Goal: Information Seeking & Learning: Learn about a topic

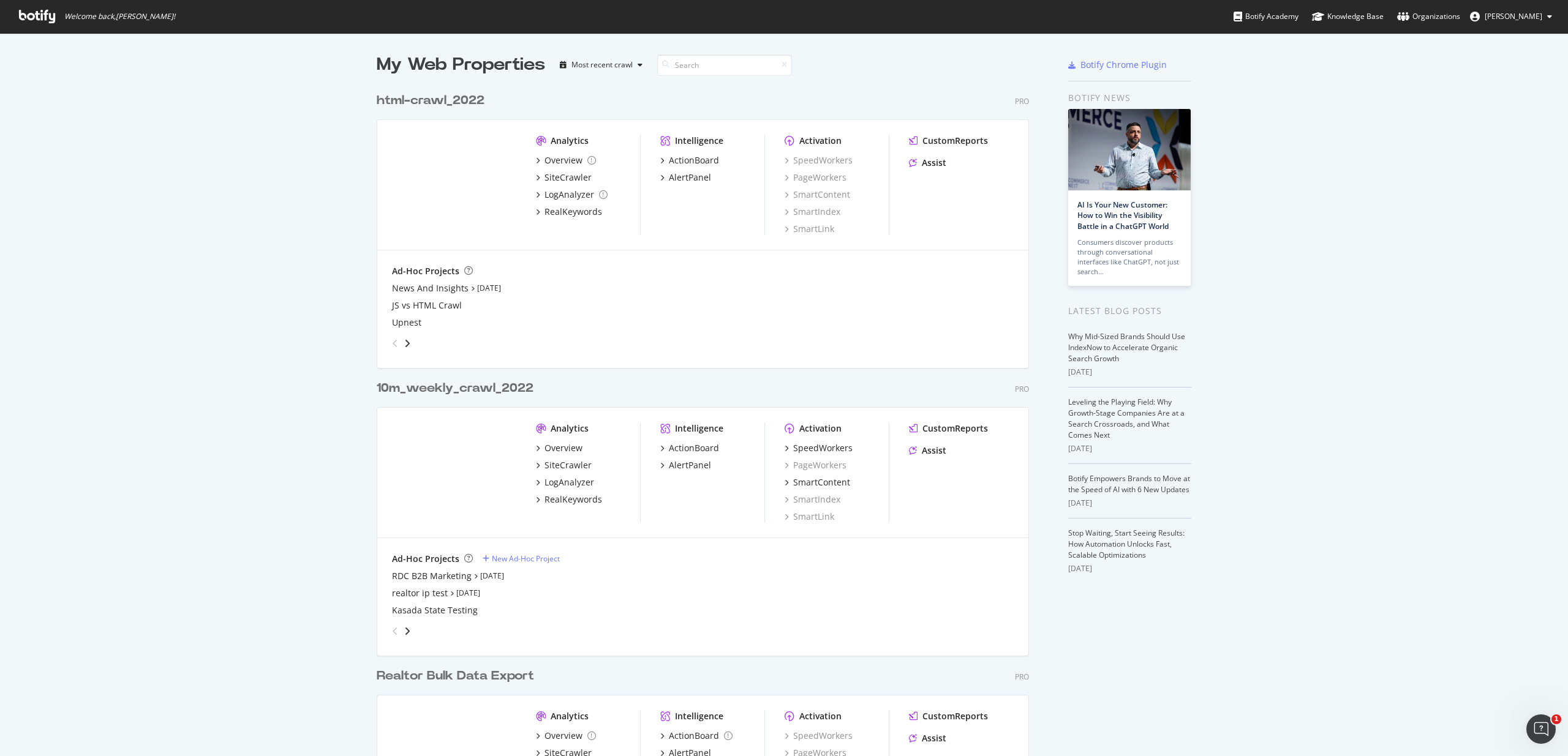
click at [565, 429] on div "Analytics" at bounding box center [569, 429] width 38 height 12
click at [554, 428] on div "Analytics" at bounding box center [569, 429] width 38 height 12
click at [572, 432] on div "Analytics" at bounding box center [569, 429] width 38 height 12
click at [563, 449] on div "Overview" at bounding box center [563, 448] width 38 height 12
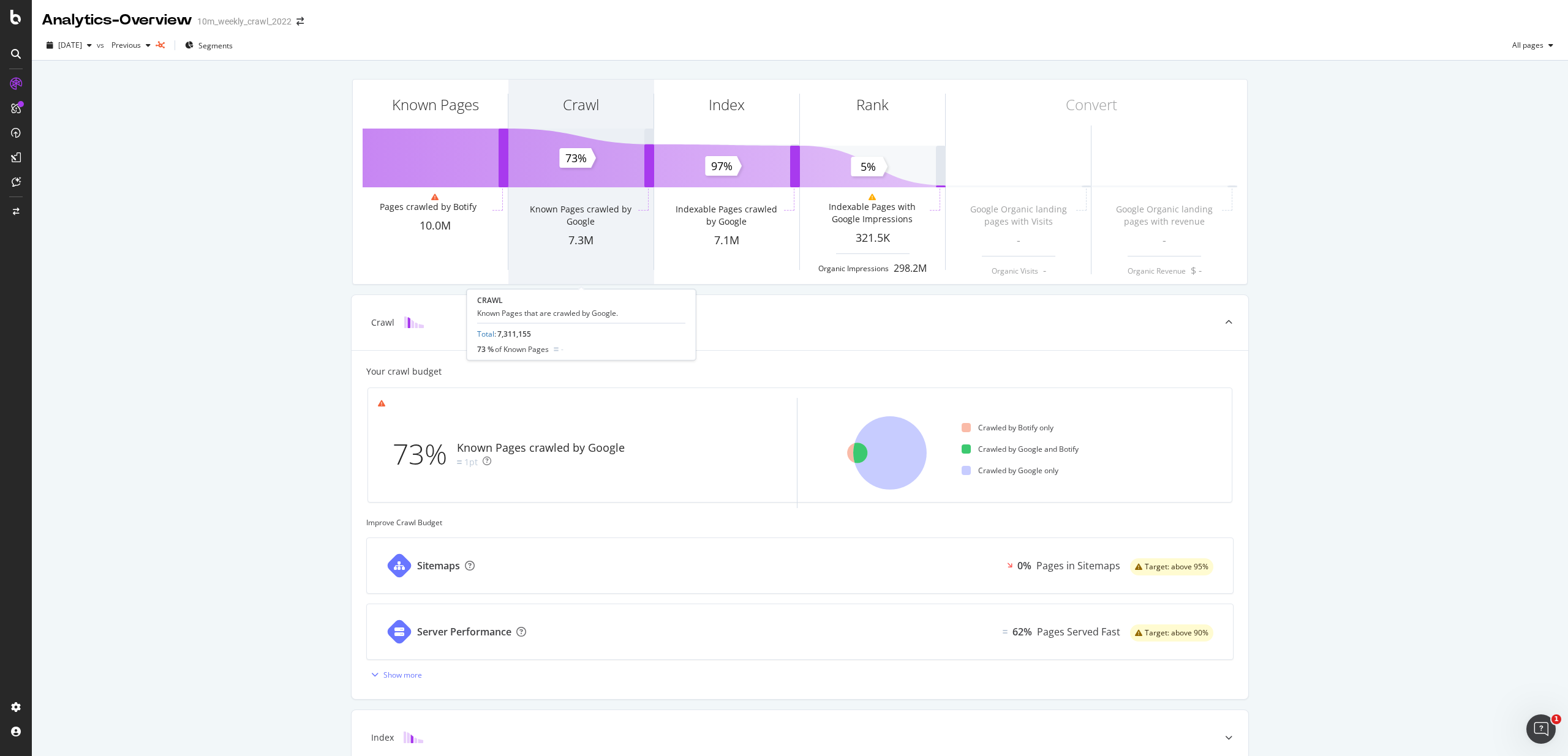
click at [600, 178] on div "Crawl Known Pages crawled by Google 7.3M" at bounding box center [581, 182] width 145 height 204
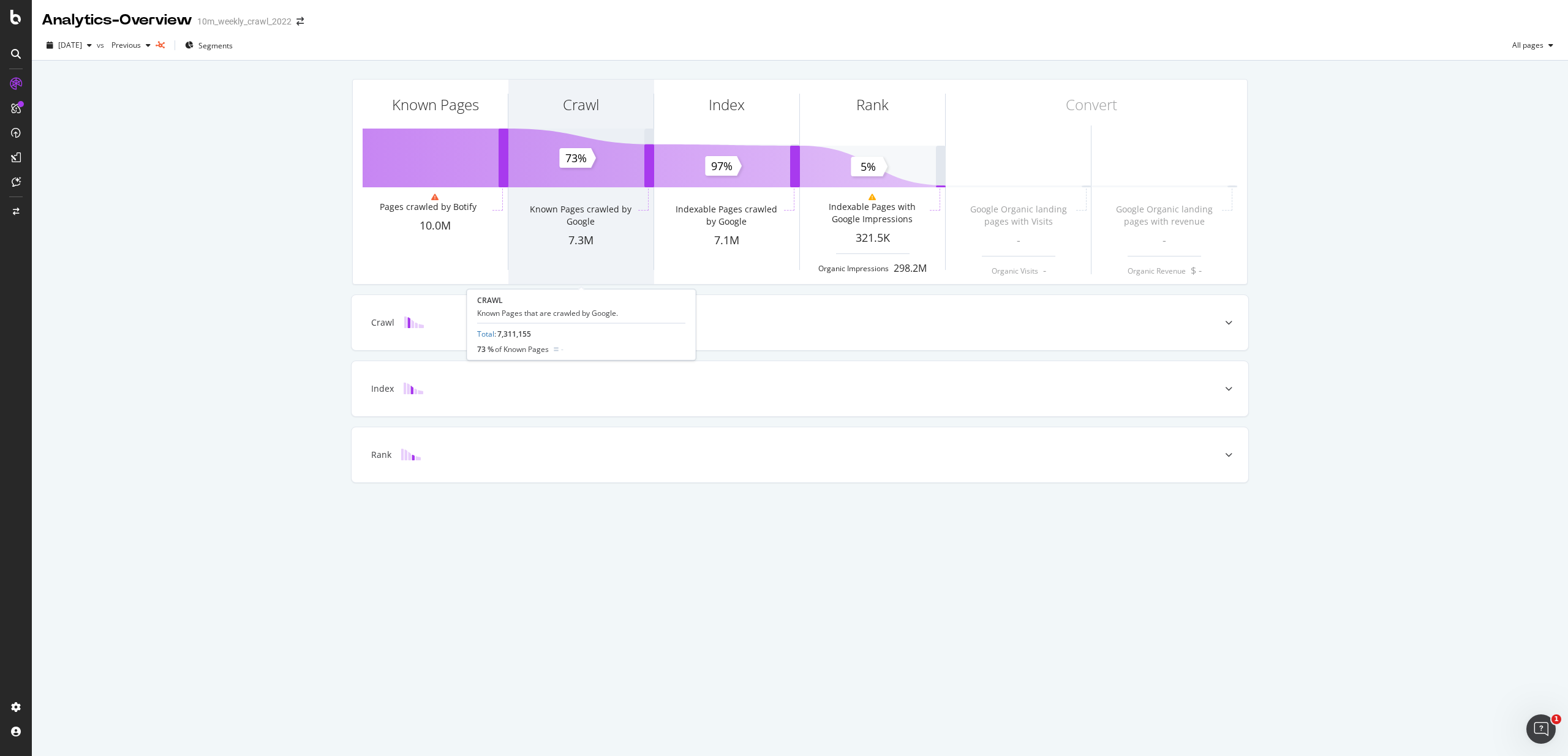
click at [591, 155] on div "Crawl" at bounding box center [581, 126] width 145 height 94
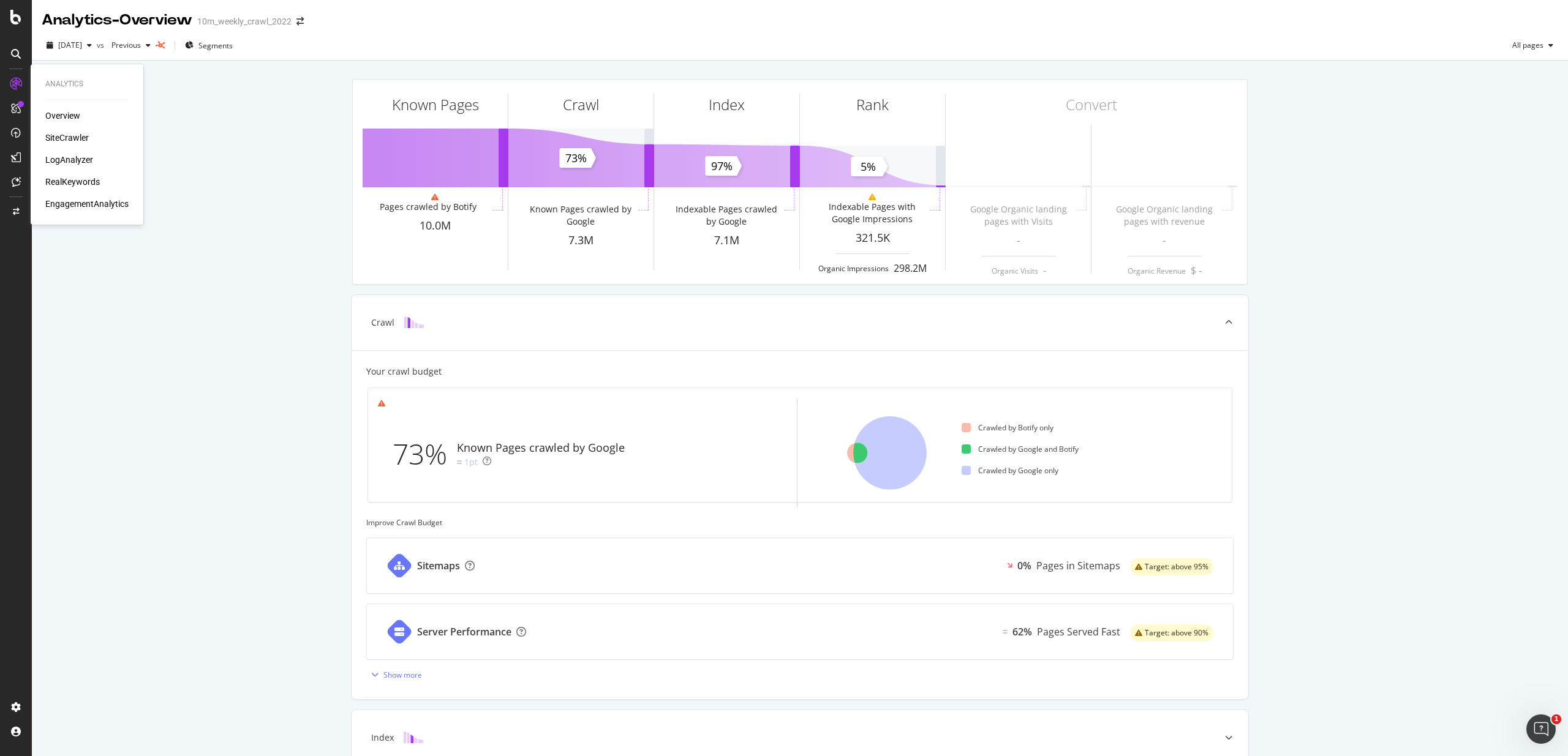
click at [58, 154] on div "LogAnalyzer" at bounding box center [69, 160] width 48 height 12
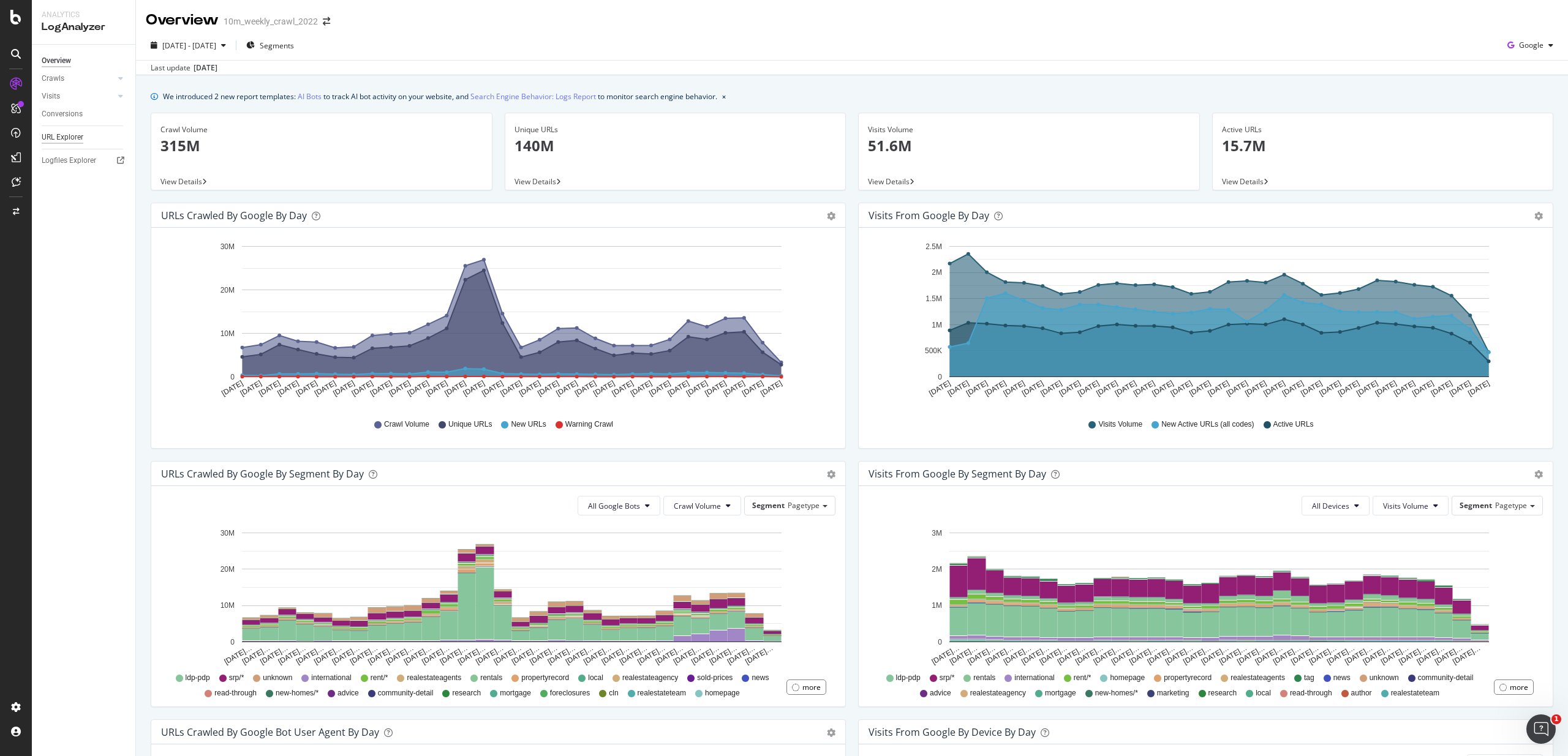
click at [70, 139] on div "URL Explorer" at bounding box center [62, 137] width 41 height 12
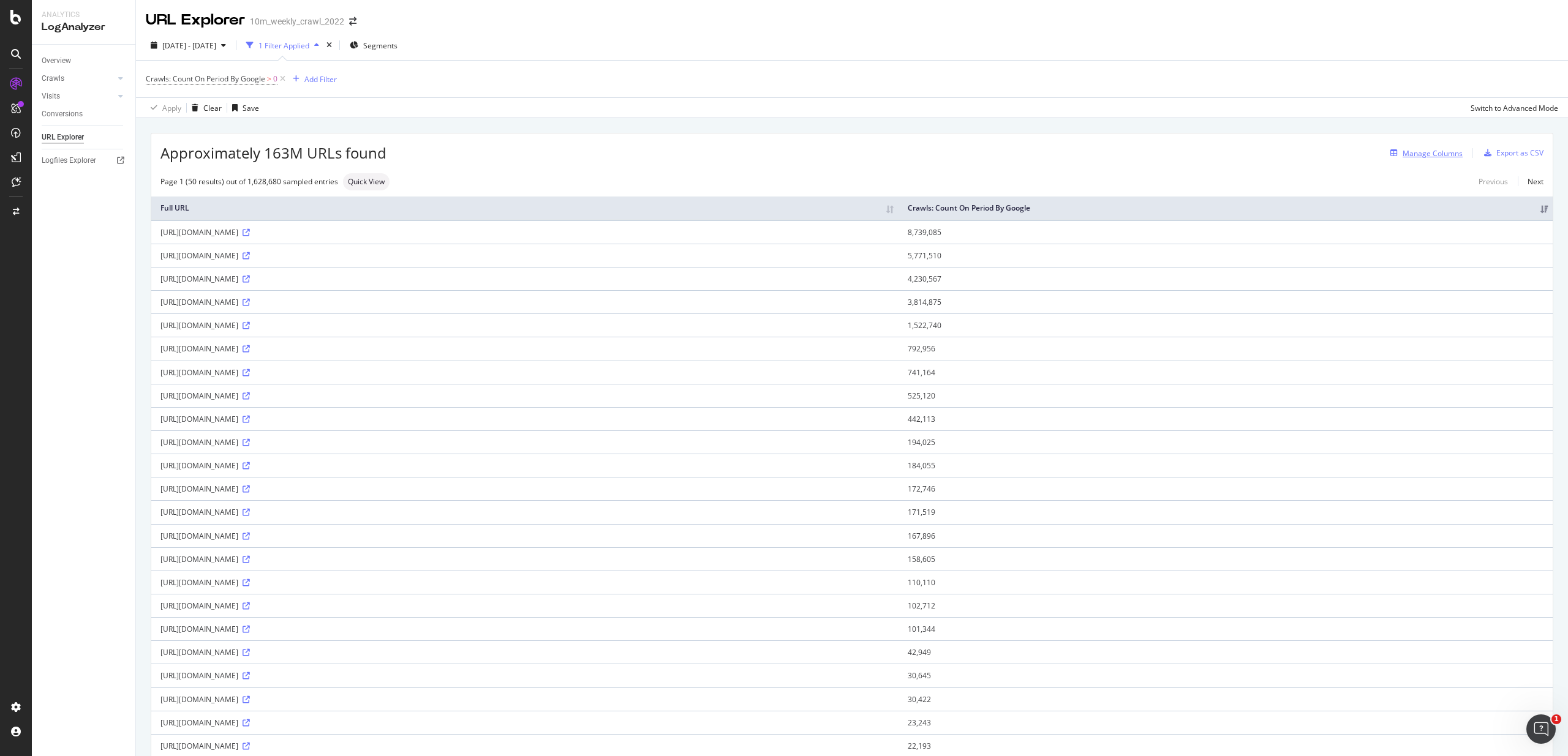
click at [1431, 153] on div "Manage Columns" at bounding box center [1432, 153] width 60 height 10
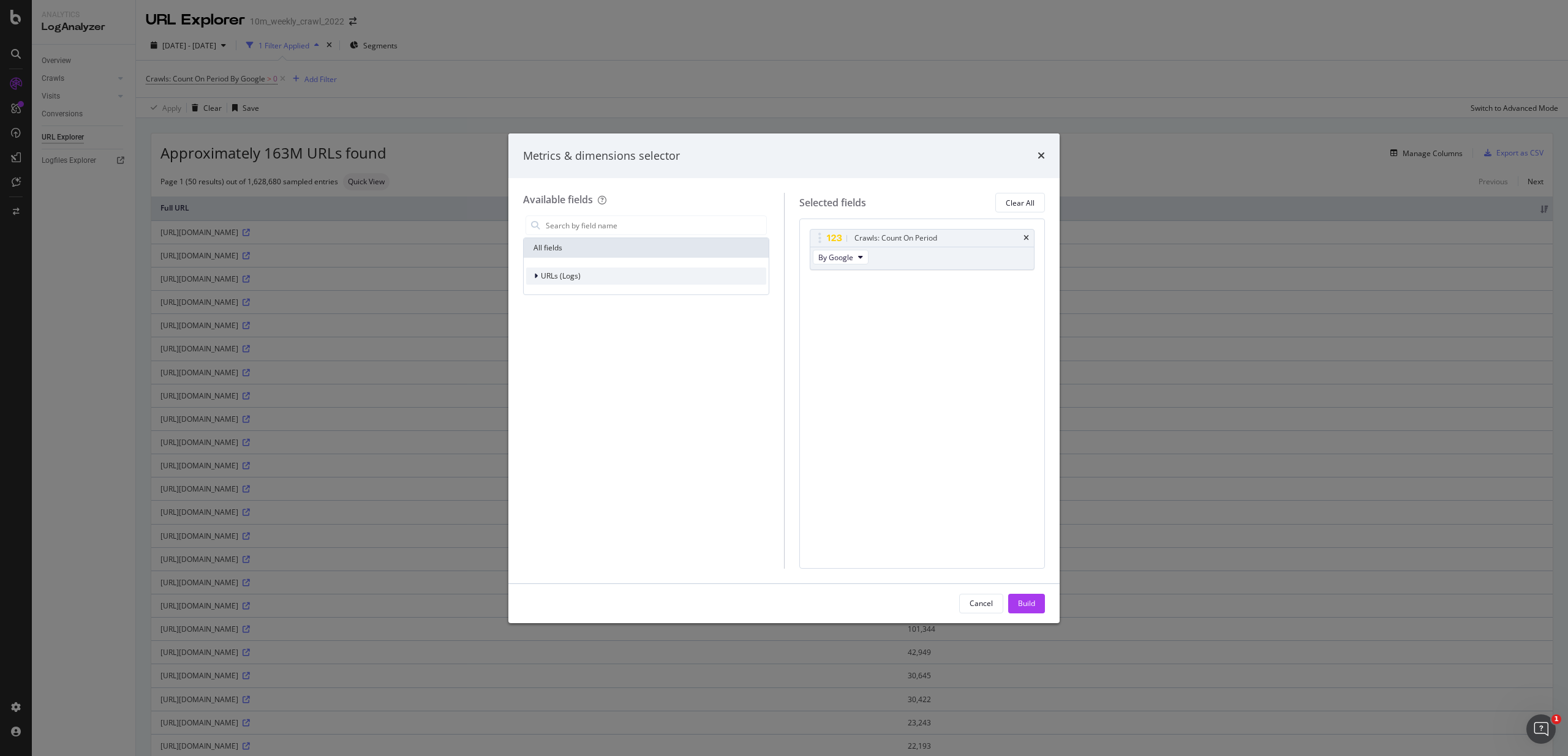
click at [555, 280] on span "URLs (Logs)" at bounding box center [561, 275] width 40 height 10
click at [552, 298] on div "URL Scheme" at bounding box center [569, 292] width 43 height 10
click at [558, 292] on span "URL Scheme" at bounding box center [569, 292] width 43 height 10
click at [557, 315] on span "Segments" at bounding box center [565, 312] width 34 height 10
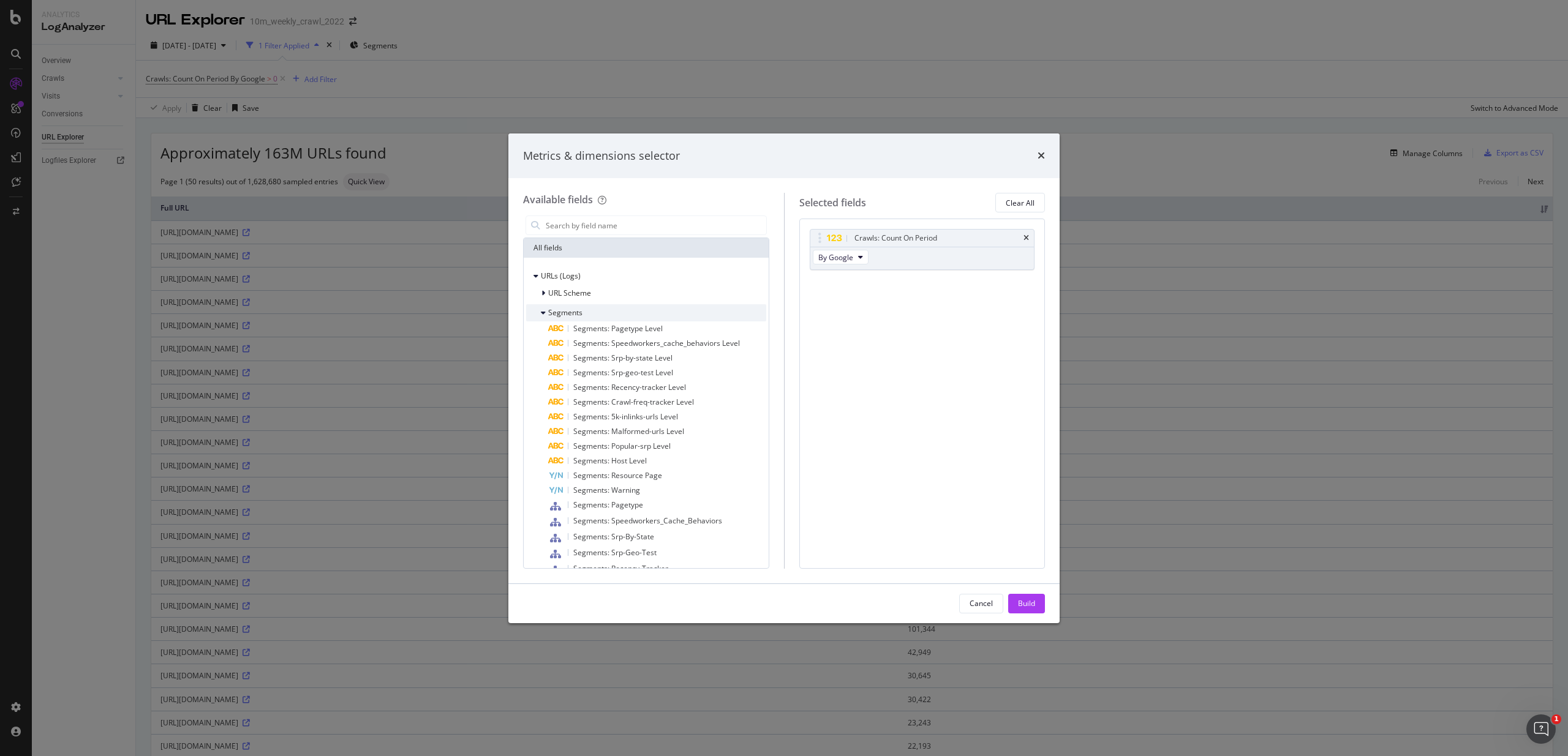
click at [560, 313] on span "Segments" at bounding box center [565, 312] width 34 height 10
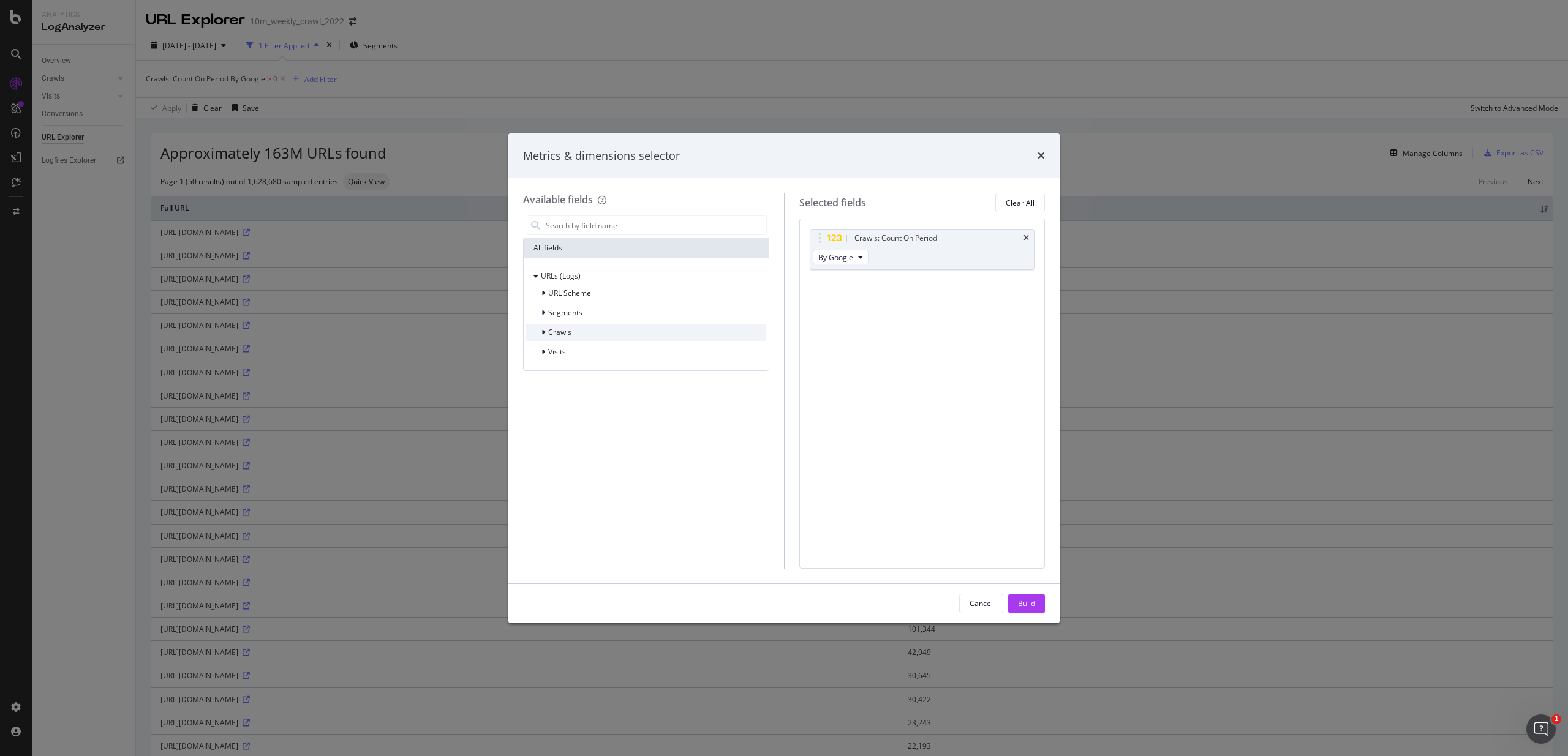
click at [560, 330] on span "Crawls" at bounding box center [560, 331] width 23 height 10
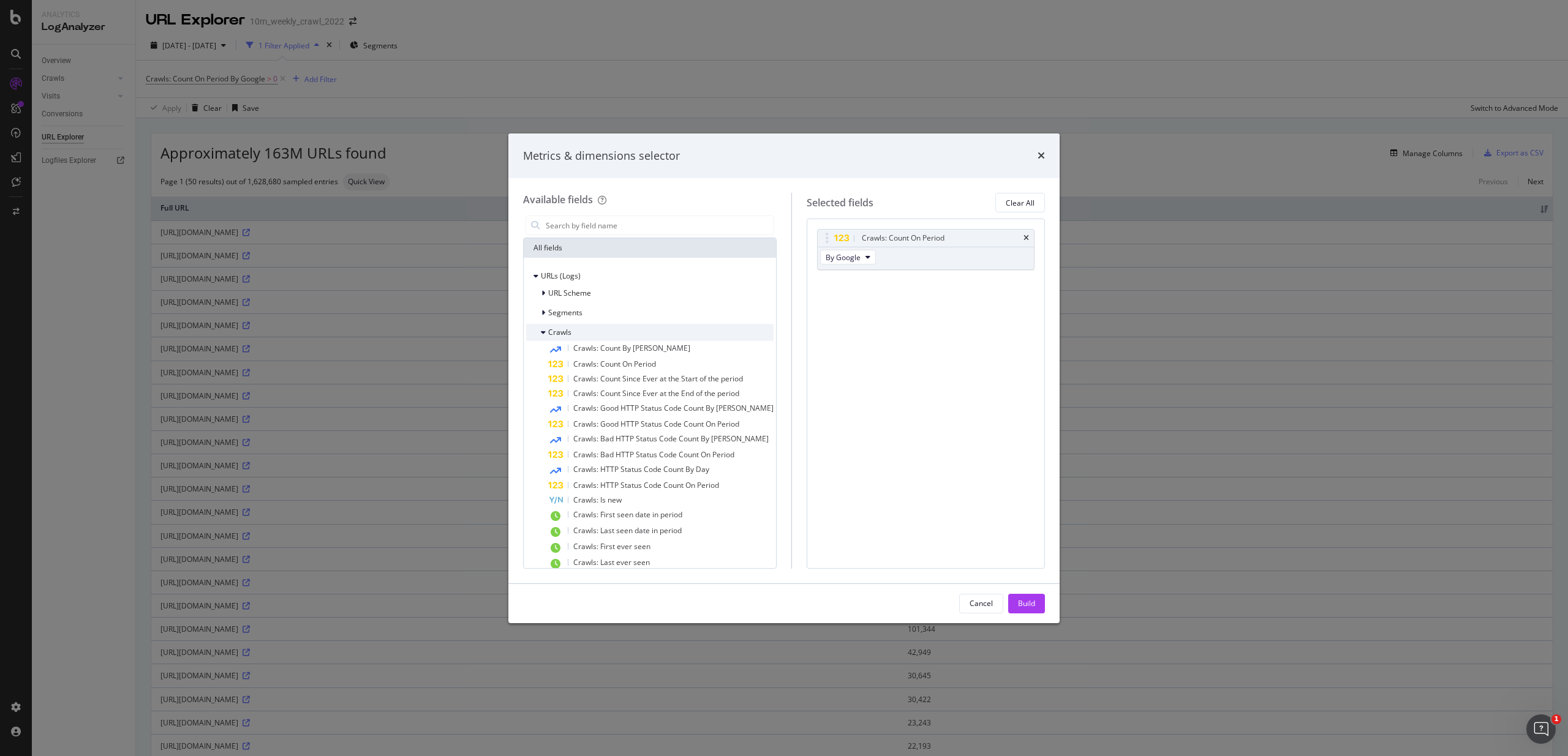
click at [560, 330] on span "Crawls" at bounding box center [560, 331] width 23 height 10
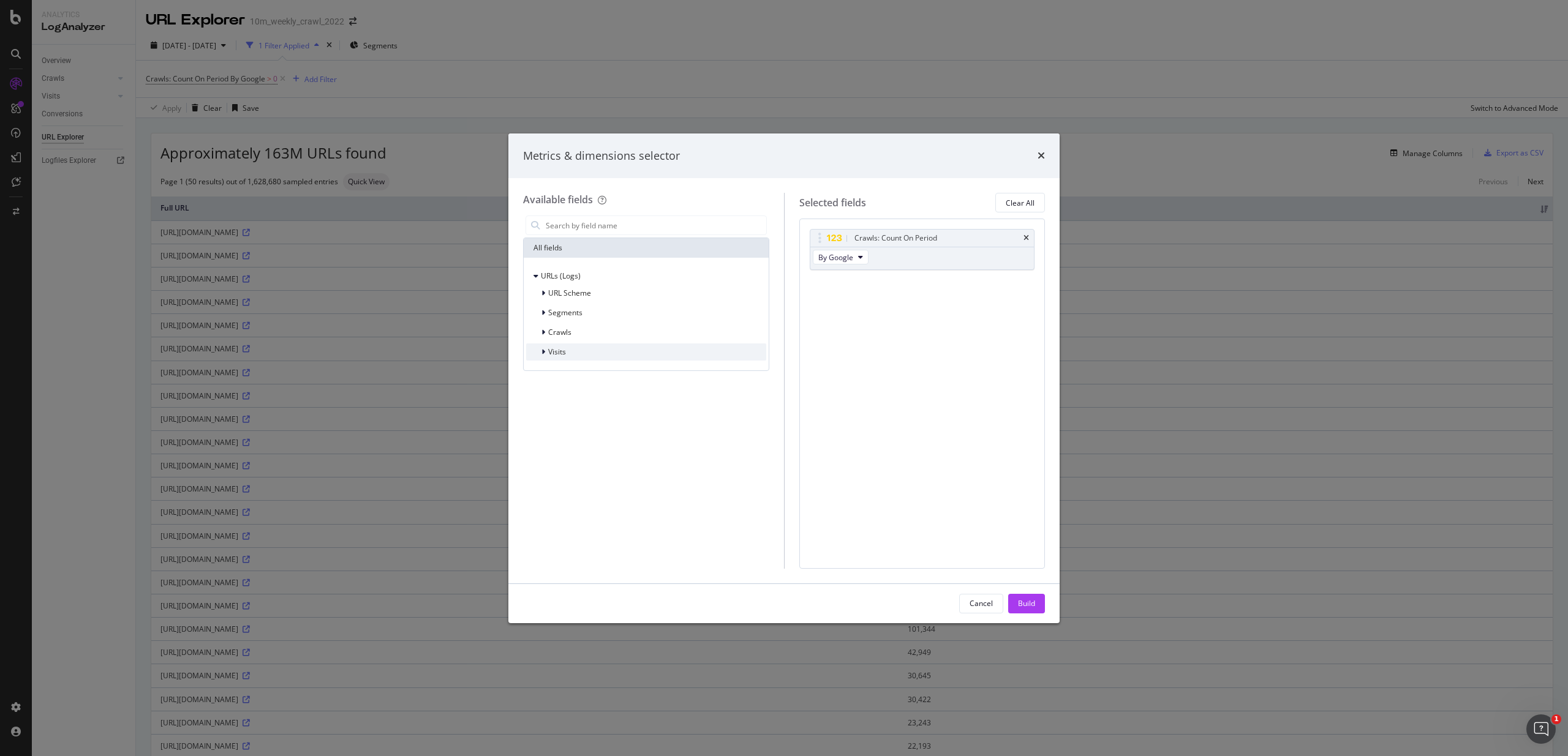
click at [559, 352] on span "Visits" at bounding box center [557, 352] width 18 height 10
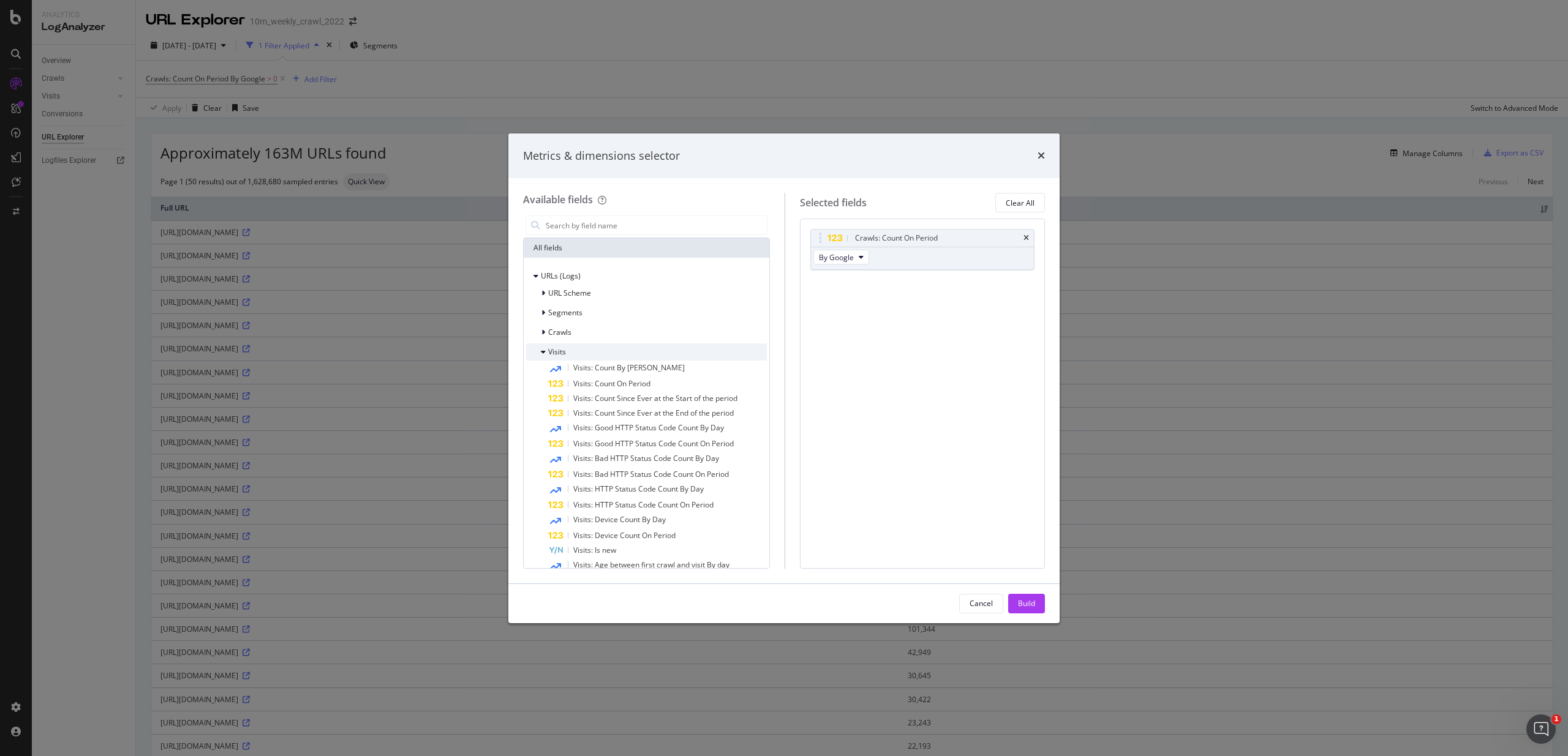
click at [558, 352] on span "Visits" at bounding box center [557, 352] width 18 height 10
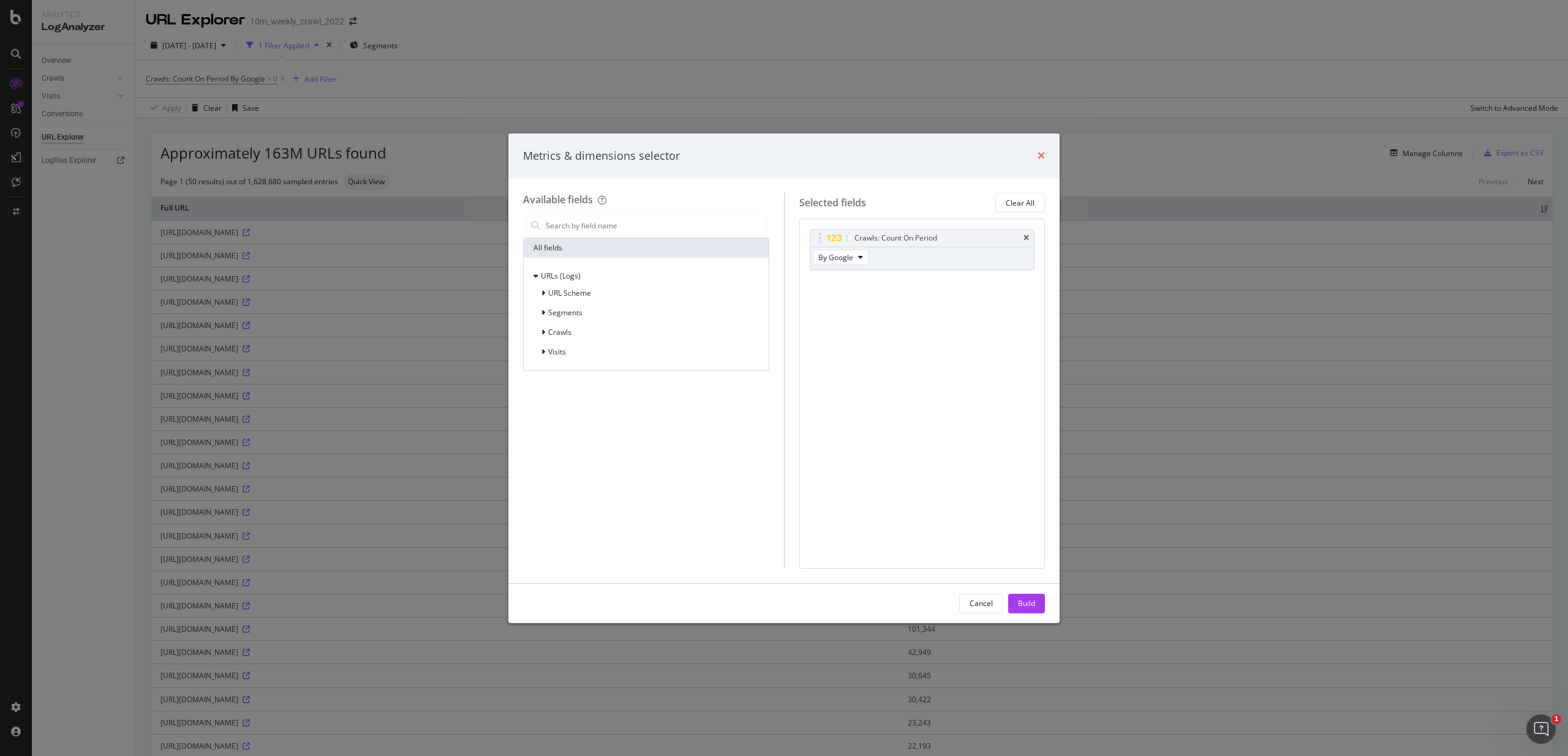
click at [1037, 153] on icon "times" at bounding box center [1040, 155] width 7 height 10
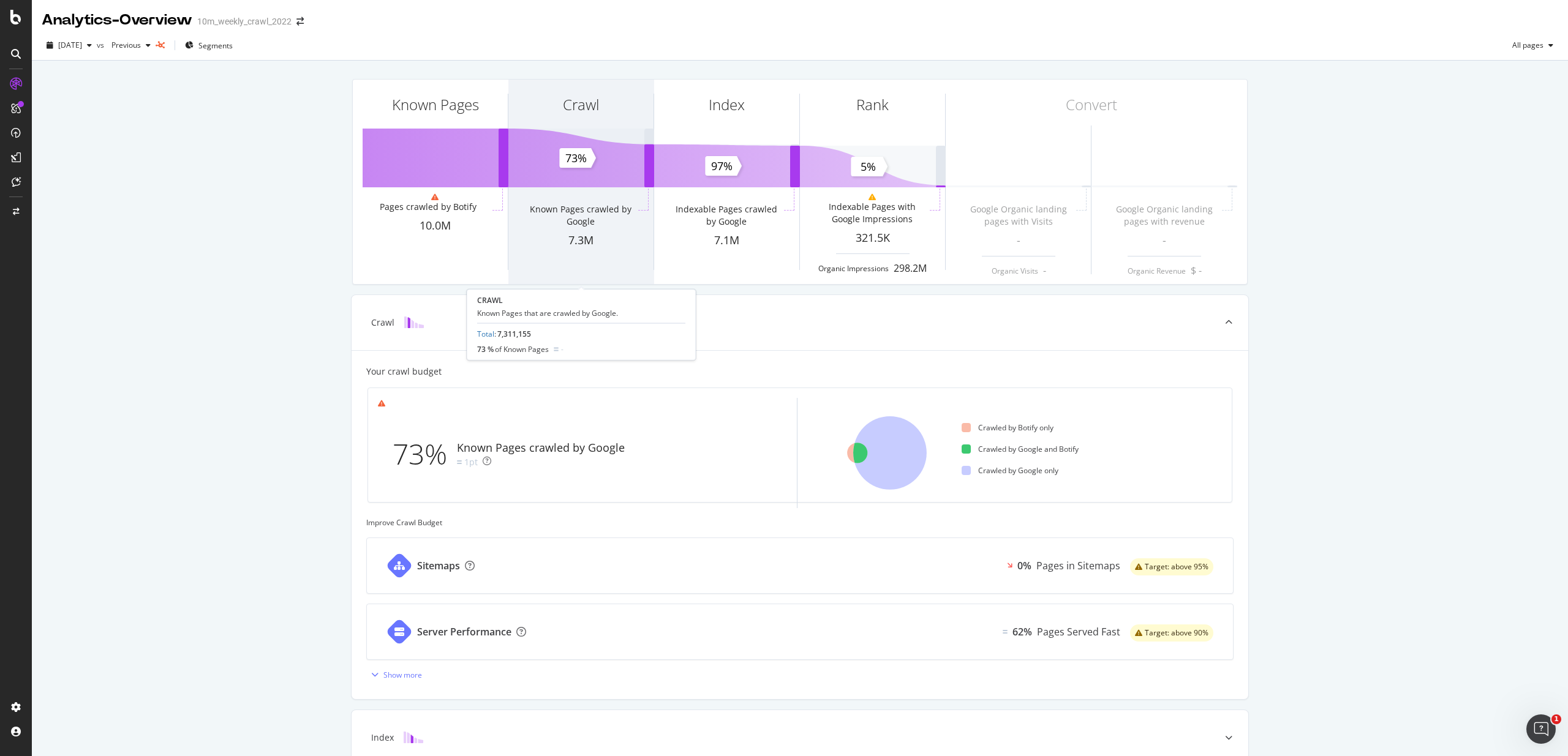
click at [607, 175] on div "Crawl Known Pages crawled by Google 7.3M" at bounding box center [581, 182] width 145 height 204
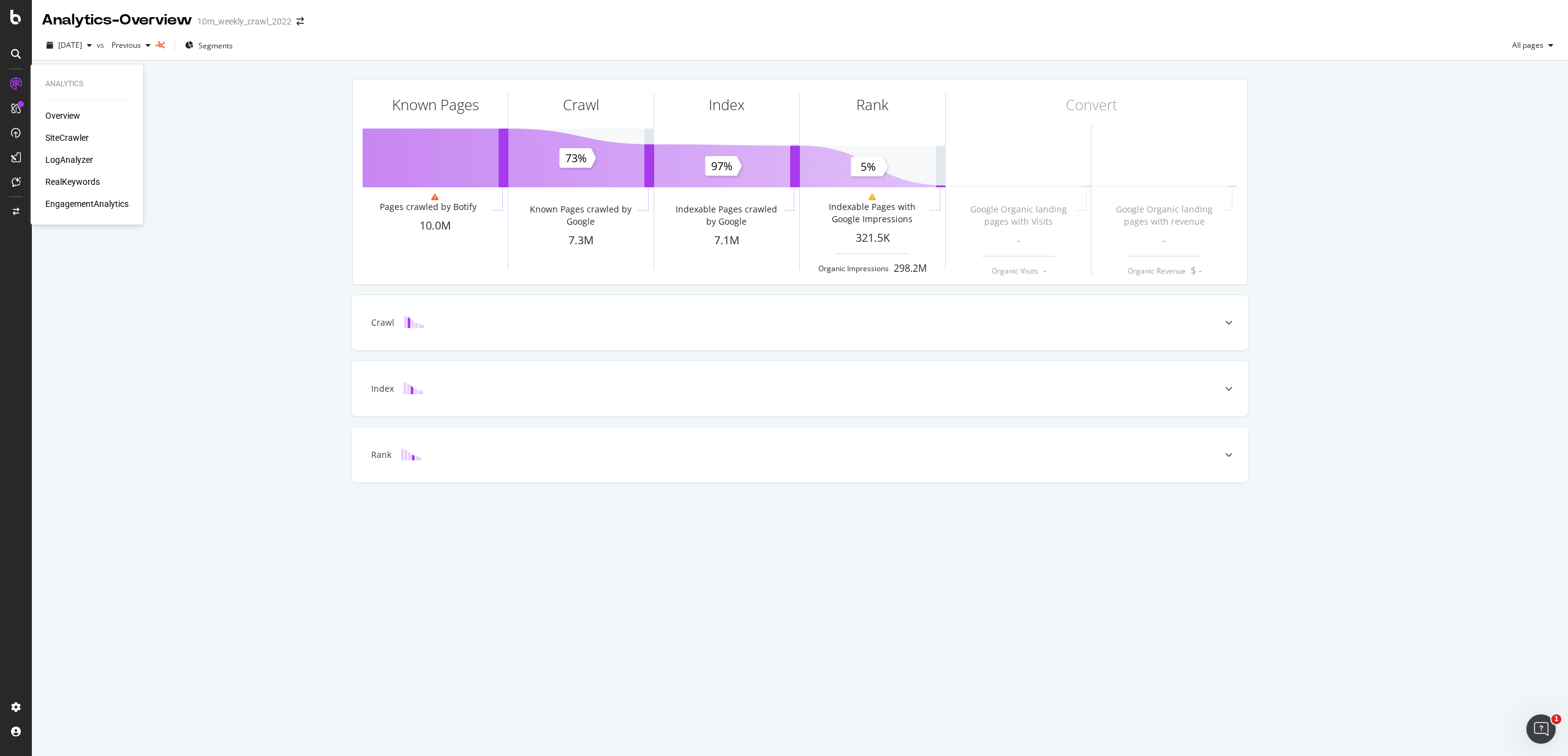
click at [68, 158] on div "LogAnalyzer" at bounding box center [69, 160] width 48 height 12
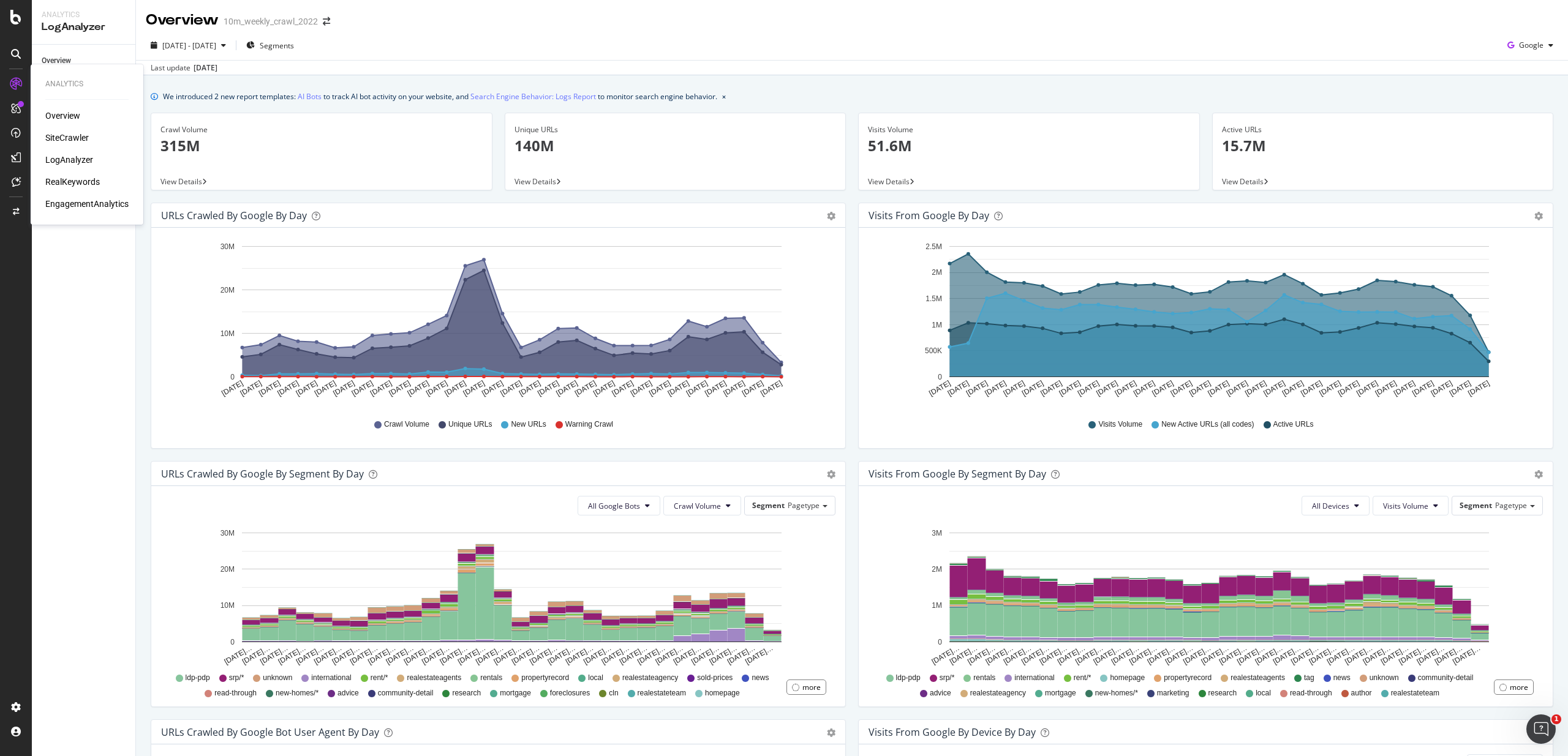
click at [55, 136] on div "SiteCrawler" at bounding box center [67, 138] width 44 height 12
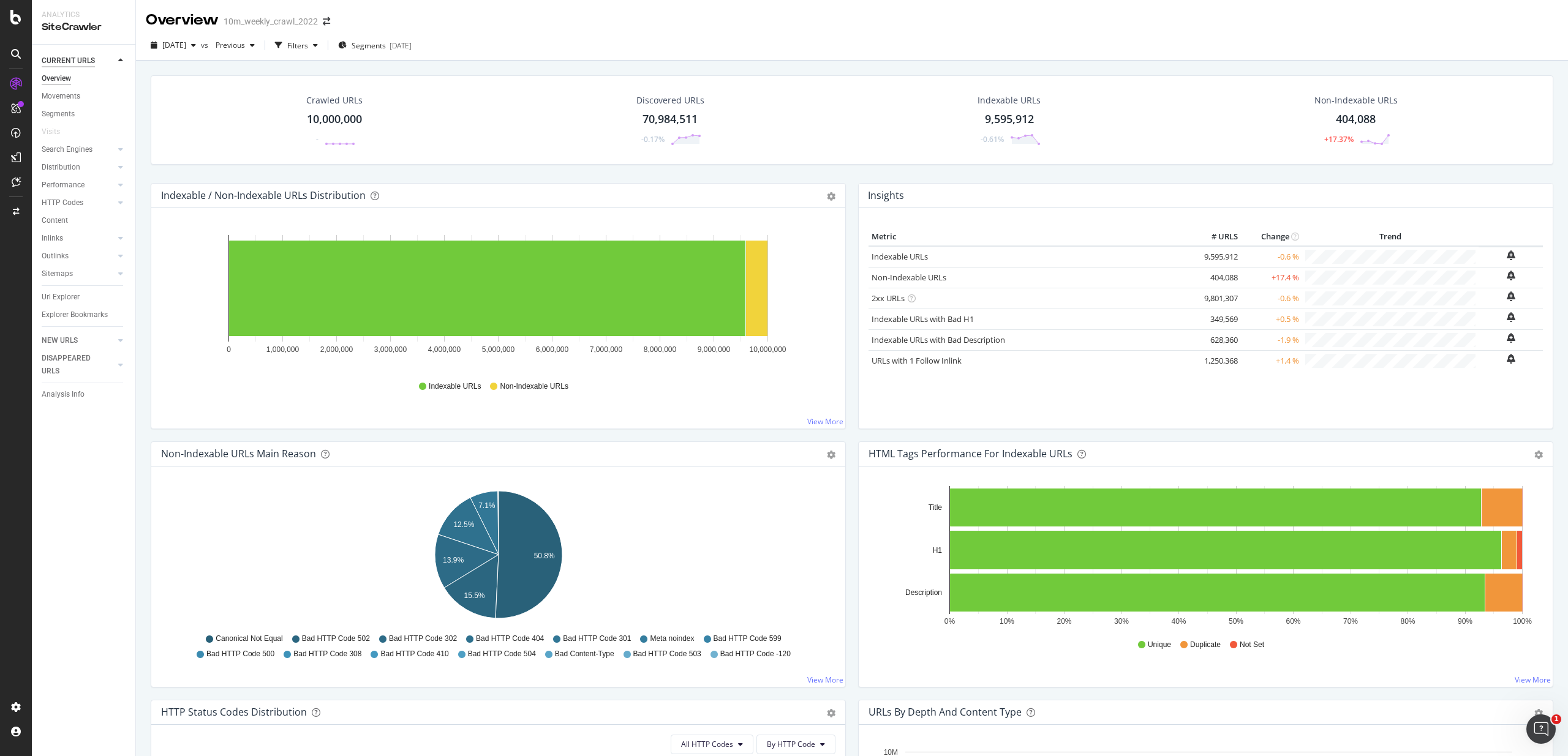
click at [76, 58] on div "CURRENT URLS" at bounding box center [68, 61] width 53 height 12
click at [119, 165] on icon at bounding box center [121, 167] width 5 height 7
click at [120, 150] on icon at bounding box center [121, 149] width 5 height 7
click at [119, 147] on icon at bounding box center [121, 149] width 5 height 7
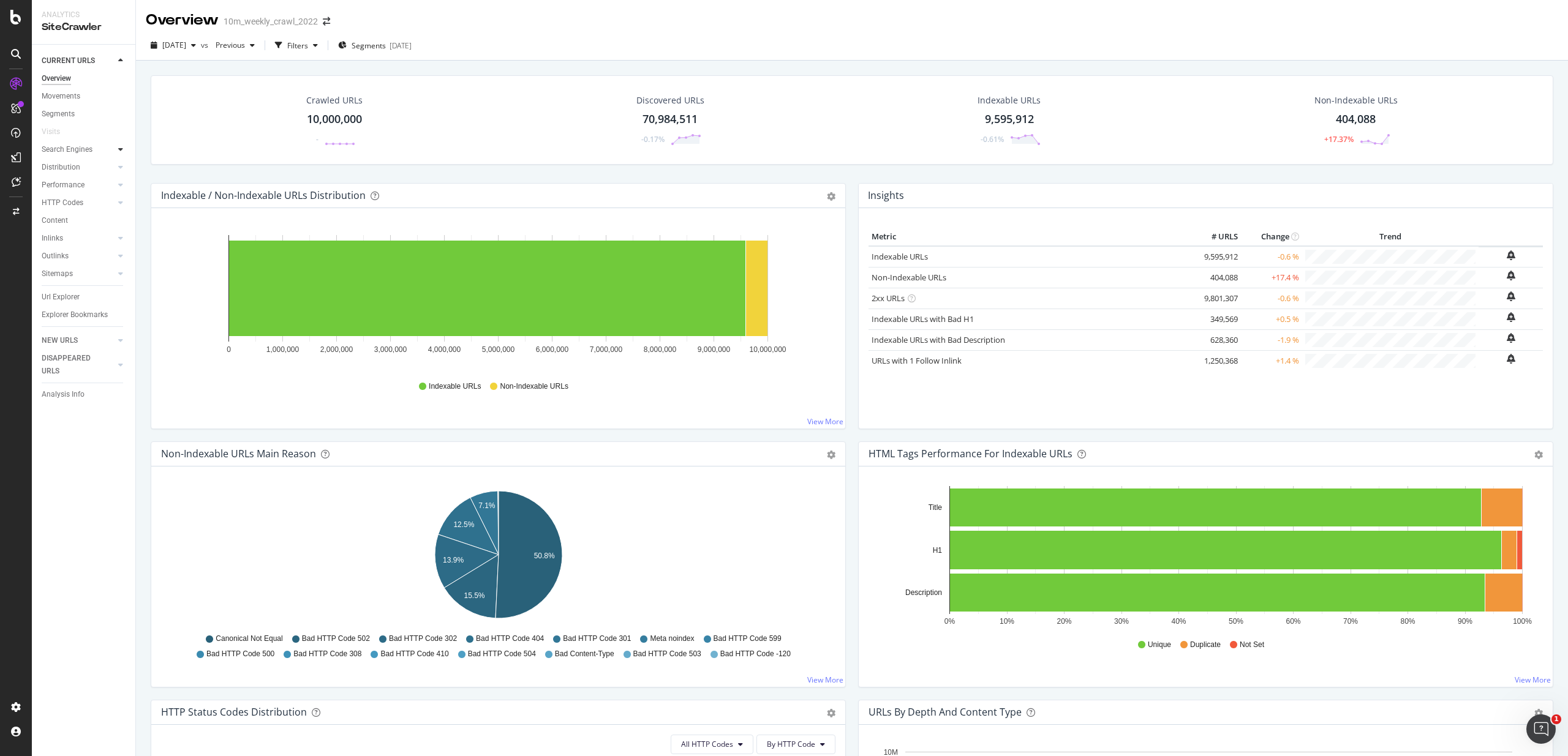
click at [119, 147] on icon at bounding box center [121, 149] width 5 height 7
click at [122, 150] on icon at bounding box center [121, 149] width 5 height 7
click at [47, 116] on div "Segments" at bounding box center [58, 114] width 33 height 12
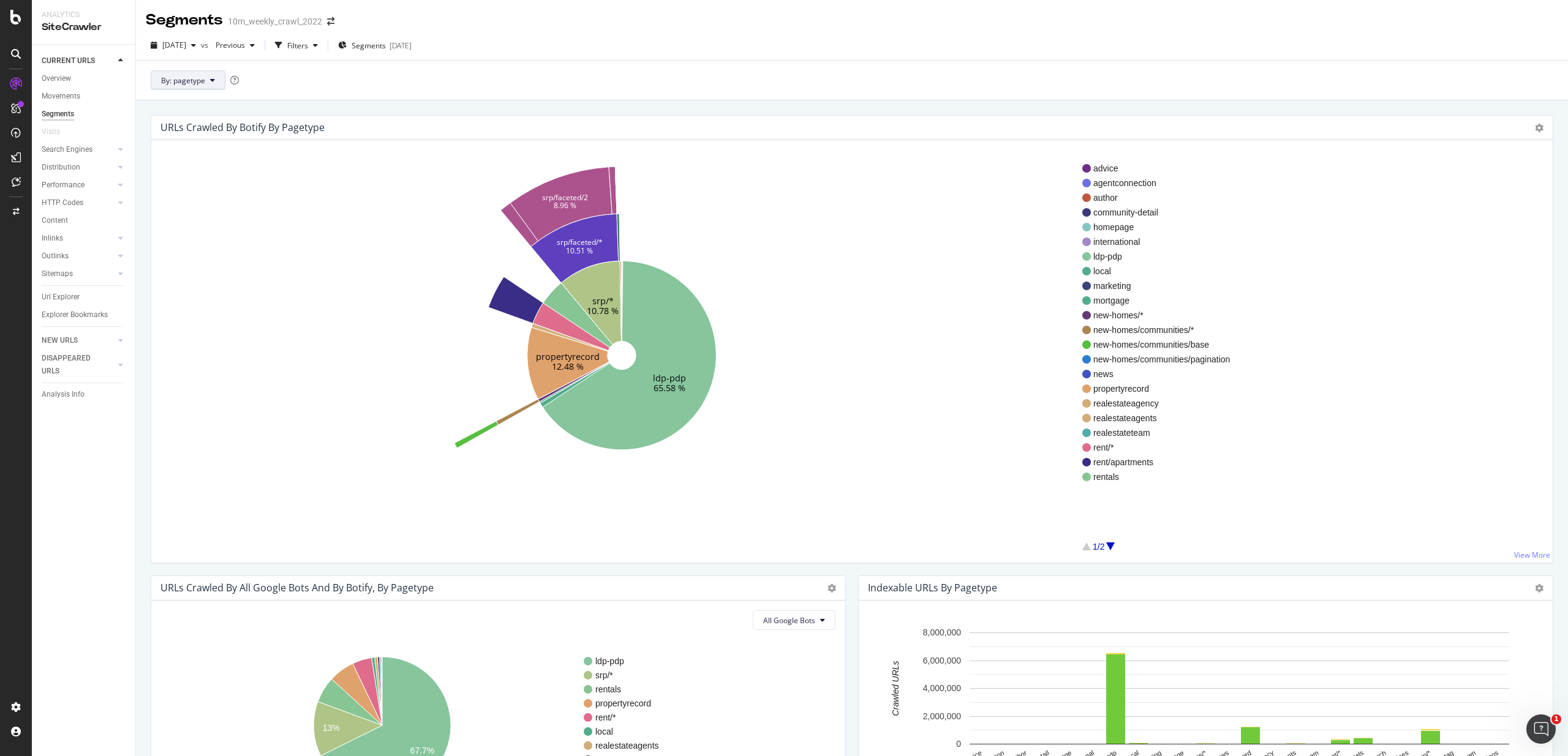
click at [187, 72] on button "By: pagetype" at bounding box center [188, 79] width 75 height 19
click at [181, 79] on span "By: pagetype" at bounding box center [183, 80] width 44 height 10
click at [62, 115] on div "Overview" at bounding box center [62, 116] width 35 height 12
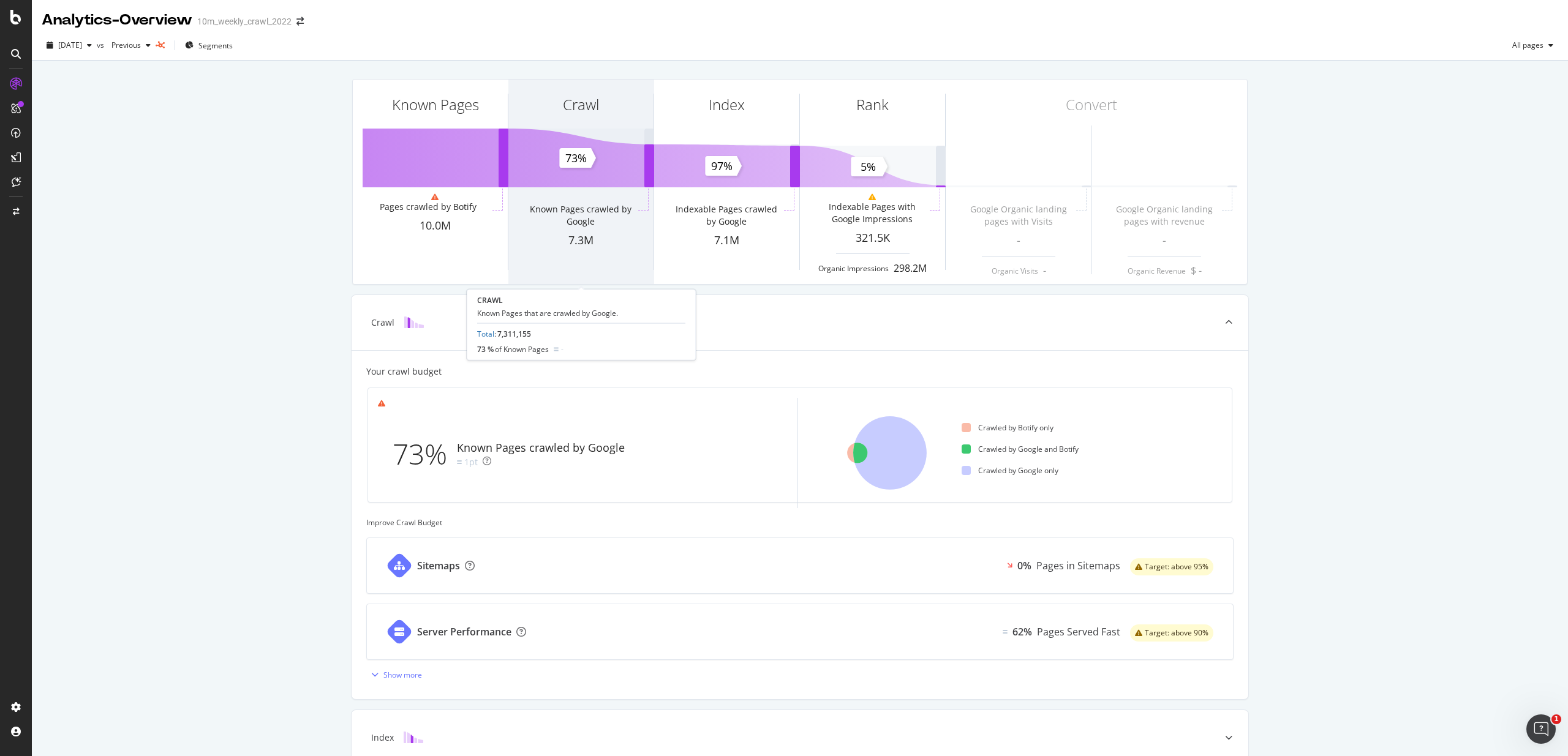
click at [568, 213] on div "Known Pages crawled by Google" at bounding box center [580, 215] width 110 height 24
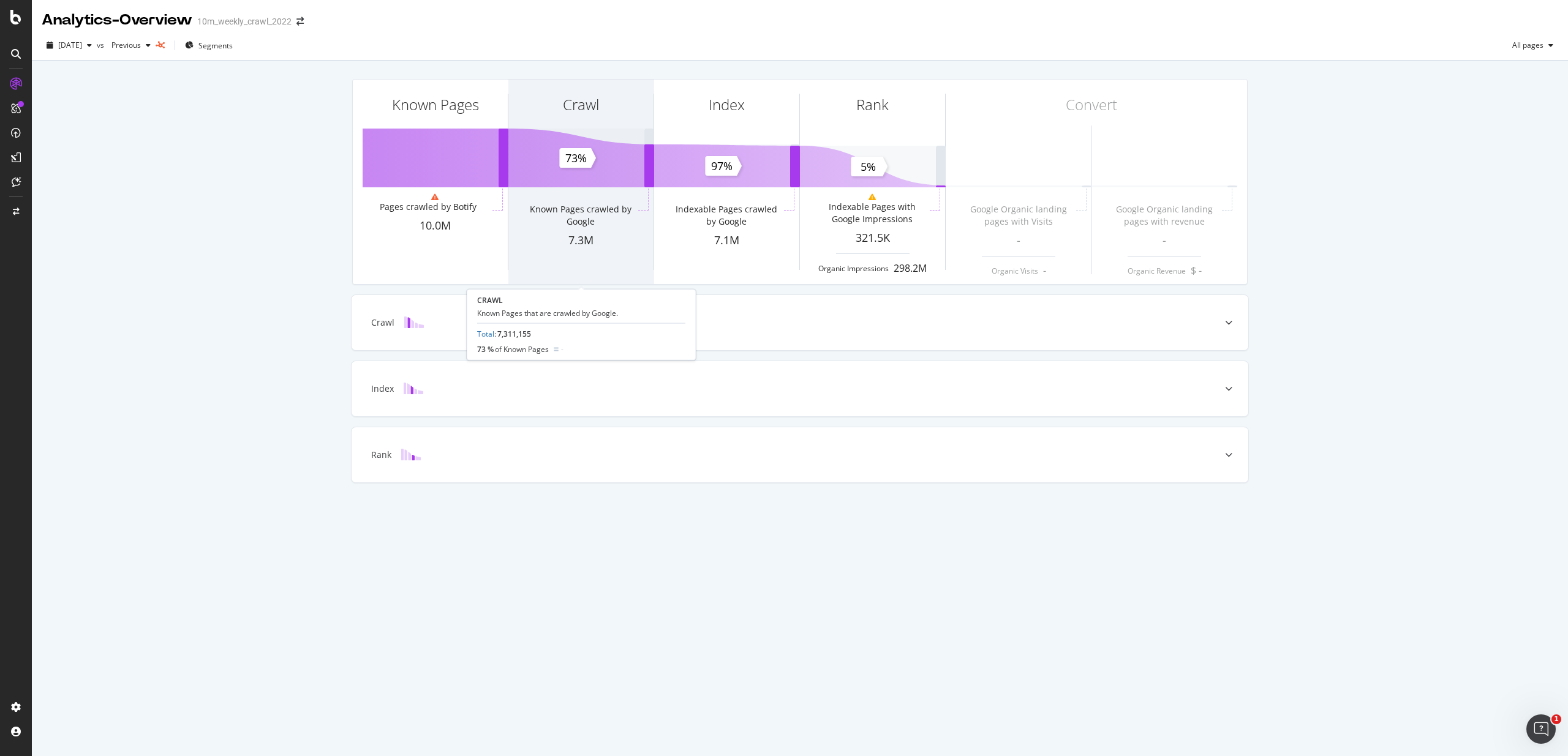
click at [612, 134] on div "Crawl" at bounding box center [581, 126] width 145 height 94
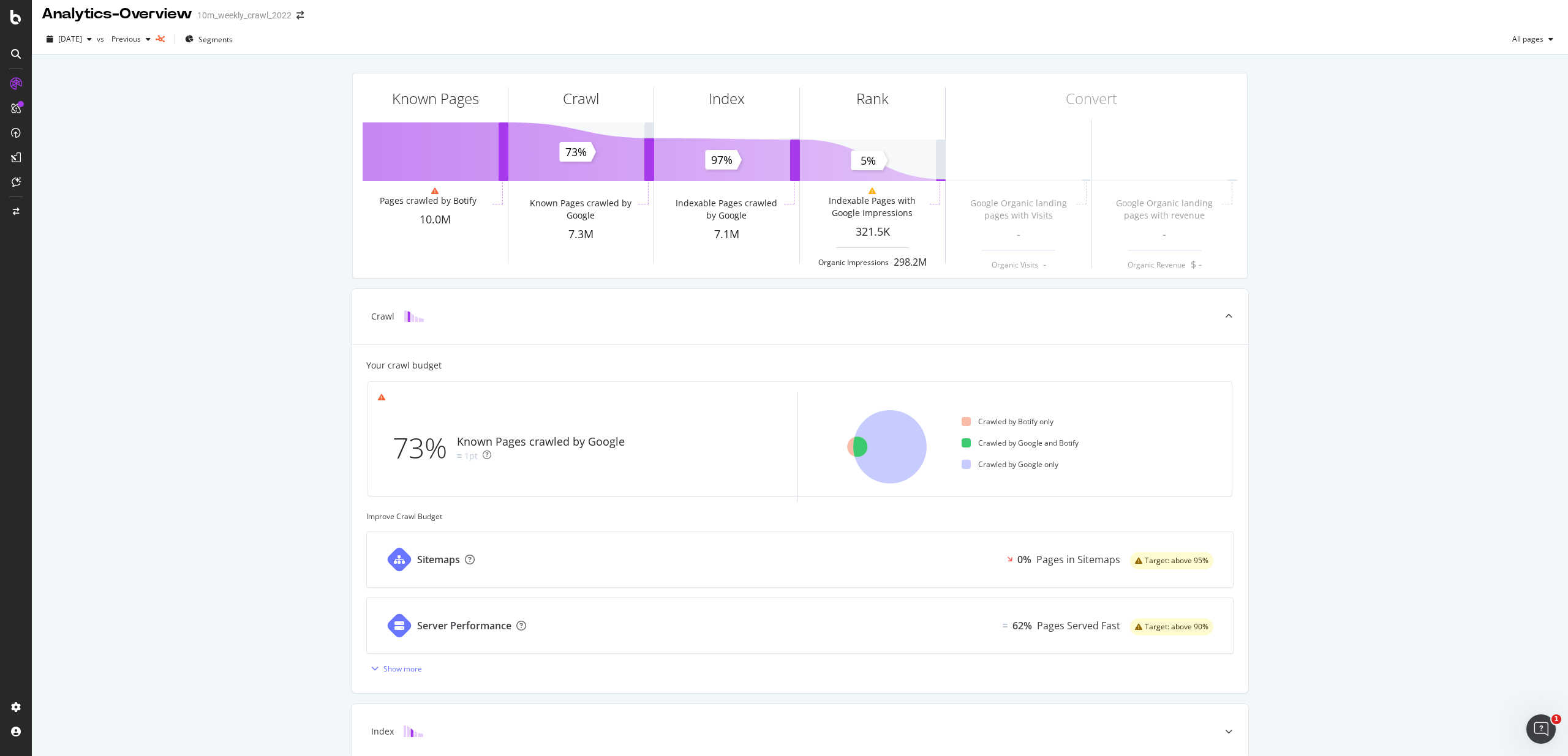
scroll to position [129, 0]
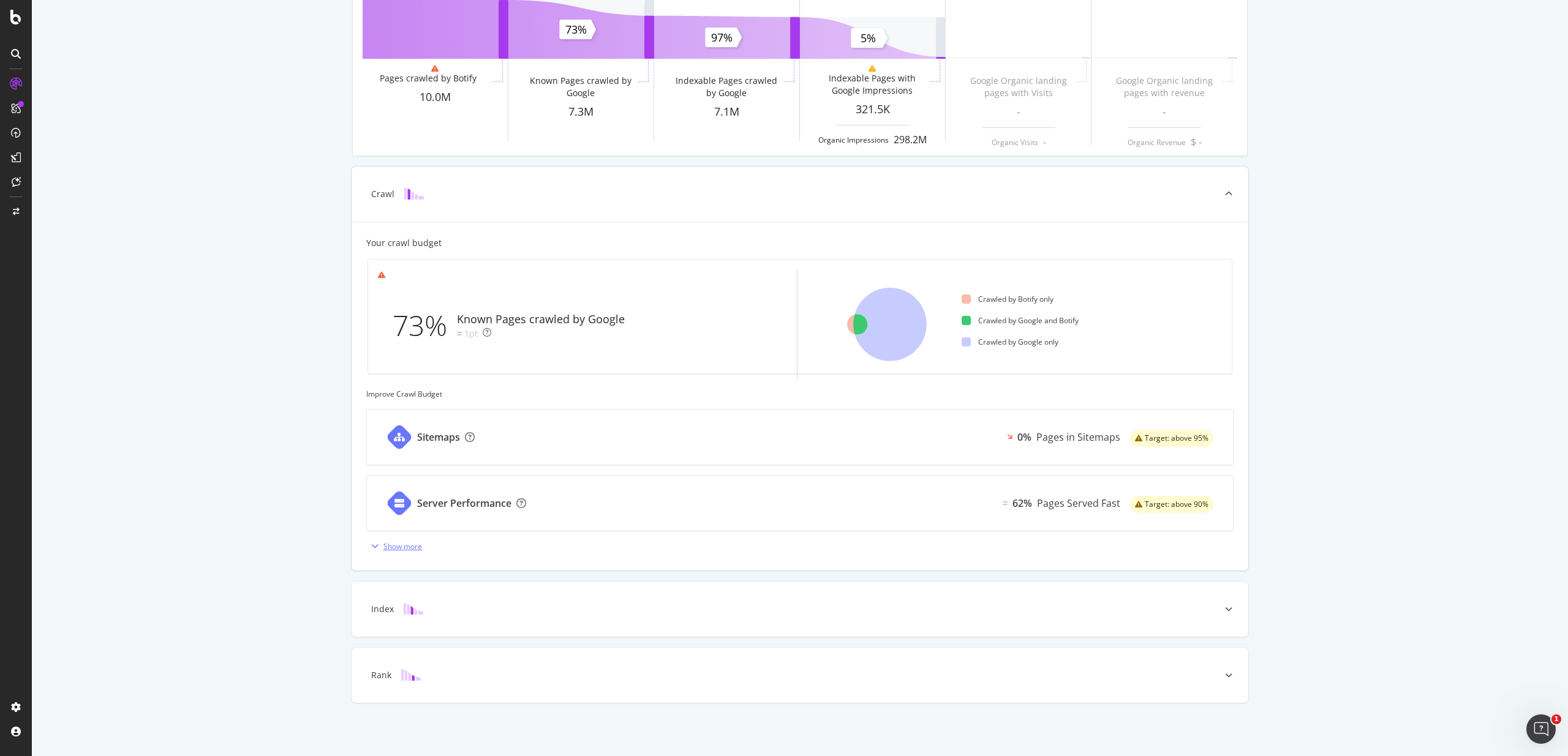
click at [375, 542] on icon "button" at bounding box center [374, 546] width 7 height 7
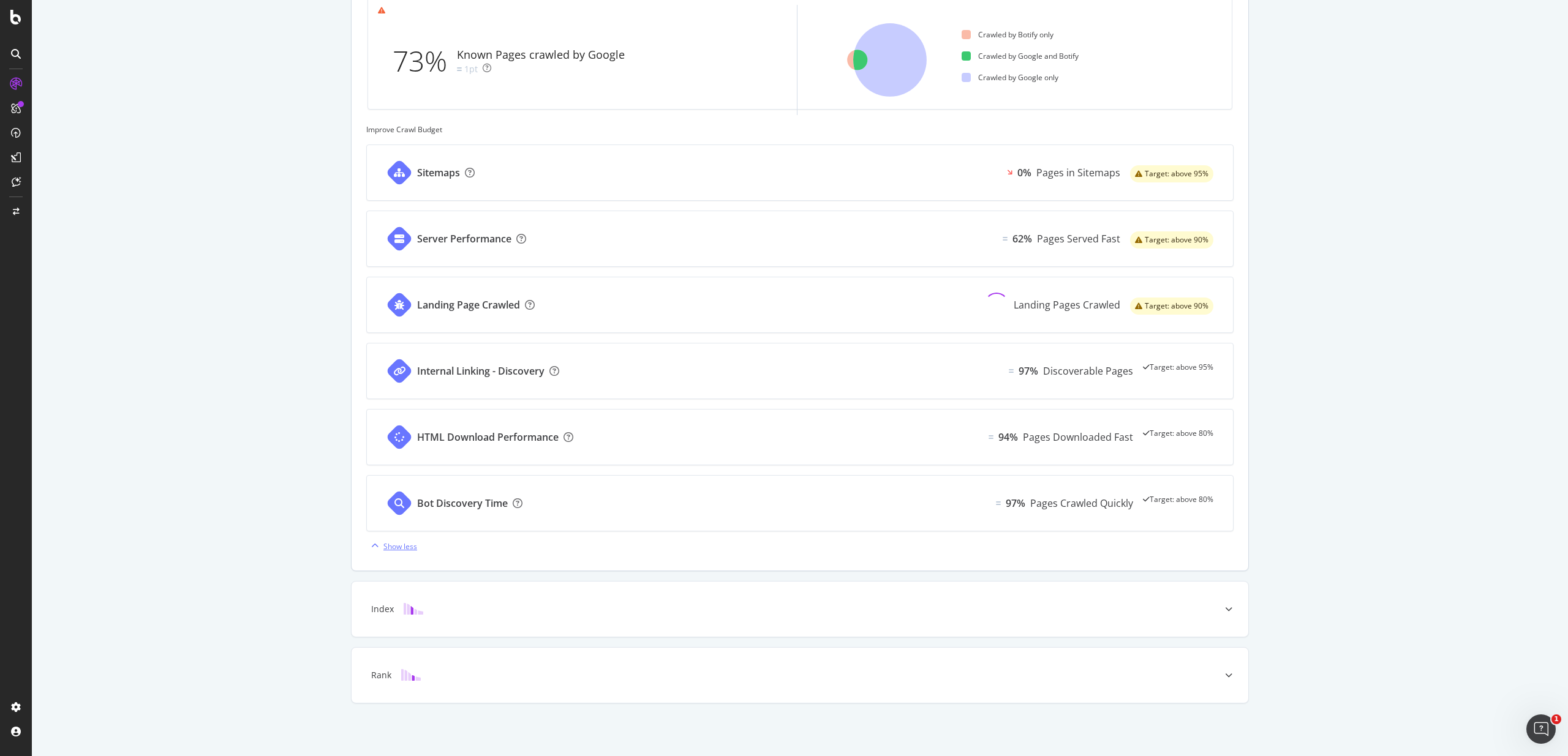
scroll to position [0, 0]
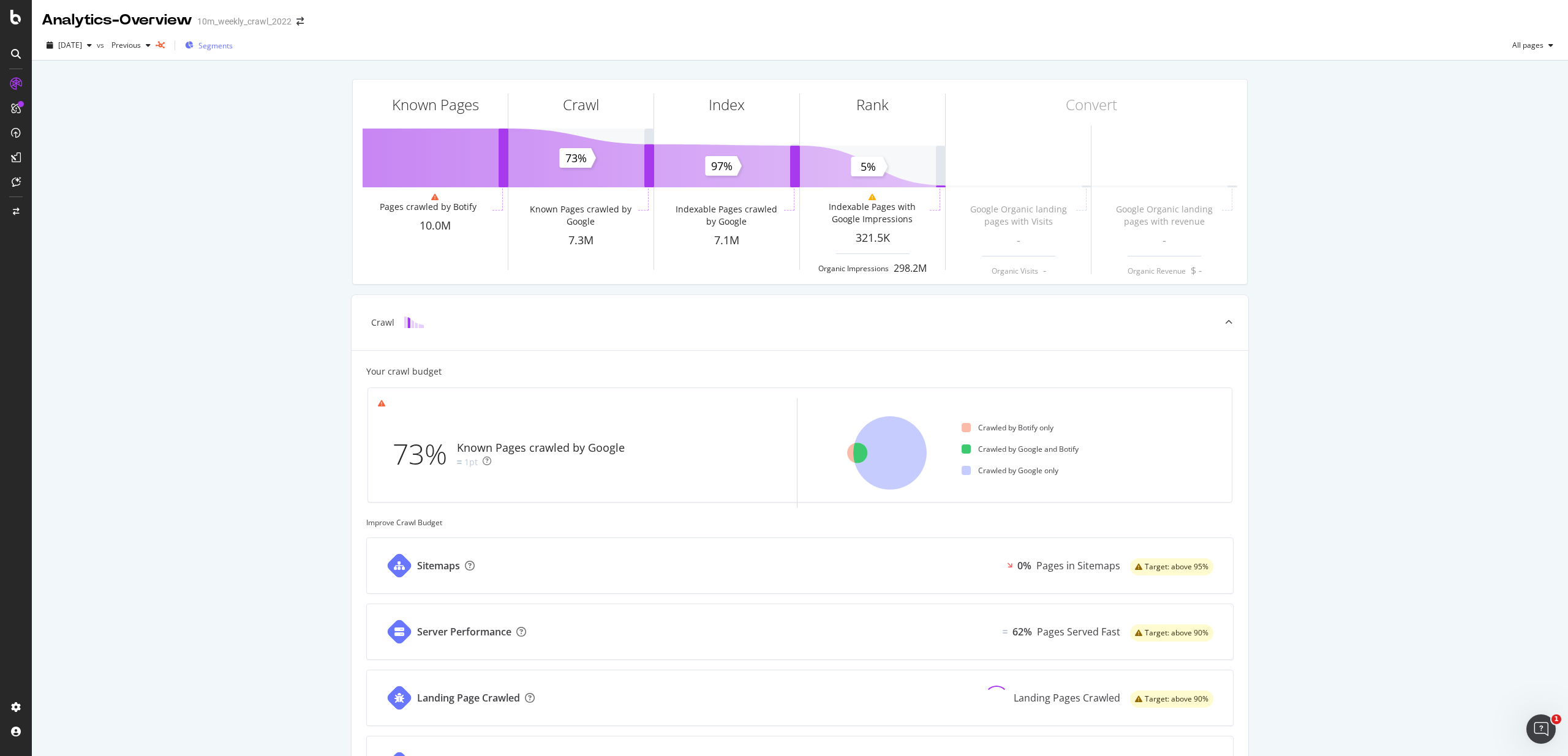
click at [232, 45] on span "Segments" at bounding box center [215, 45] width 34 height 10
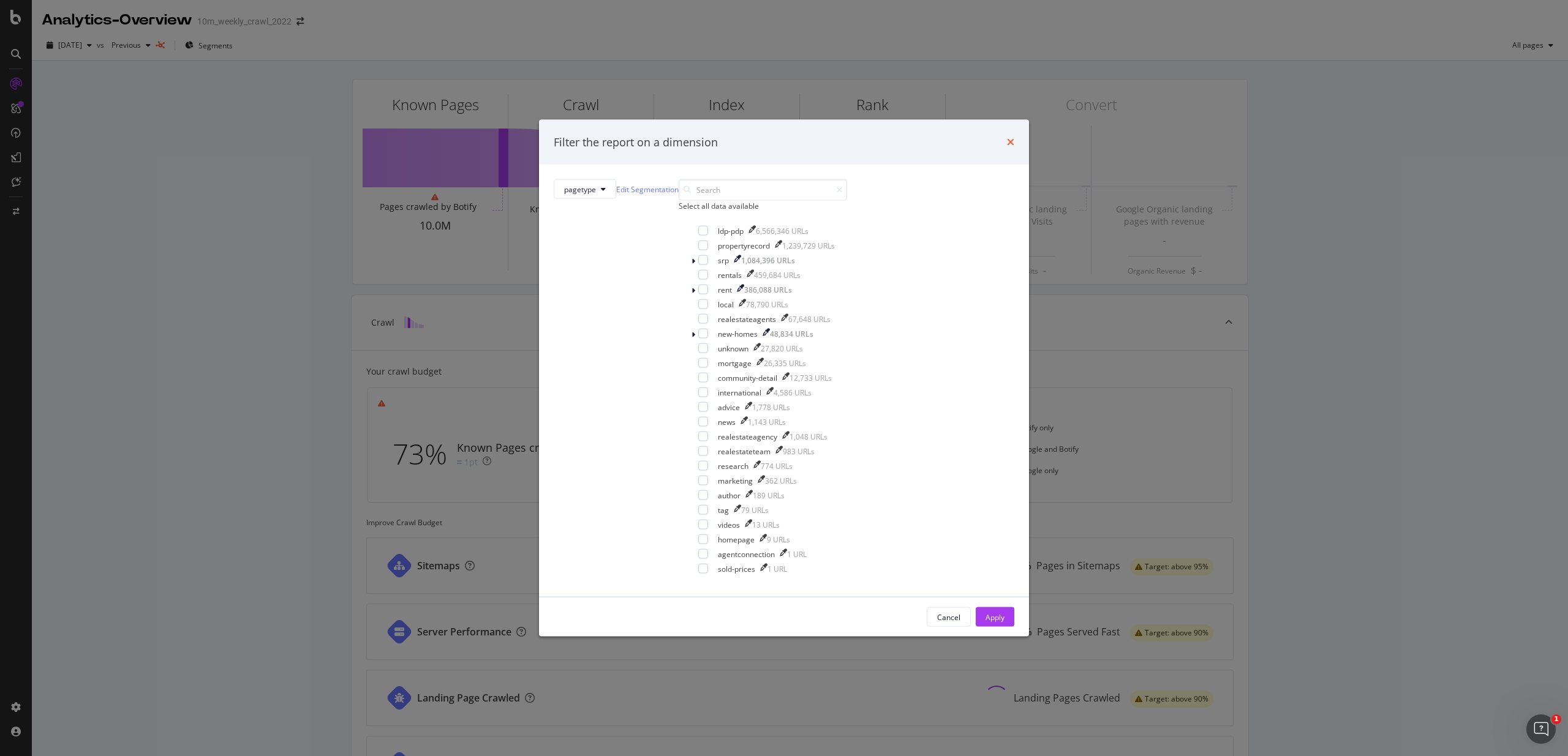
click at [1007, 147] on icon "times" at bounding box center [1010, 142] width 7 height 10
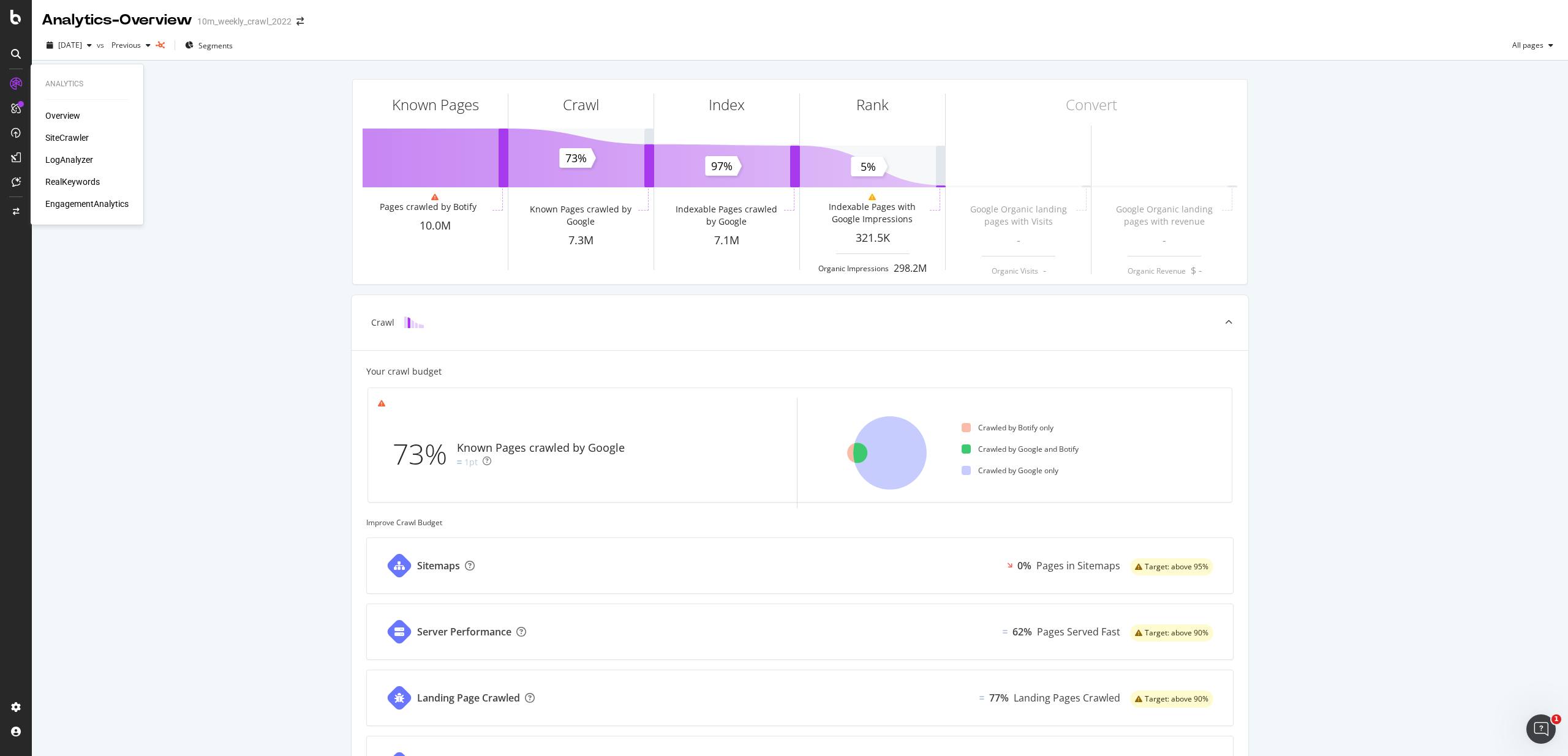
click at [75, 136] on div "SiteCrawler" at bounding box center [67, 138] width 44 height 12
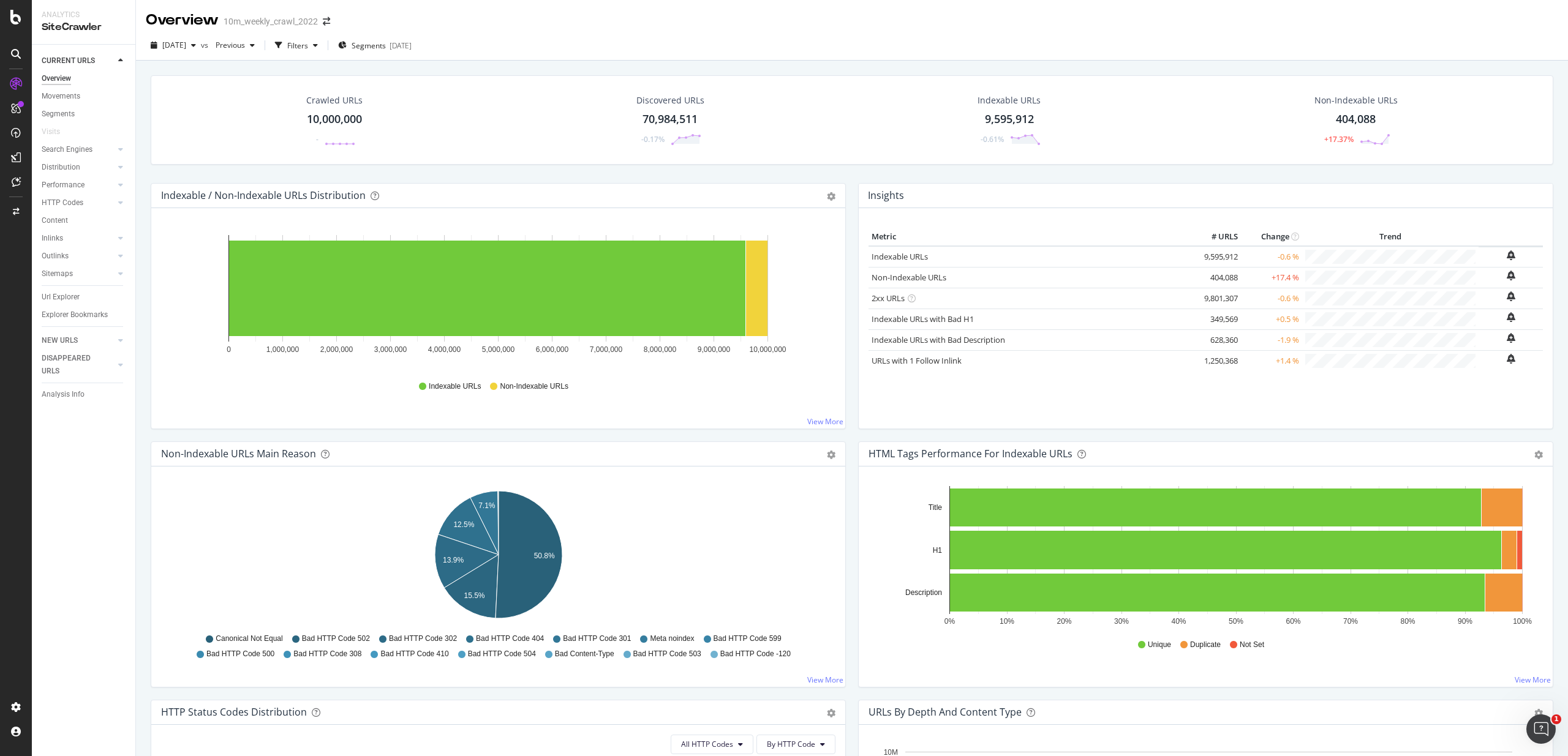
click at [883, 198] on h4 "Insights" at bounding box center [886, 195] width 36 height 16
click at [896, 259] on link "Indexable URLs" at bounding box center [900, 256] width 56 height 11
click at [901, 260] on link "Indexable URLs" at bounding box center [900, 256] width 56 height 11
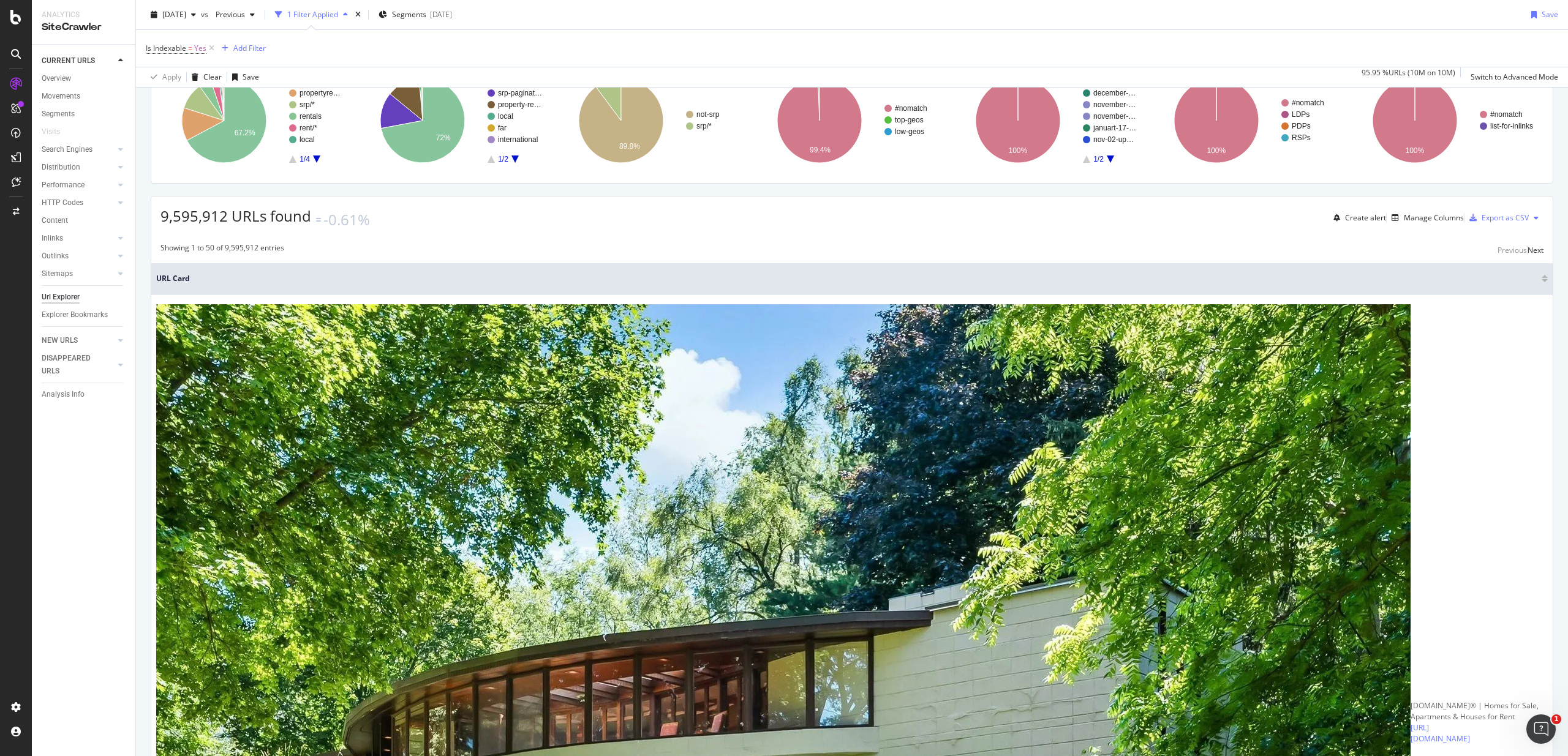
scroll to position [125, 0]
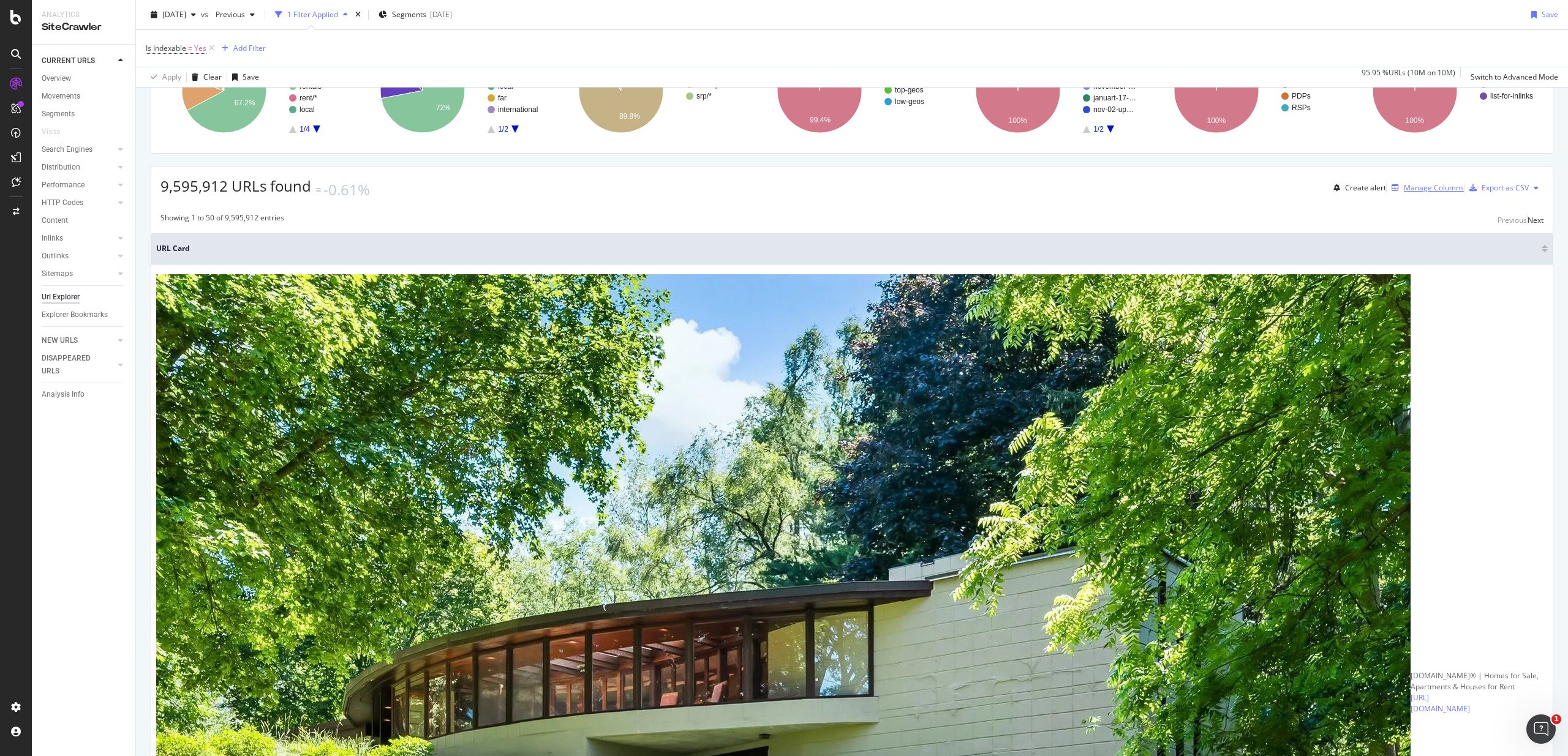
click at [1437, 193] on div "Manage Columns" at bounding box center [1433, 187] width 60 height 10
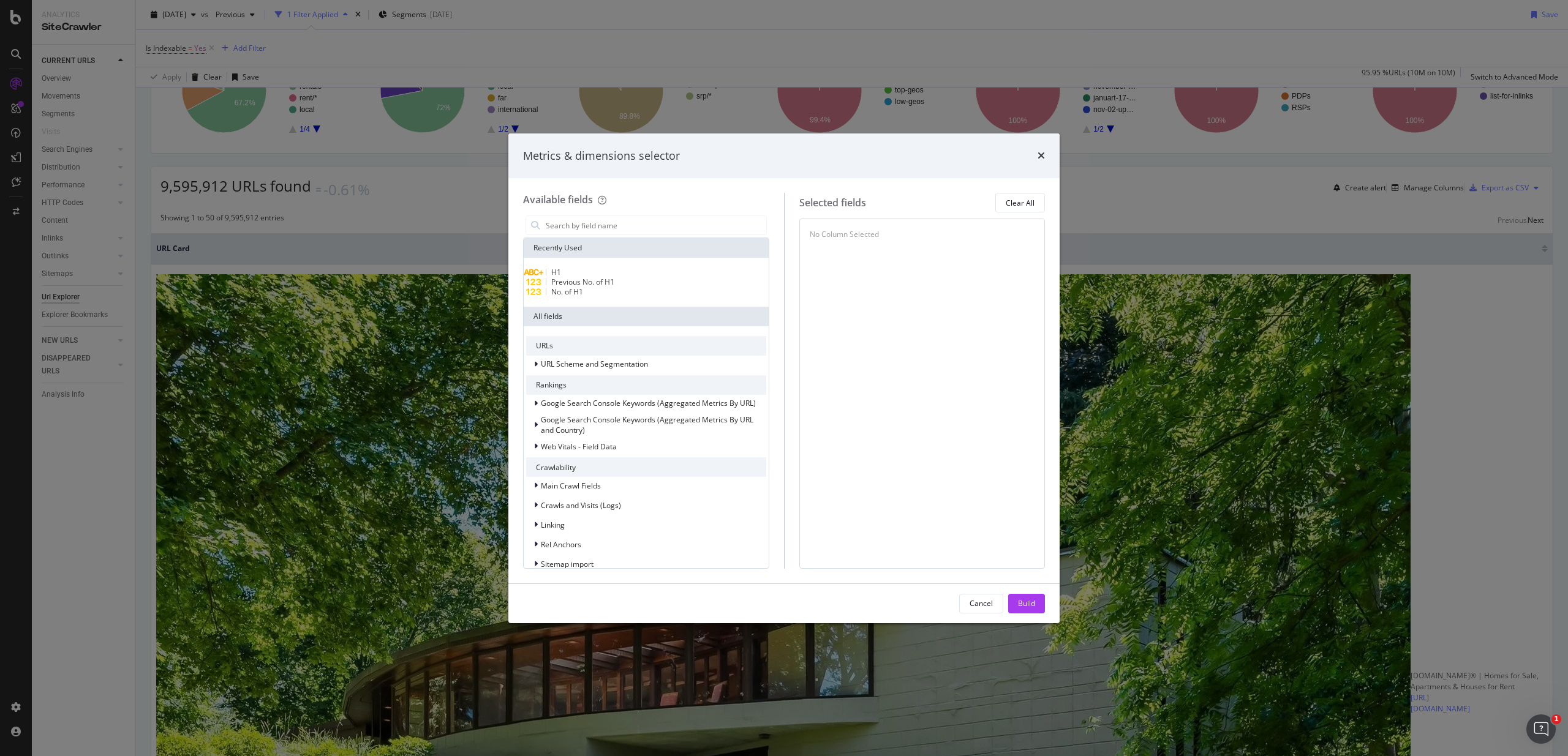
click at [561, 273] on span "H1" at bounding box center [556, 271] width 10 height 10
click at [869, 260] on span "On Current Crawl" at bounding box center [848, 257] width 59 height 10
click at [871, 256] on span "On Current Crawl" at bounding box center [848, 257] width 59 height 10
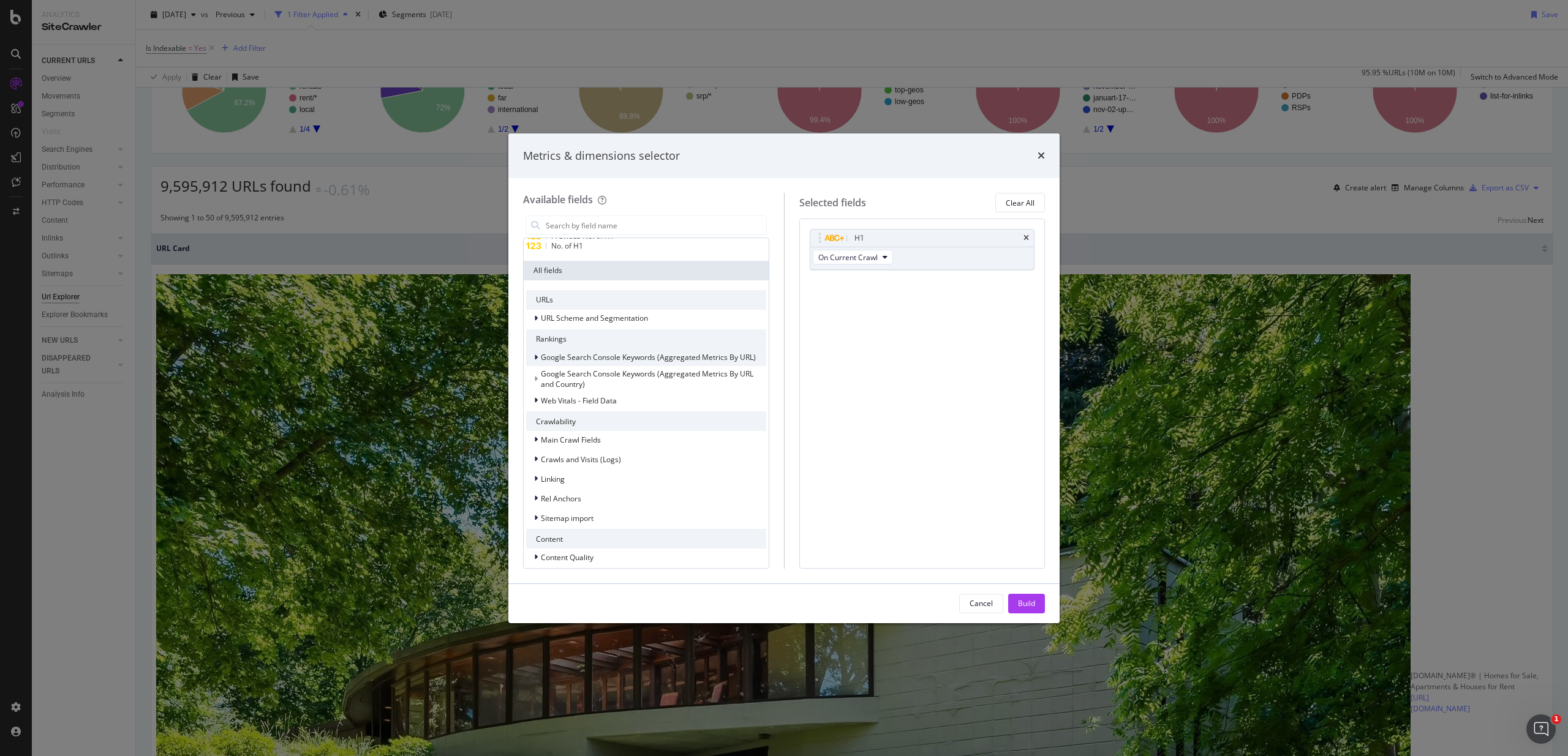
scroll to position [0, 0]
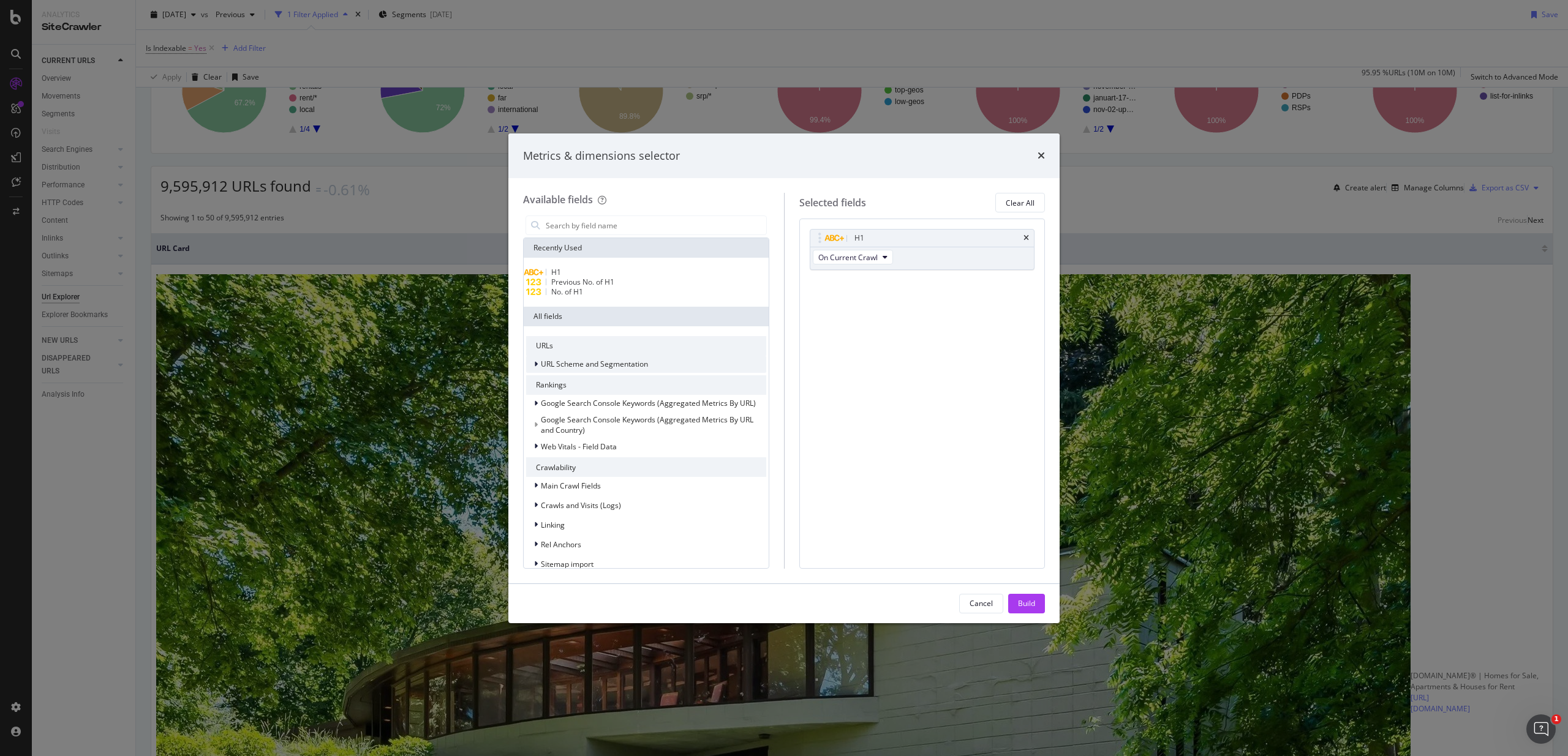
click at [617, 369] on span "URL Scheme and Segmentation" at bounding box center [594, 363] width 107 height 10
click at [625, 369] on span "URL Scheme and Segmentation" at bounding box center [594, 363] width 107 height 10
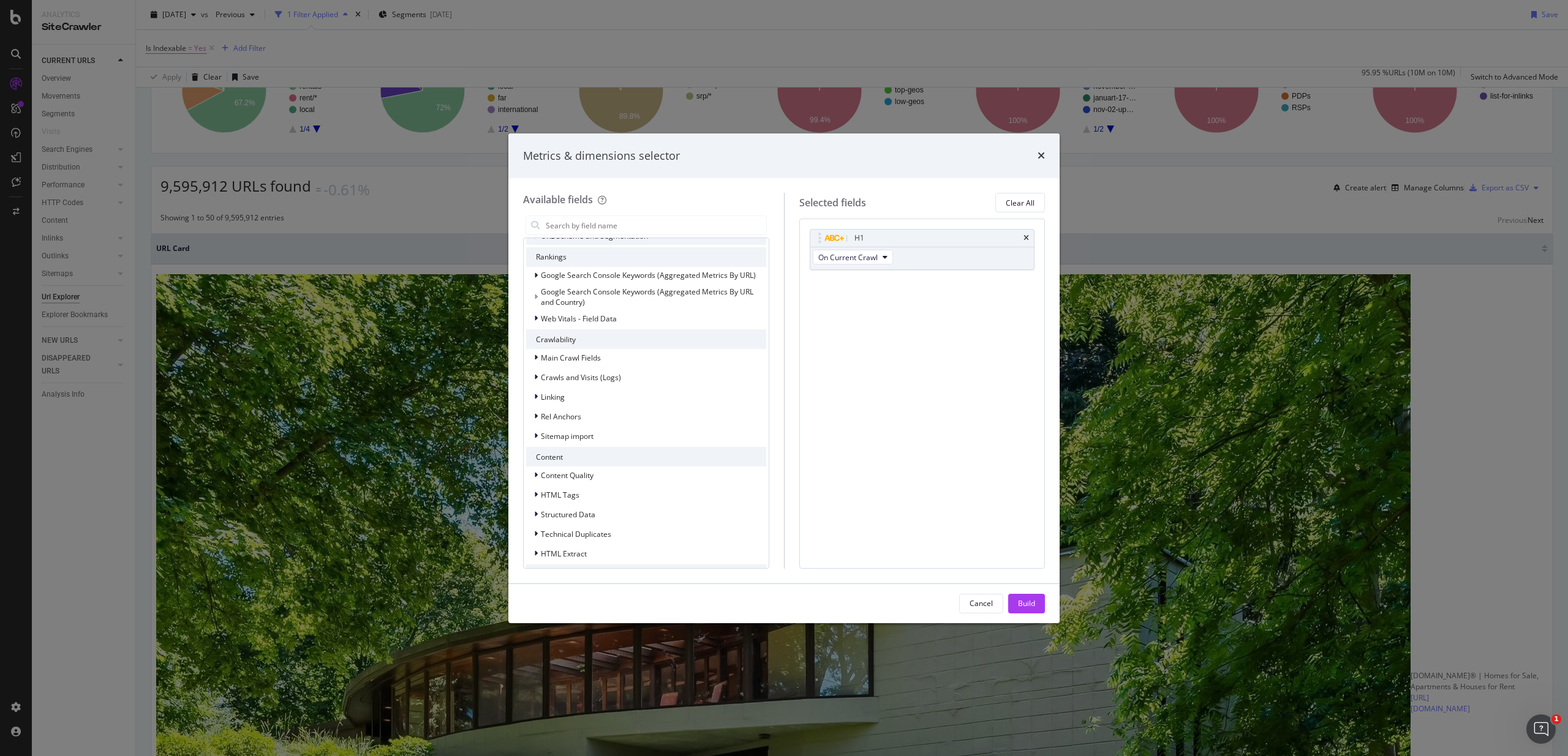
scroll to position [186, 0]
click at [568, 453] on span "HTML Tags" at bounding box center [560, 451] width 38 height 10
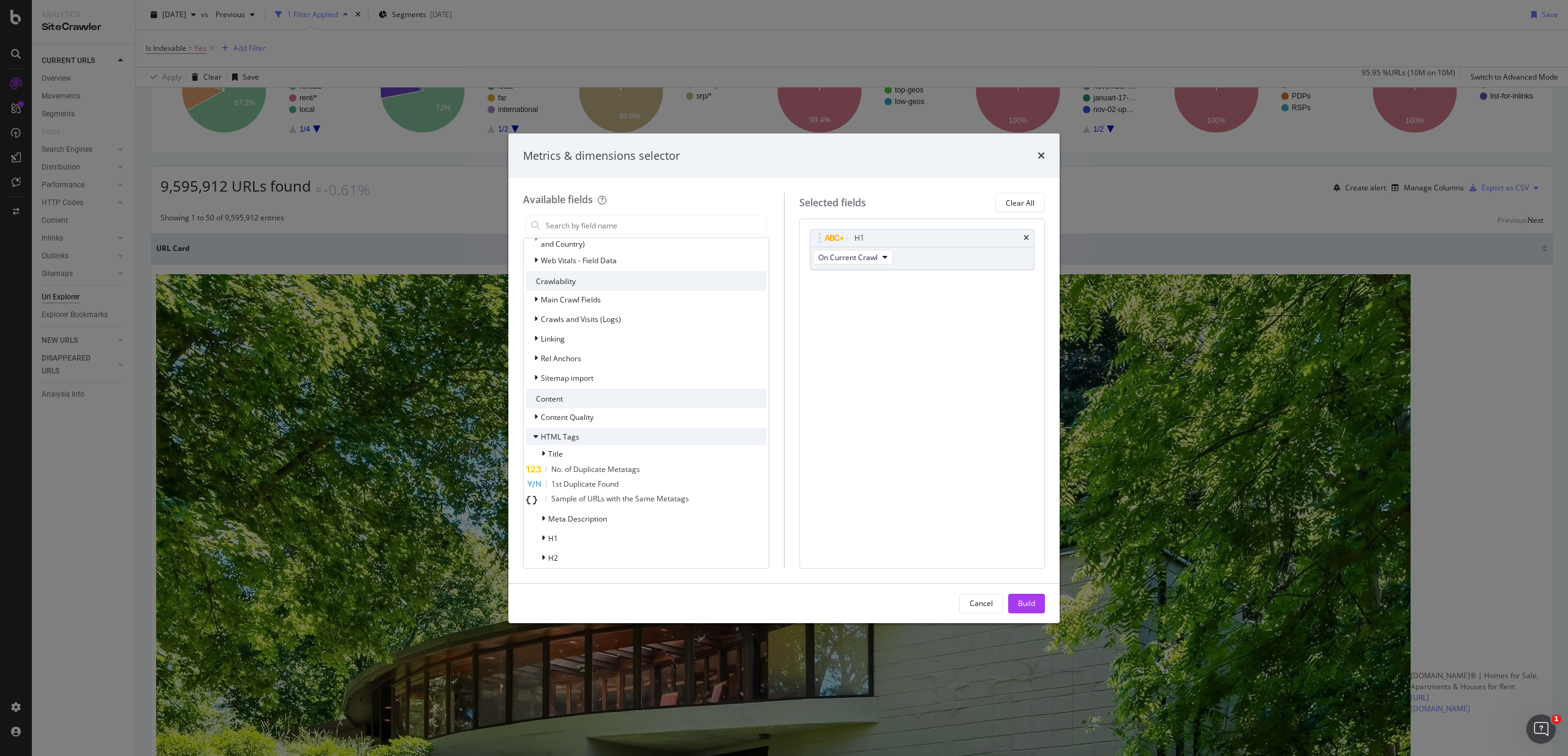
click at [569, 442] on span "HTML Tags" at bounding box center [560, 436] width 38 height 10
click at [561, 449] on span "HTML Tags" at bounding box center [560, 451] width 38 height 10
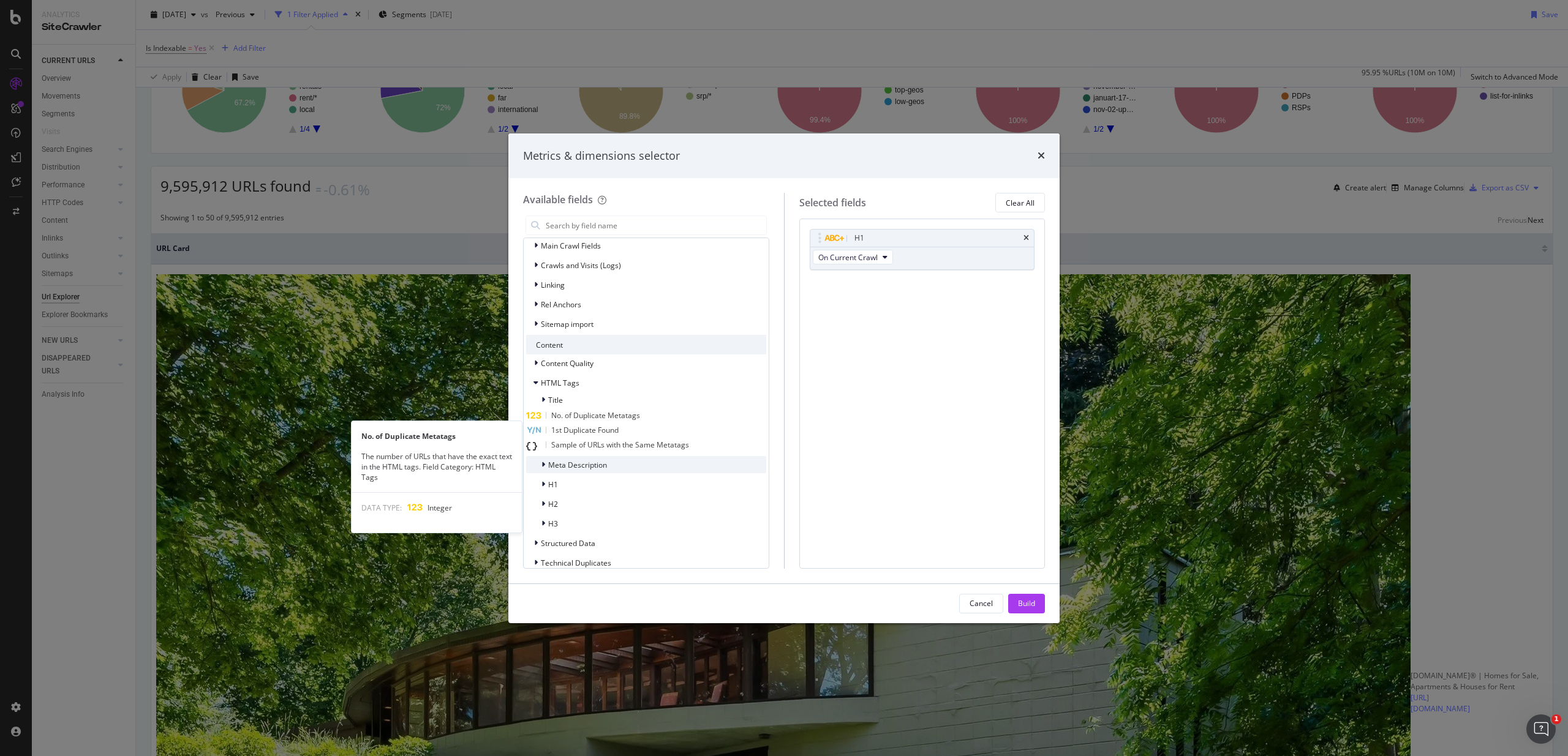
scroll to position [243, 0]
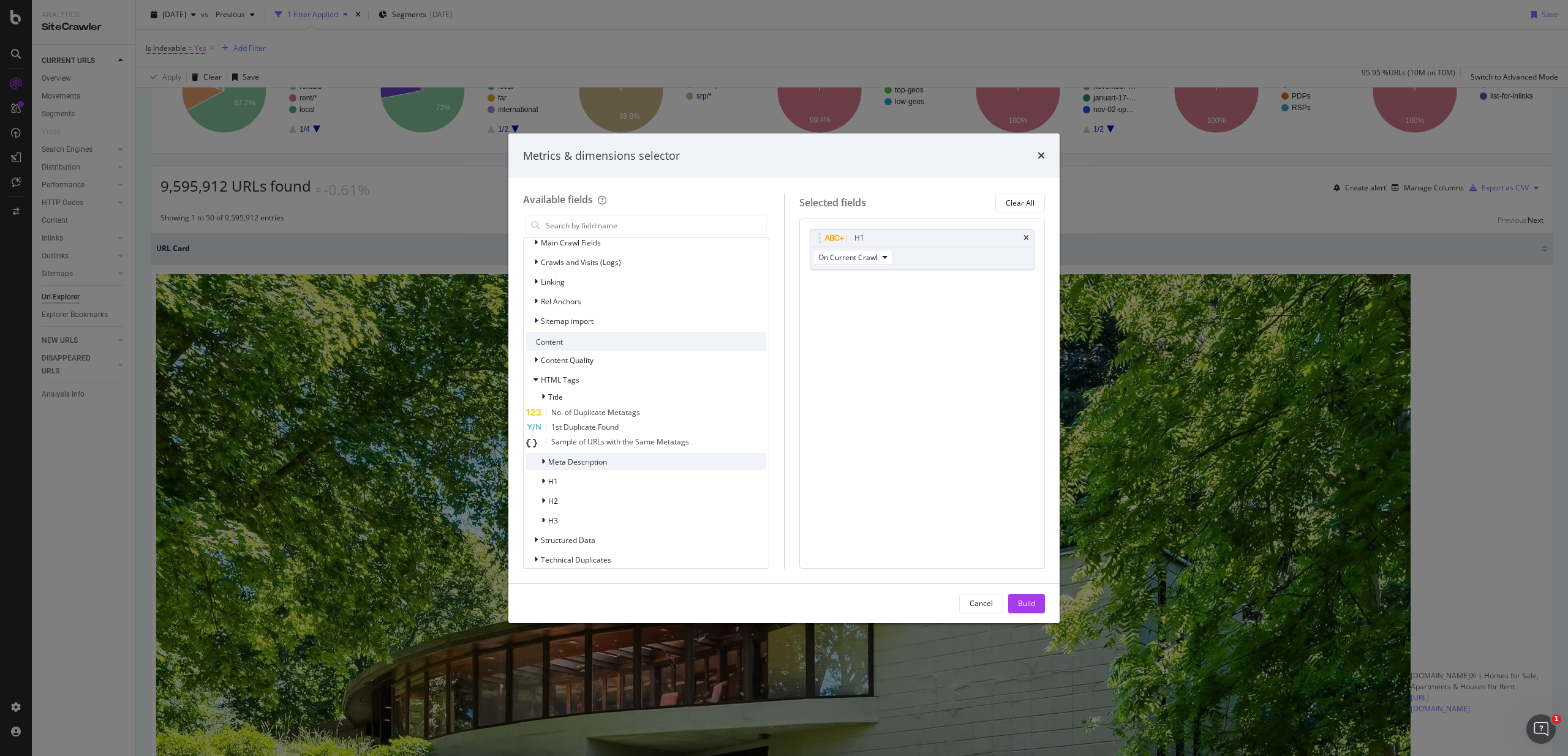
click at [582, 467] on span "Meta Description" at bounding box center [577, 461] width 58 height 10
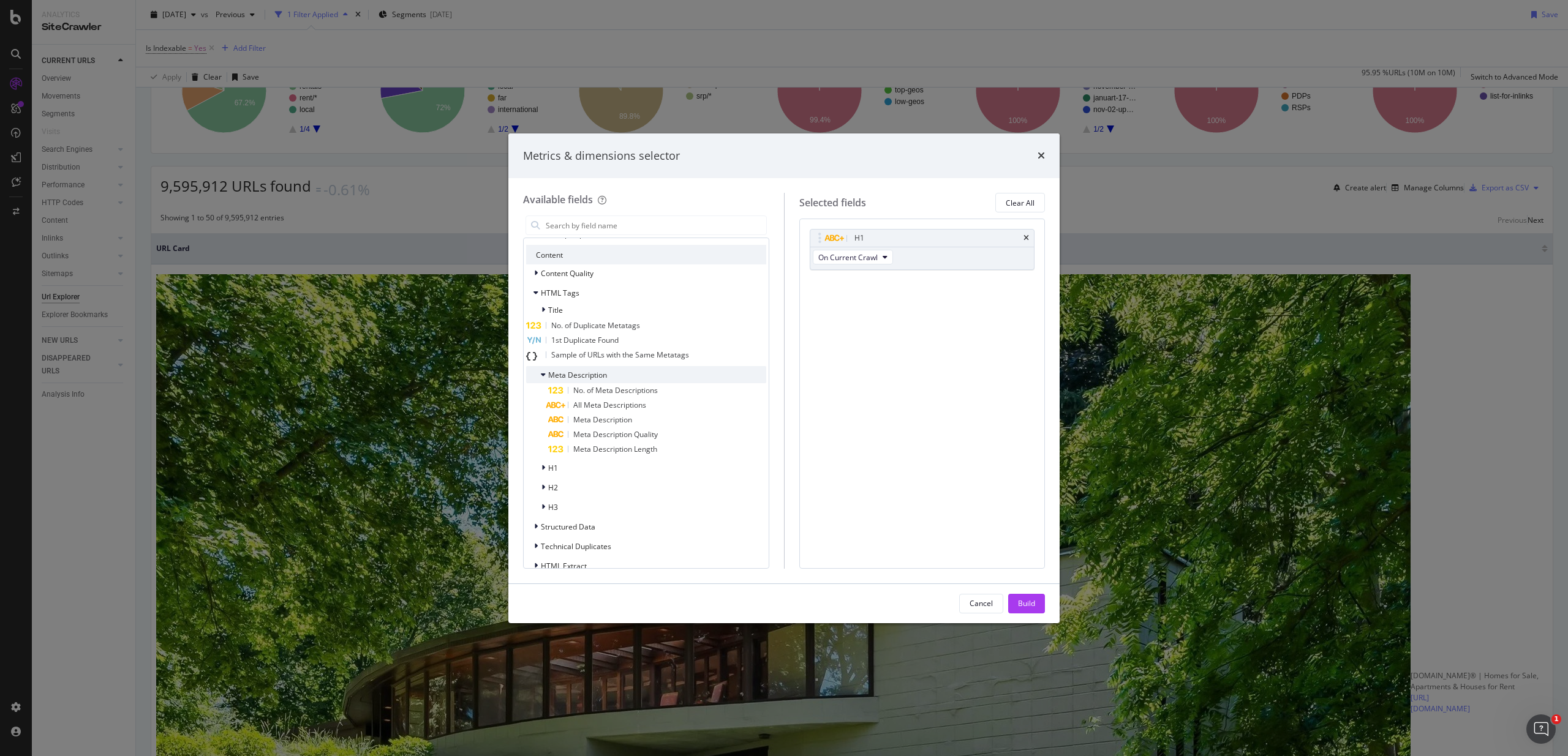
scroll to position [330, 0]
click at [595, 412] on div "All Meta Descriptions" at bounding box center [657, 404] width 218 height 15
click at [598, 424] on span "Meta Description" at bounding box center [602, 419] width 58 height 10
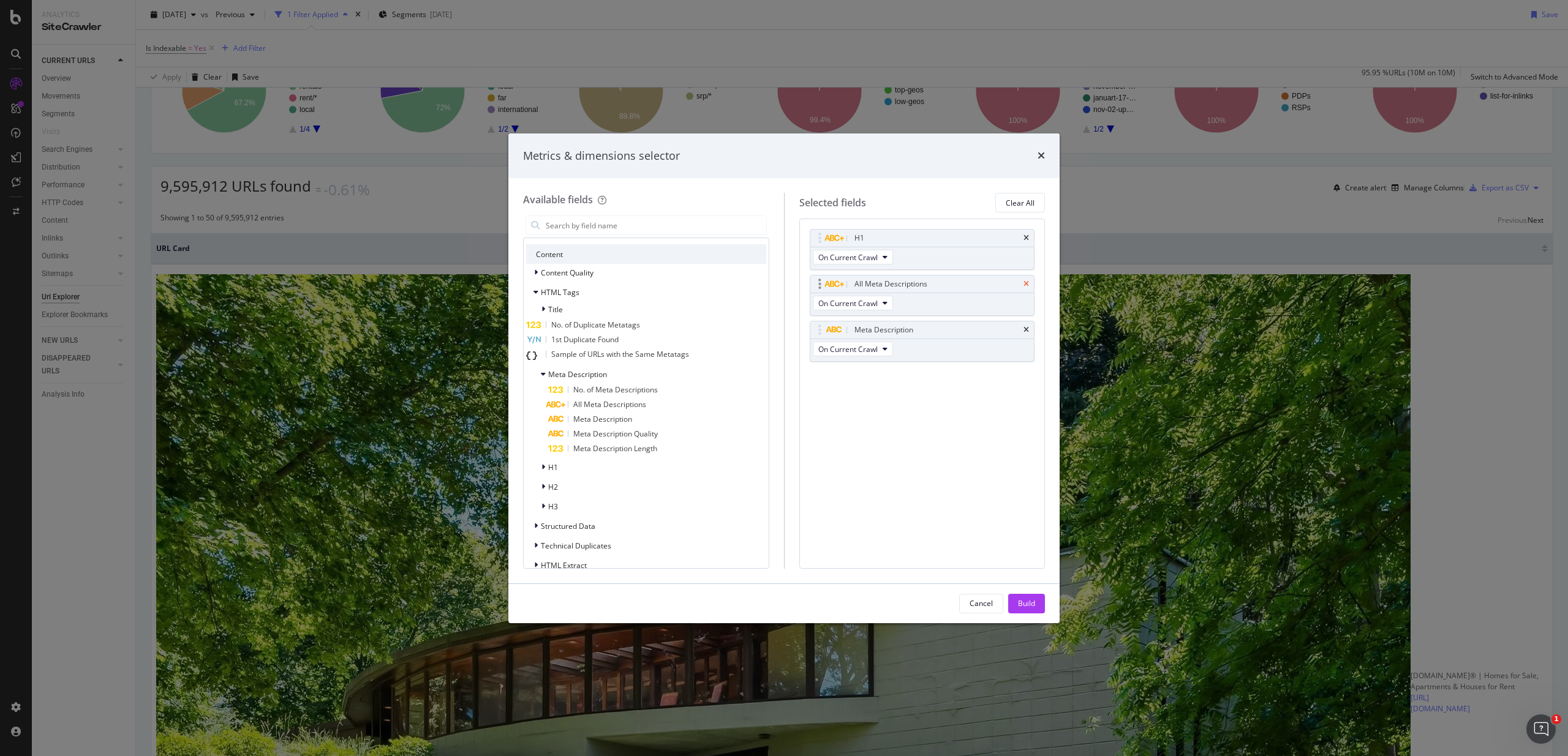
click at [1025, 281] on icon "times" at bounding box center [1025, 284] width 5 height 7
click at [629, 441] on div "Meta Description Quality" at bounding box center [657, 433] width 218 height 15
click at [629, 454] on span "Meta Description Length" at bounding box center [615, 448] width 84 height 10
click at [619, 475] on div "H1" at bounding box center [646, 467] width 240 height 17
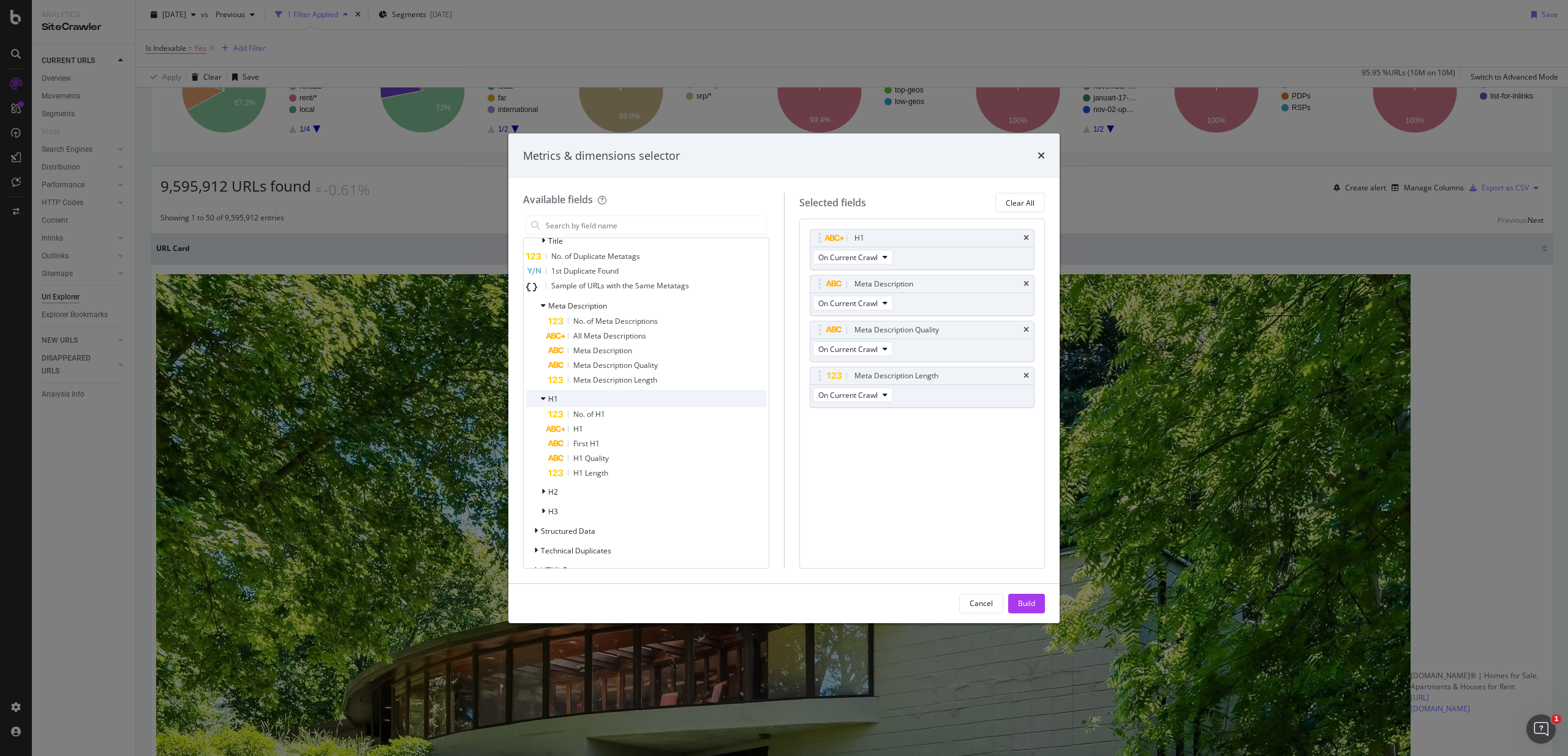
scroll to position [400, 0]
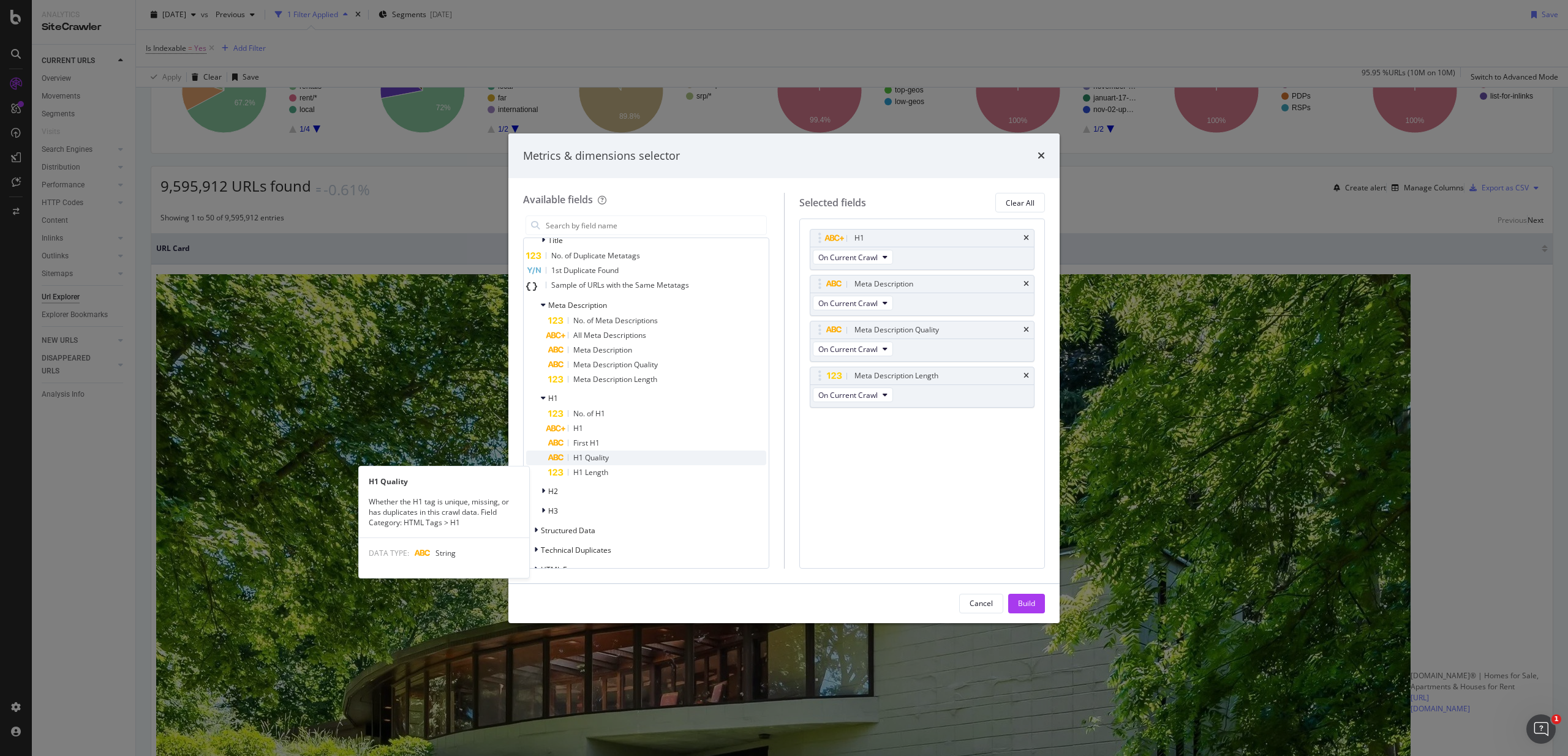
click at [595, 463] on span "H1 Quality" at bounding box center [591, 457] width 36 height 10
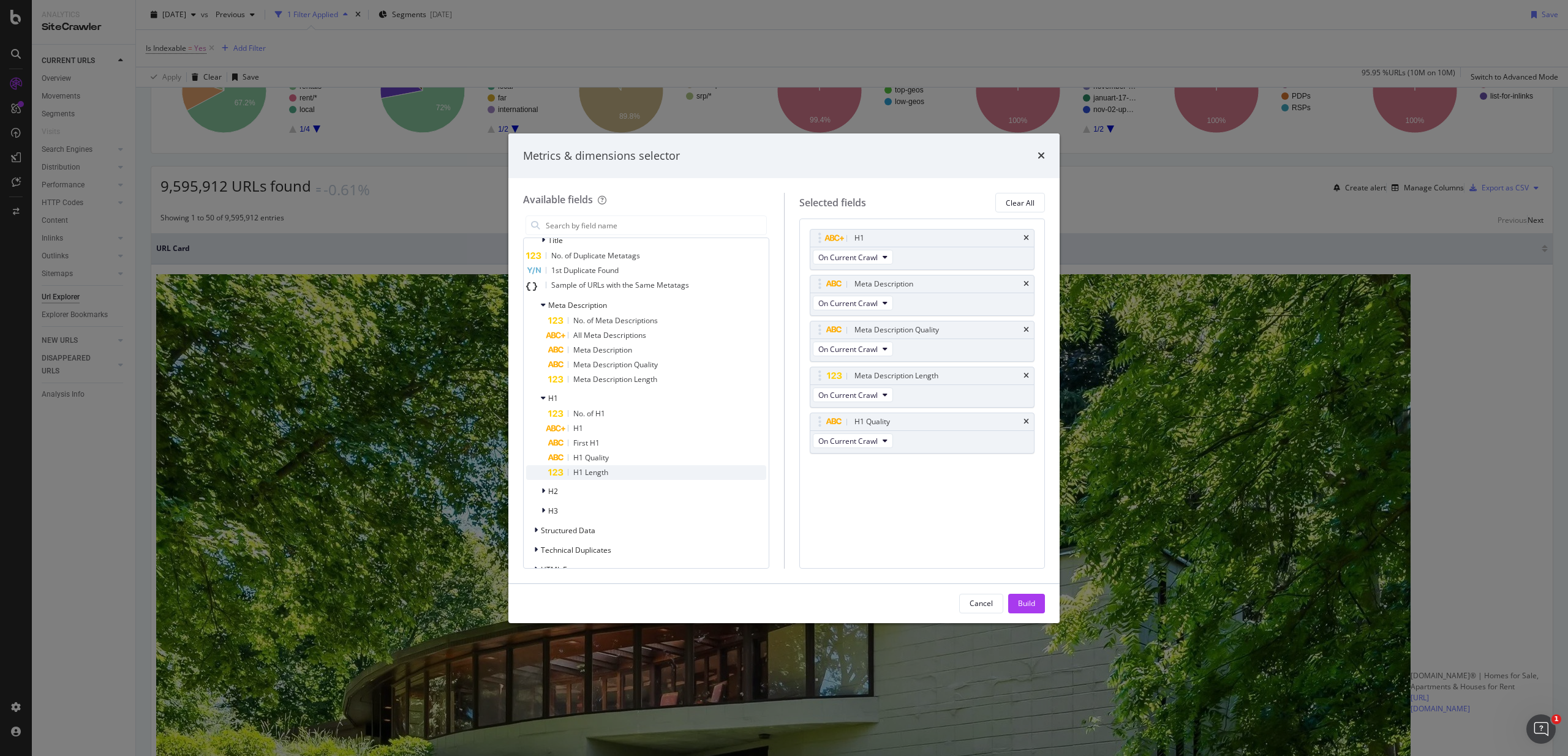
click at [593, 478] on span "H1 Length" at bounding box center [590, 472] width 35 height 10
drag, startPoint x: 914, startPoint y: 427, endPoint x: 889, endPoint y: 291, distance: 138.3
click at [889, 291] on body "Analytics SiteCrawler CURRENT URLS Overview Movements Segments Visits Search En…" at bounding box center [784, 378] width 1568 height 756
drag, startPoint x: 926, startPoint y: 468, endPoint x: 938, endPoint y: 331, distance: 137.5
click at [923, 330] on body "Analytics SiteCrawler CURRENT URLS Overview Movements Segments Visits Search En…" at bounding box center [784, 378] width 1568 height 756
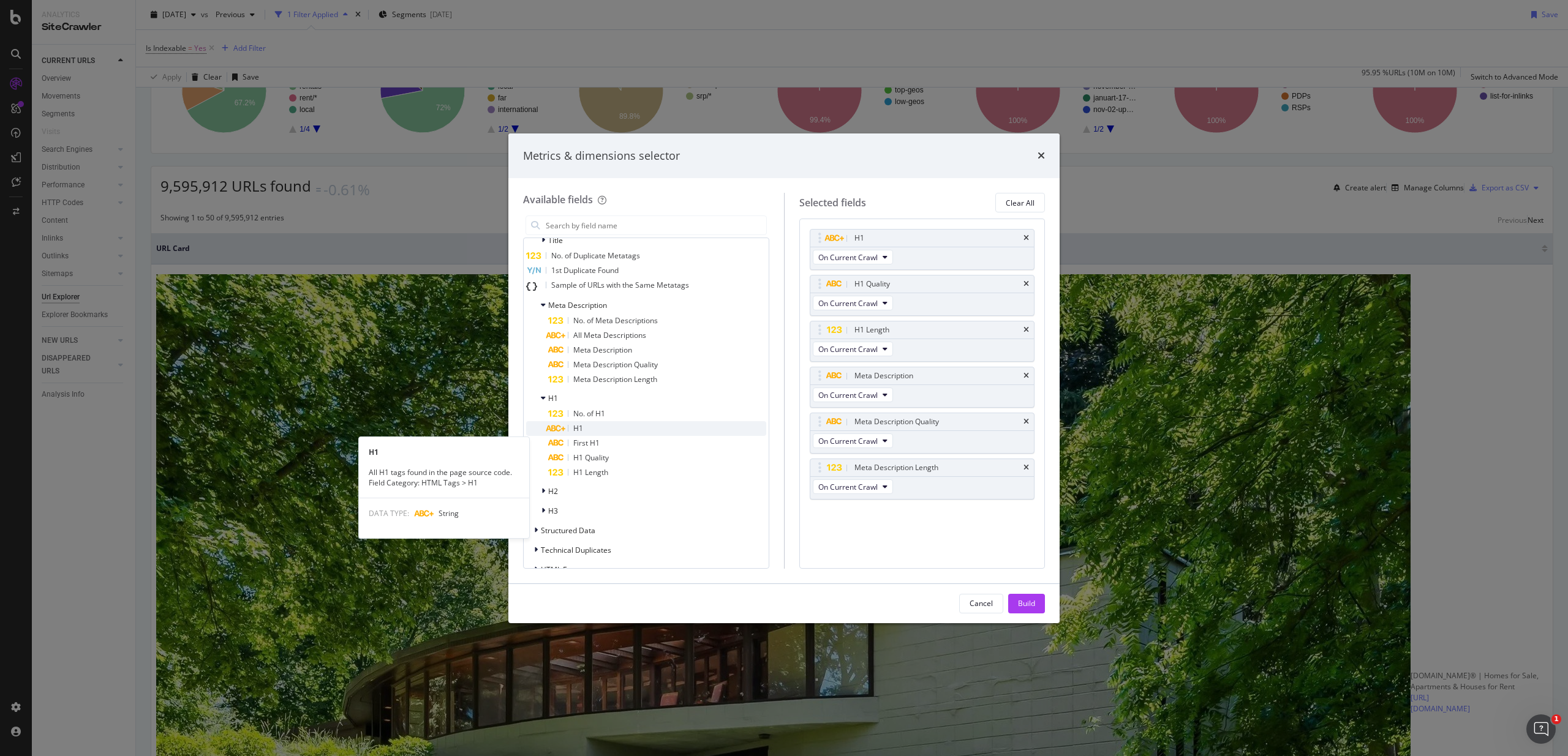
scroll to position [474, 0]
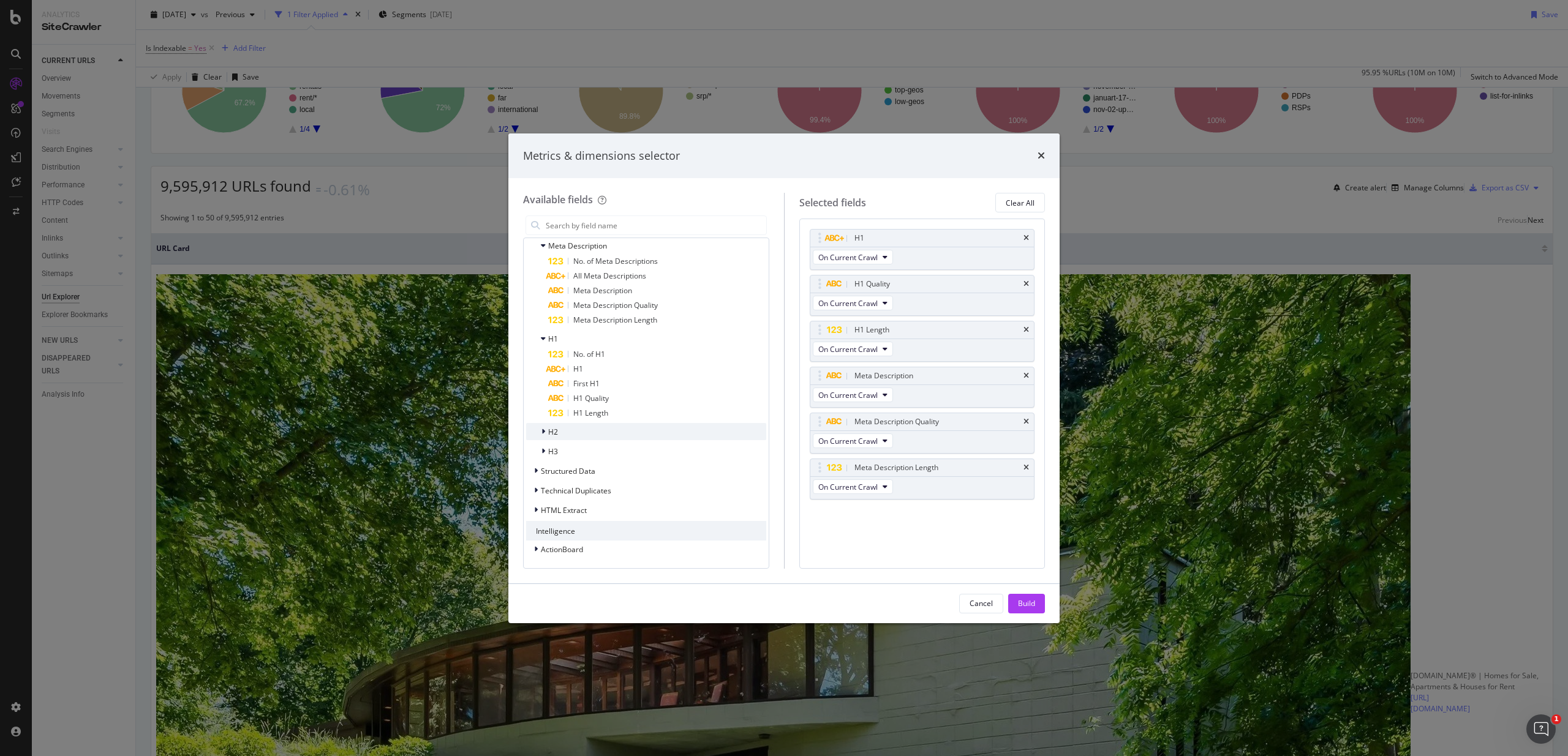
click at [550, 433] on span "H2" at bounding box center [553, 431] width 10 height 10
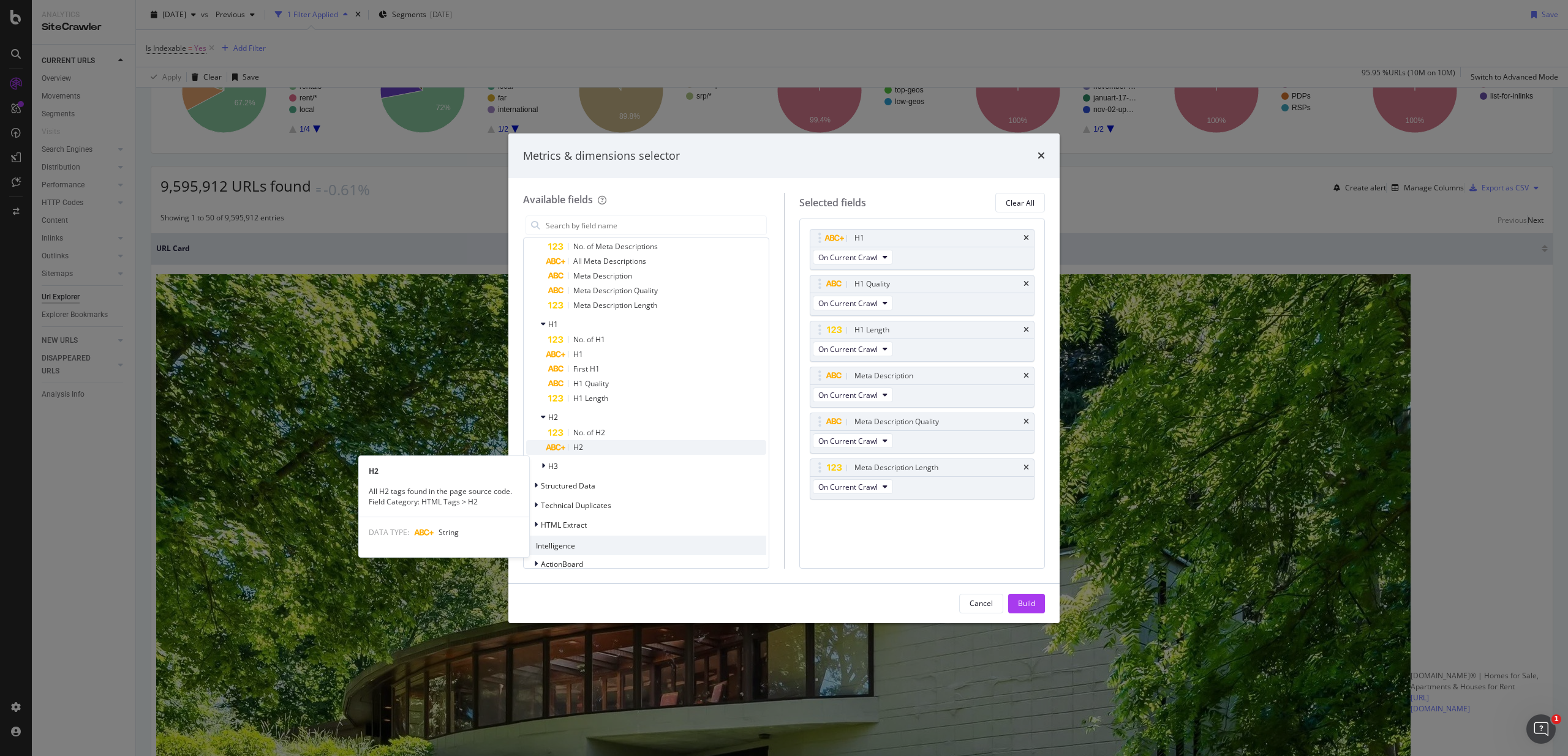
scroll to position [503, 0]
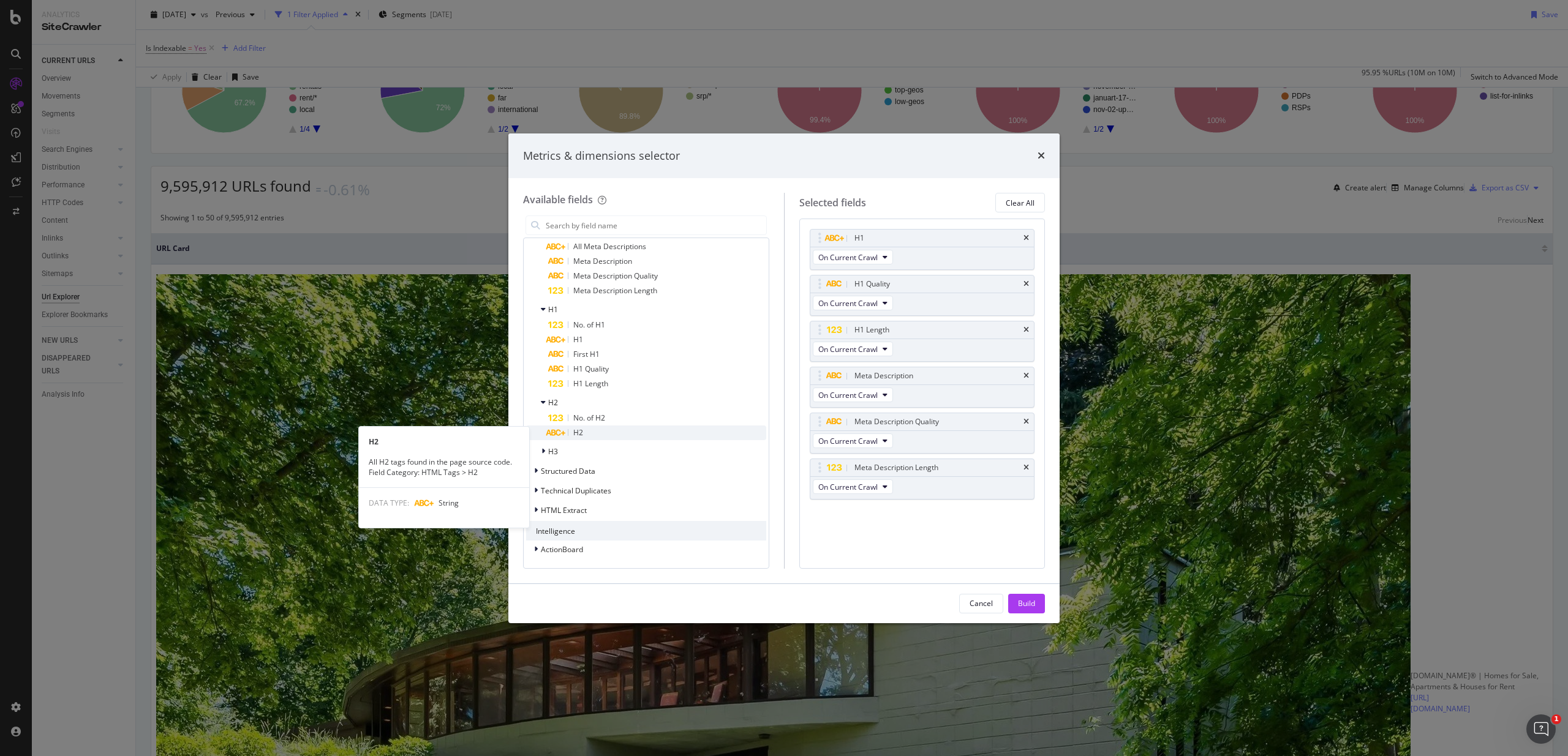
click at [578, 436] on span "H2" at bounding box center [578, 432] width 10 height 10
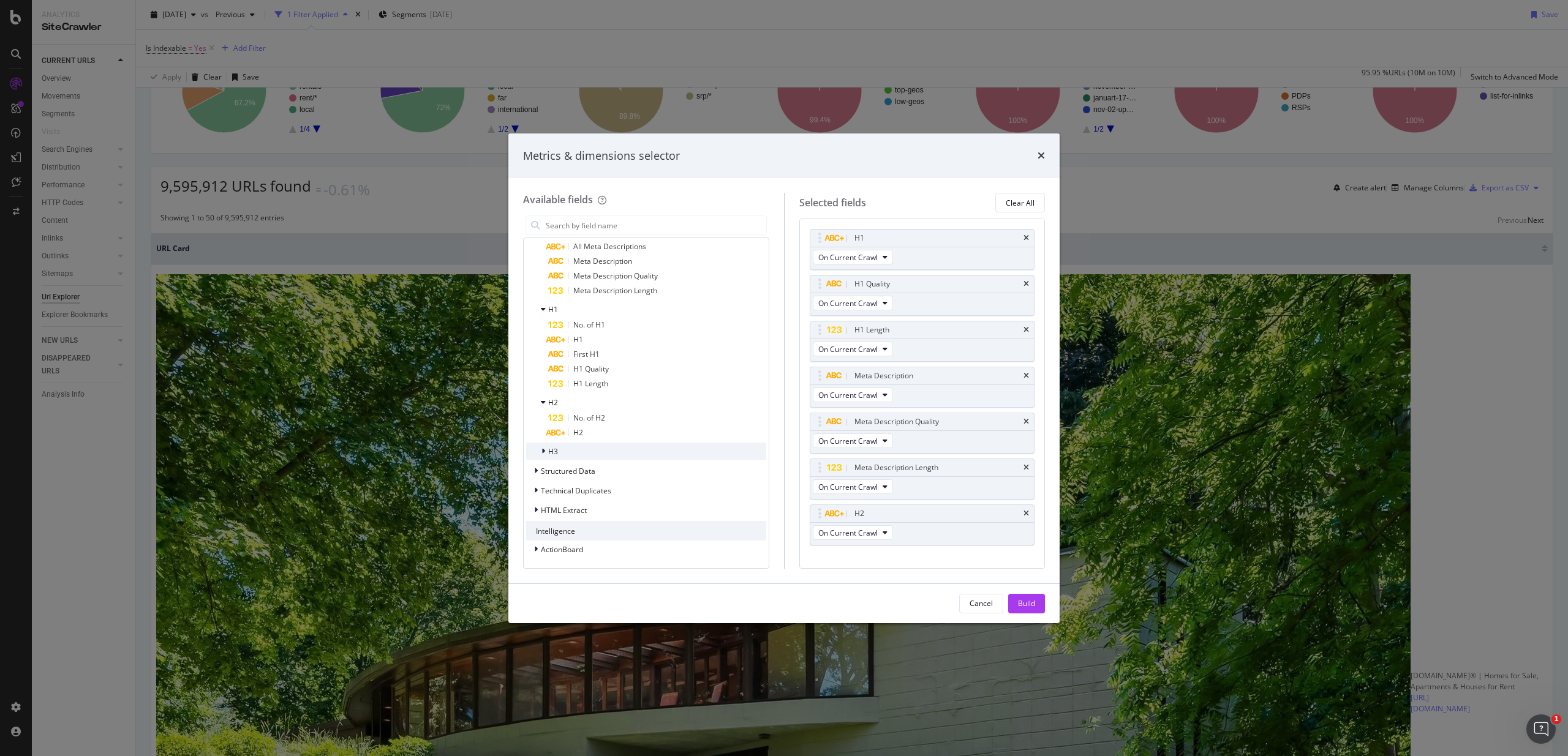
click at [586, 446] on div "H3" at bounding box center [646, 451] width 240 height 17
drag, startPoint x: 589, startPoint y: 472, endPoint x: 598, endPoint y: 468, distance: 9.8
click at [589, 472] on span "Structured Data" at bounding box center [568, 471] width 55 height 10
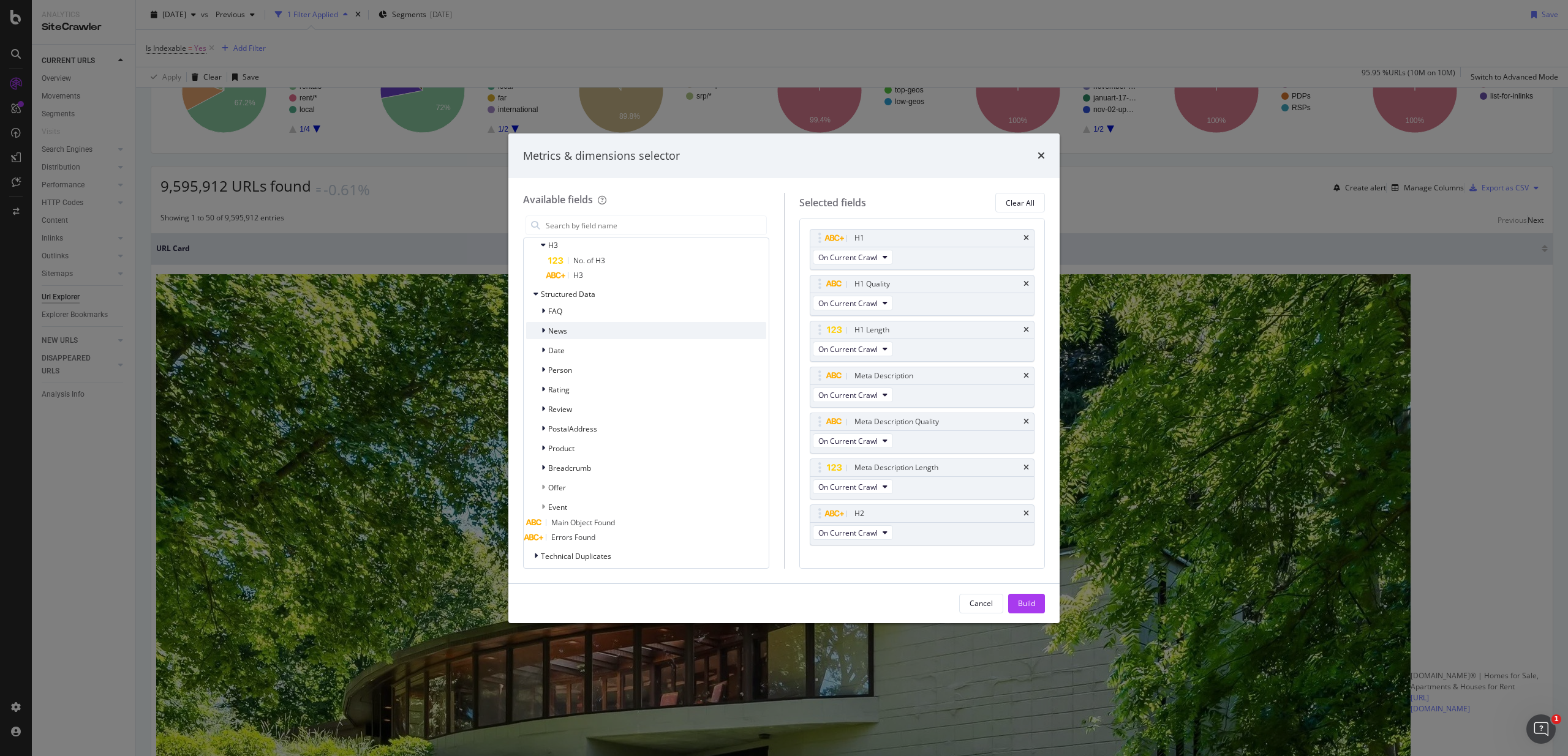
scroll to position [696, 0]
click at [547, 335] on div "modal" at bounding box center [544, 330] width 7 height 12
click at [547, 355] on div "modal" at bounding box center [544, 349] width 7 height 12
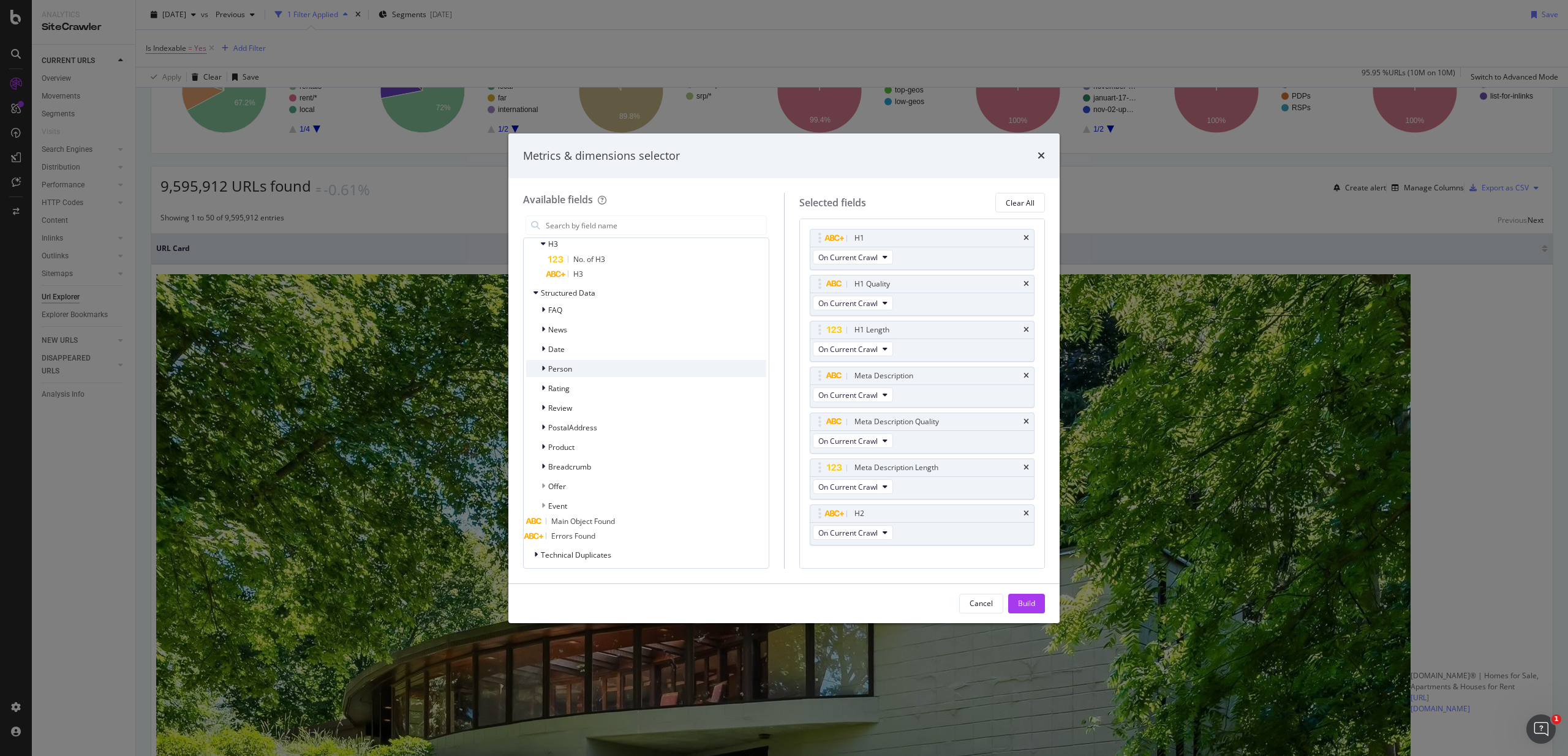
click at [552, 374] on span "Person" at bounding box center [560, 369] width 24 height 10
click at [551, 374] on span "Person" at bounding box center [560, 369] width 24 height 10
click at [548, 394] on span "Rating" at bounding box center [558, 388] width 21 height 10
click at [560, 413] on span "Review" at bounding box center [560, 408] width 24 height 10
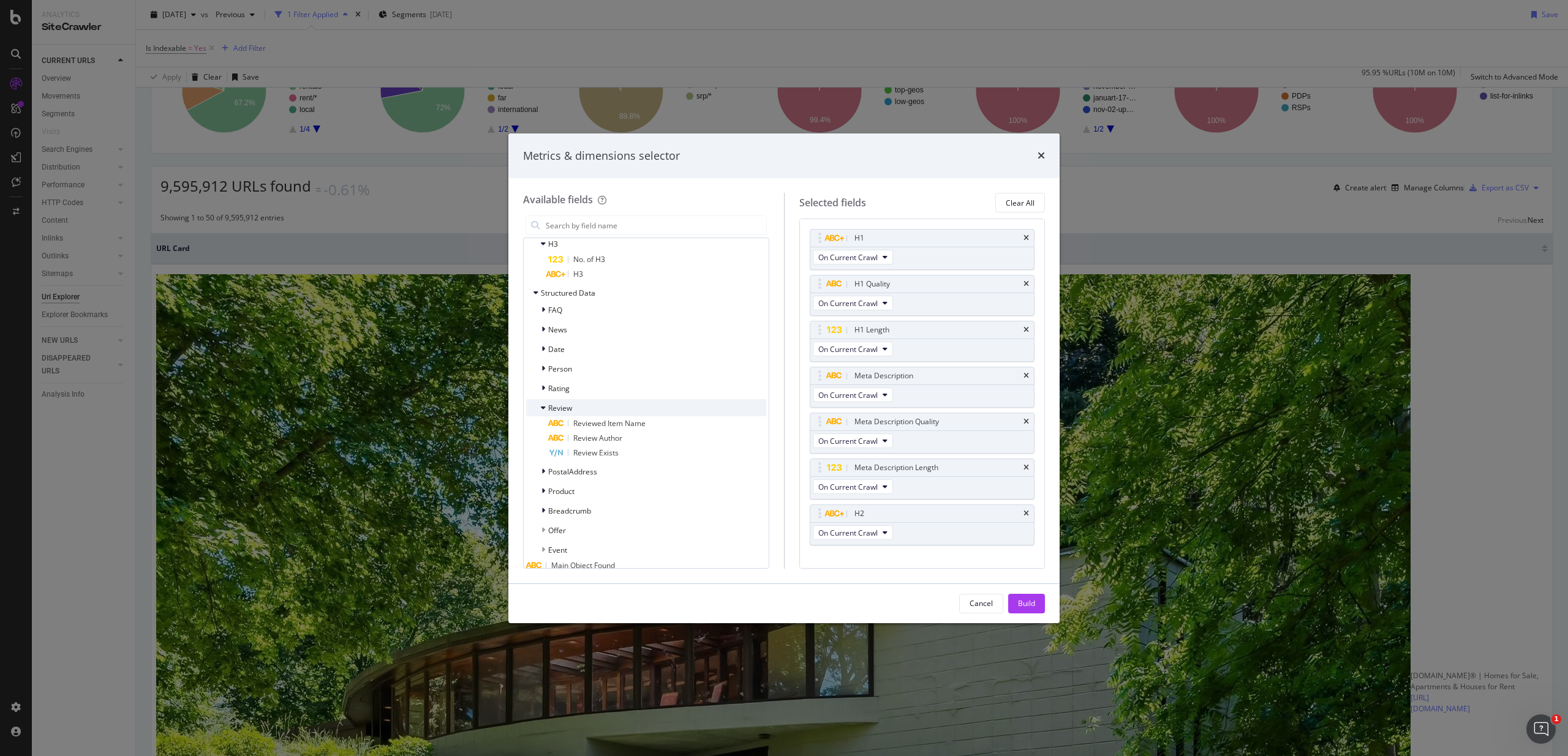
click at [559, 413] on span "Review" at bounding box center [560, 408] width 24 height 10
click at [567, 433] on span "PostalAddress" at bounding box center [572, 427] width 49 height 10
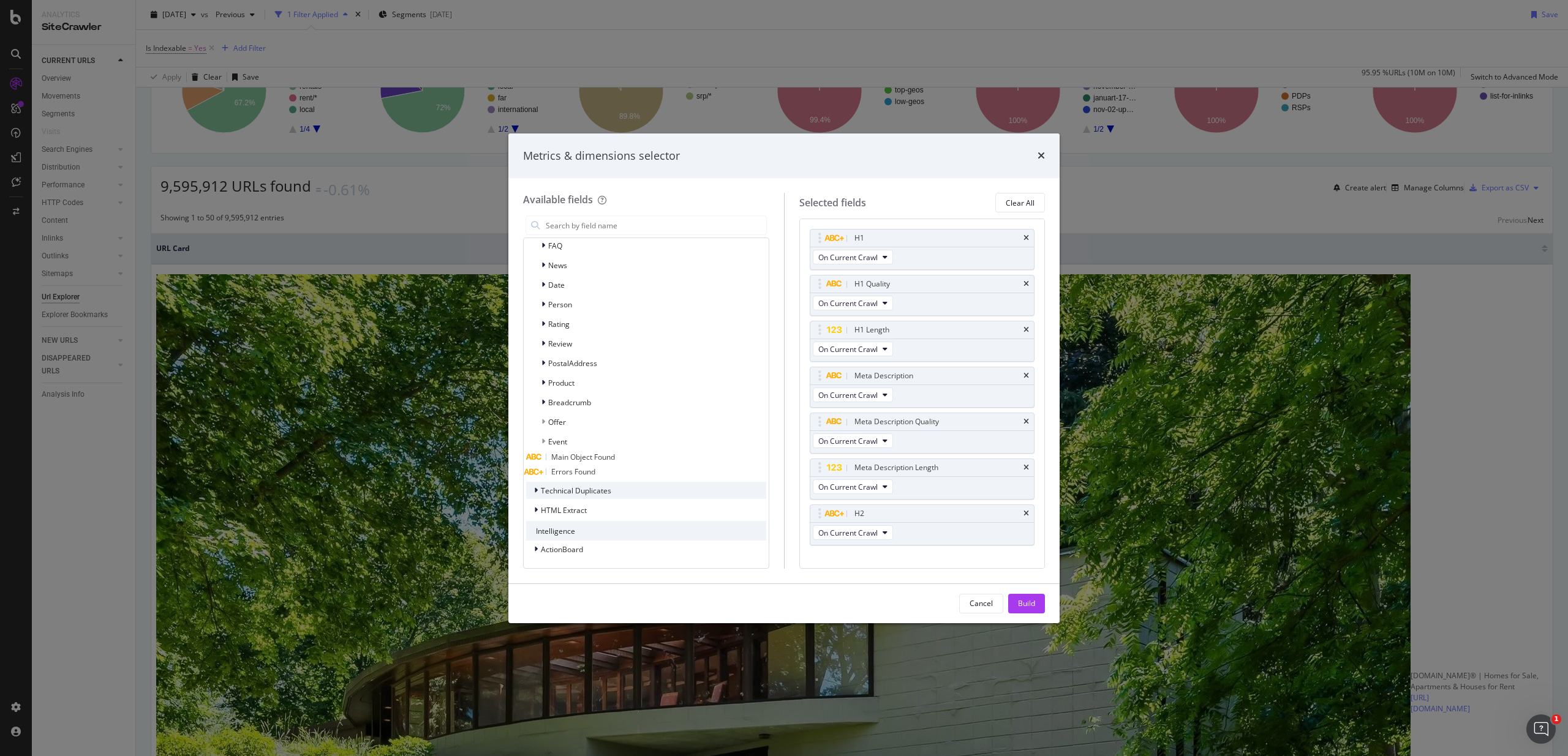
click at [594, 494] on span "Technical Duplicates" at bounding box center [576, 490] width 70 height 10
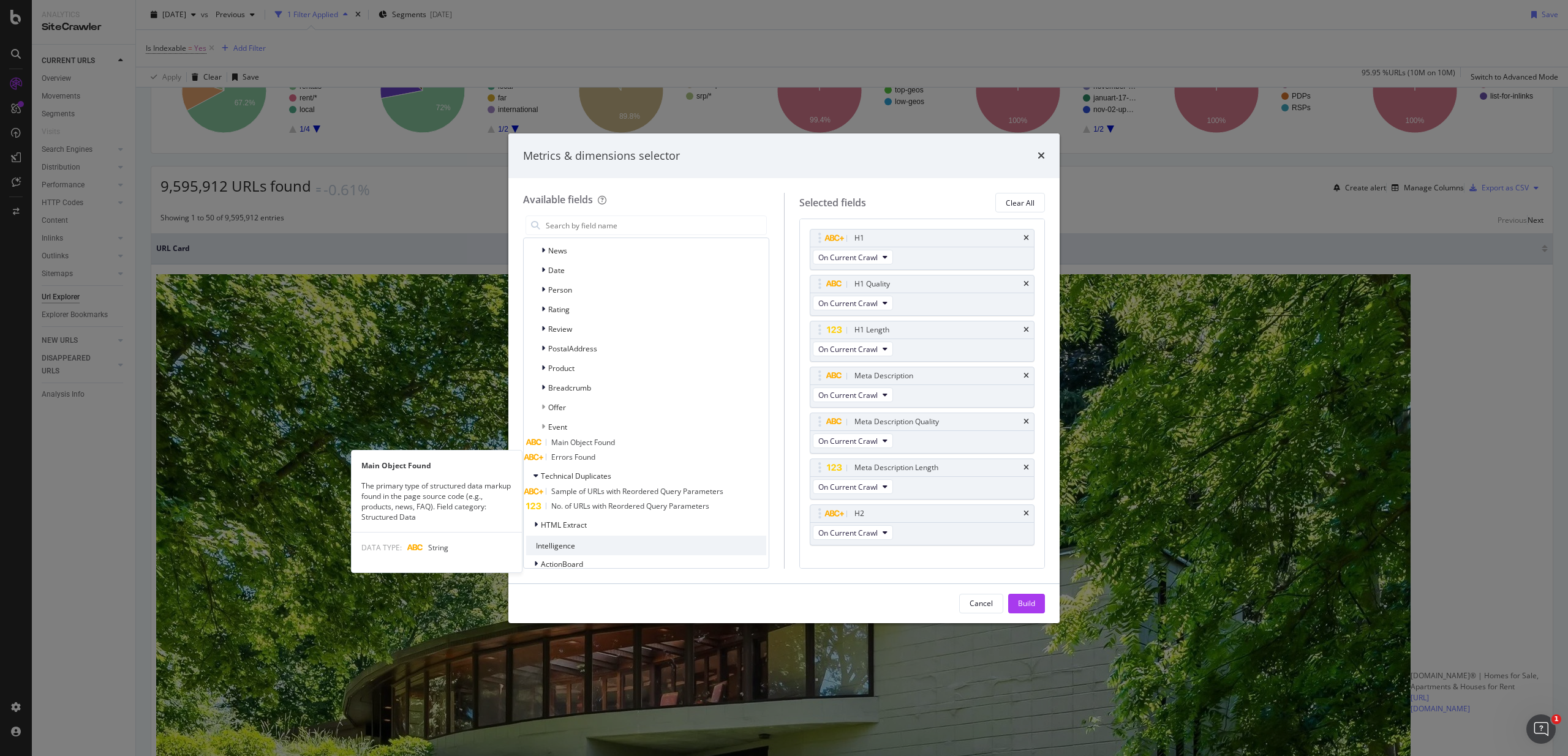
scroll to position [804, 0]
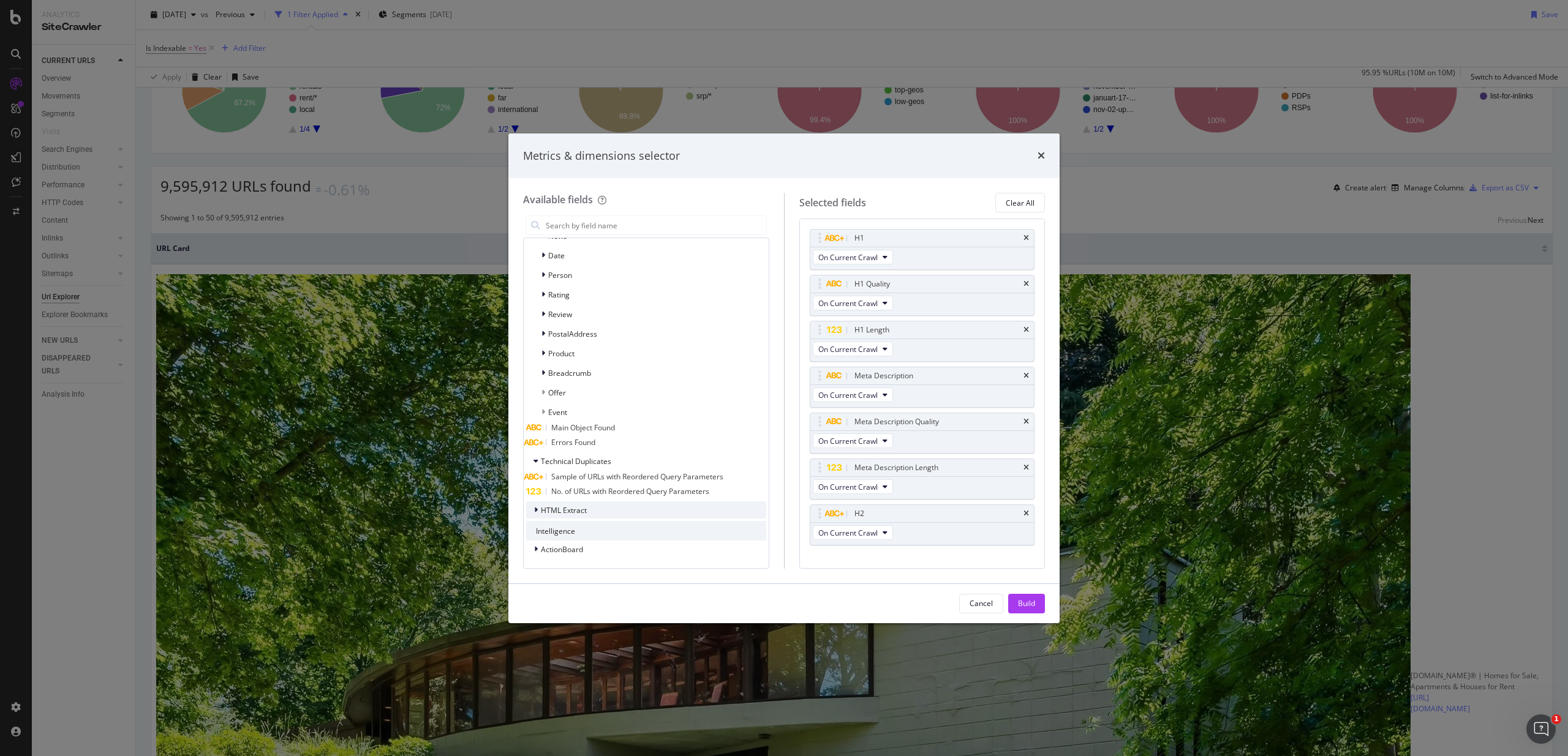
click at [569, 507] on span "HTML Extract" at bounding box center [564, 510] width 46 height 10
click at [596, 547] on div "ActionBoard" at bounding box center [646, 549] width 240 height 17
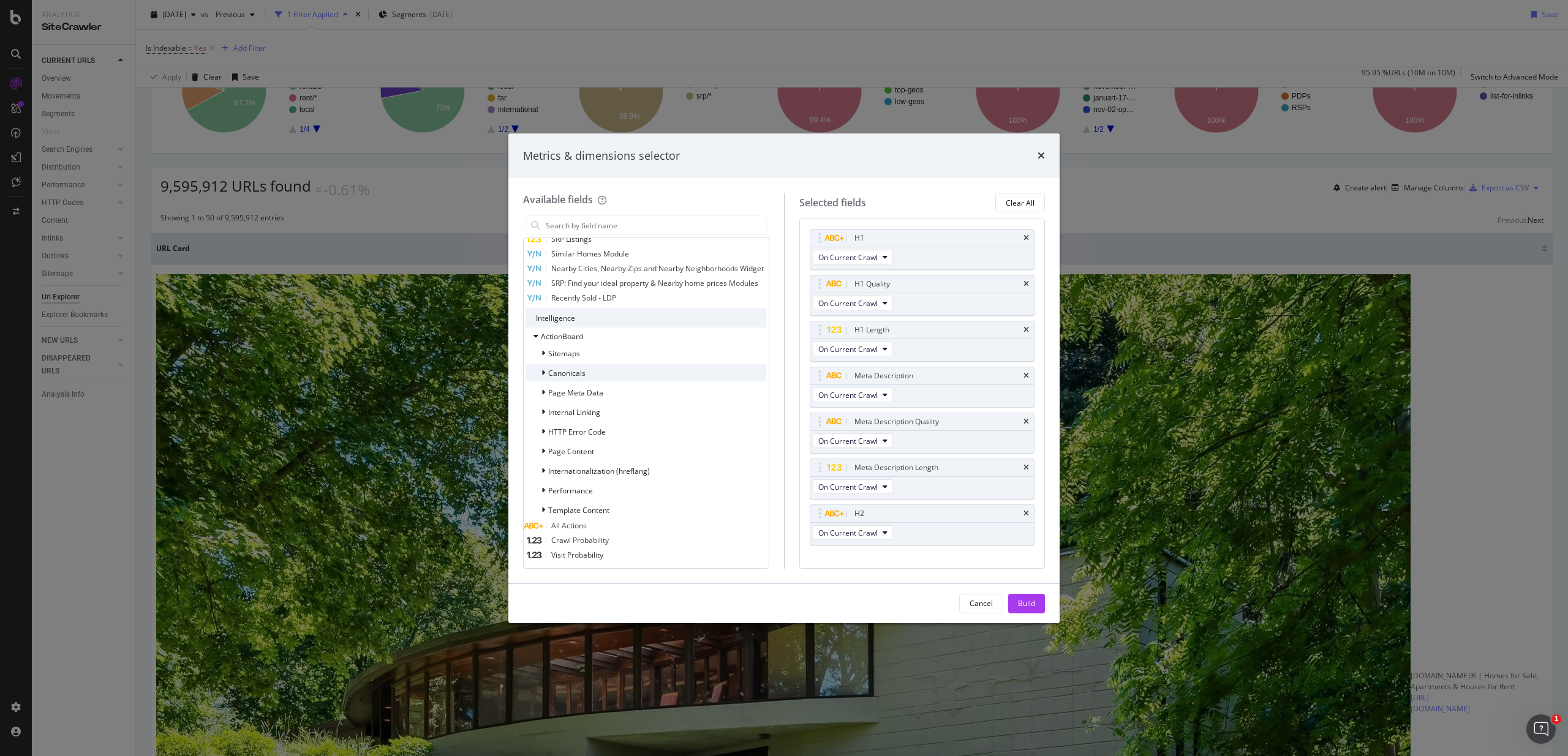
scroll to position [1169, 0]
click at [568, 347] on span "Sitemaps" at bounding box center [564, 348] width 32 height 10
click at [568, 339] on span "Sitemaps" at bounding box center [564, 334] width 32 height 10
click at [568, 363] on span "Canonicals" at bounding box center [567, 368] width 37 height 10
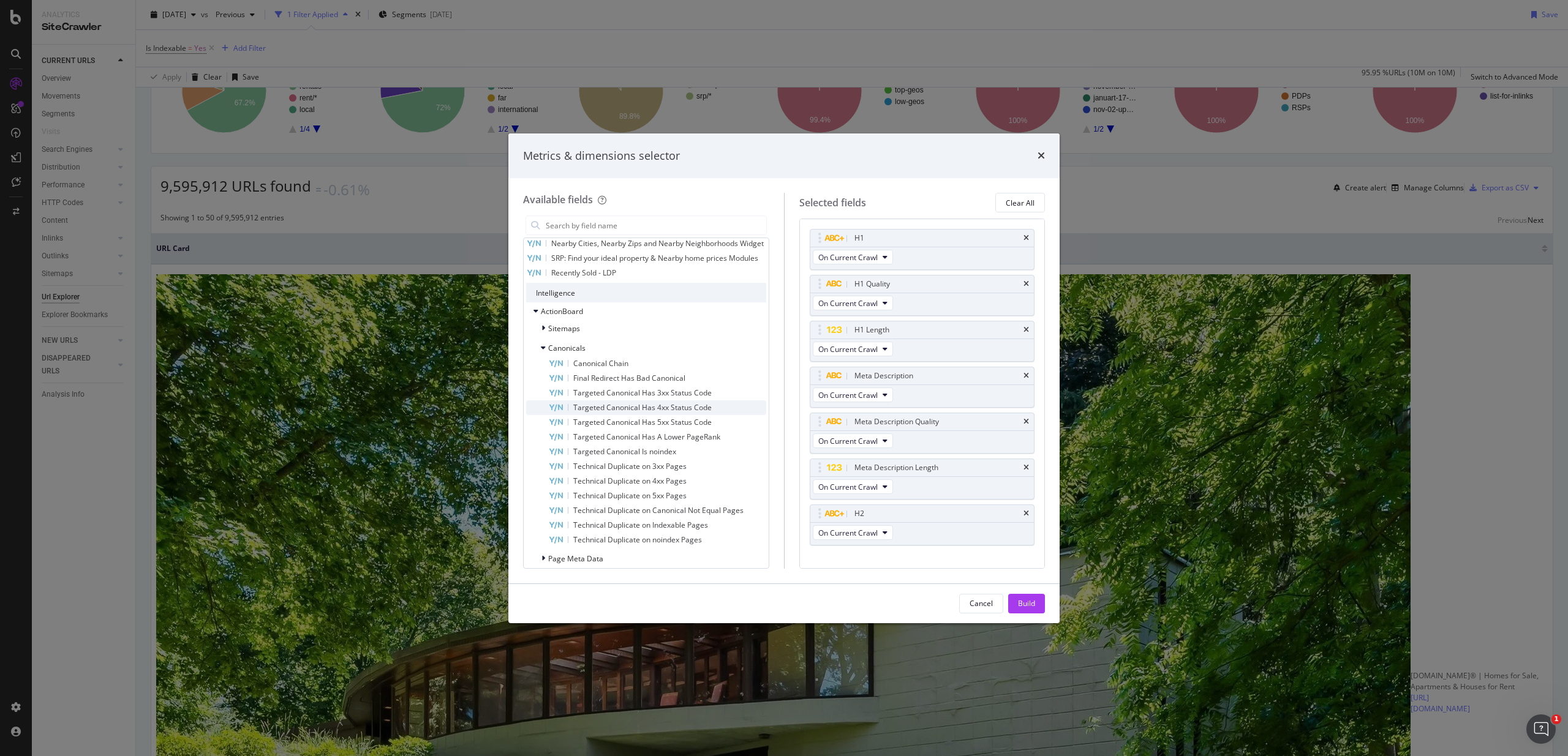
scroll to position [1174, 0]
click at [565, 354] on span "Canonicals" at bounding box center [567, 348] width 37 height 10
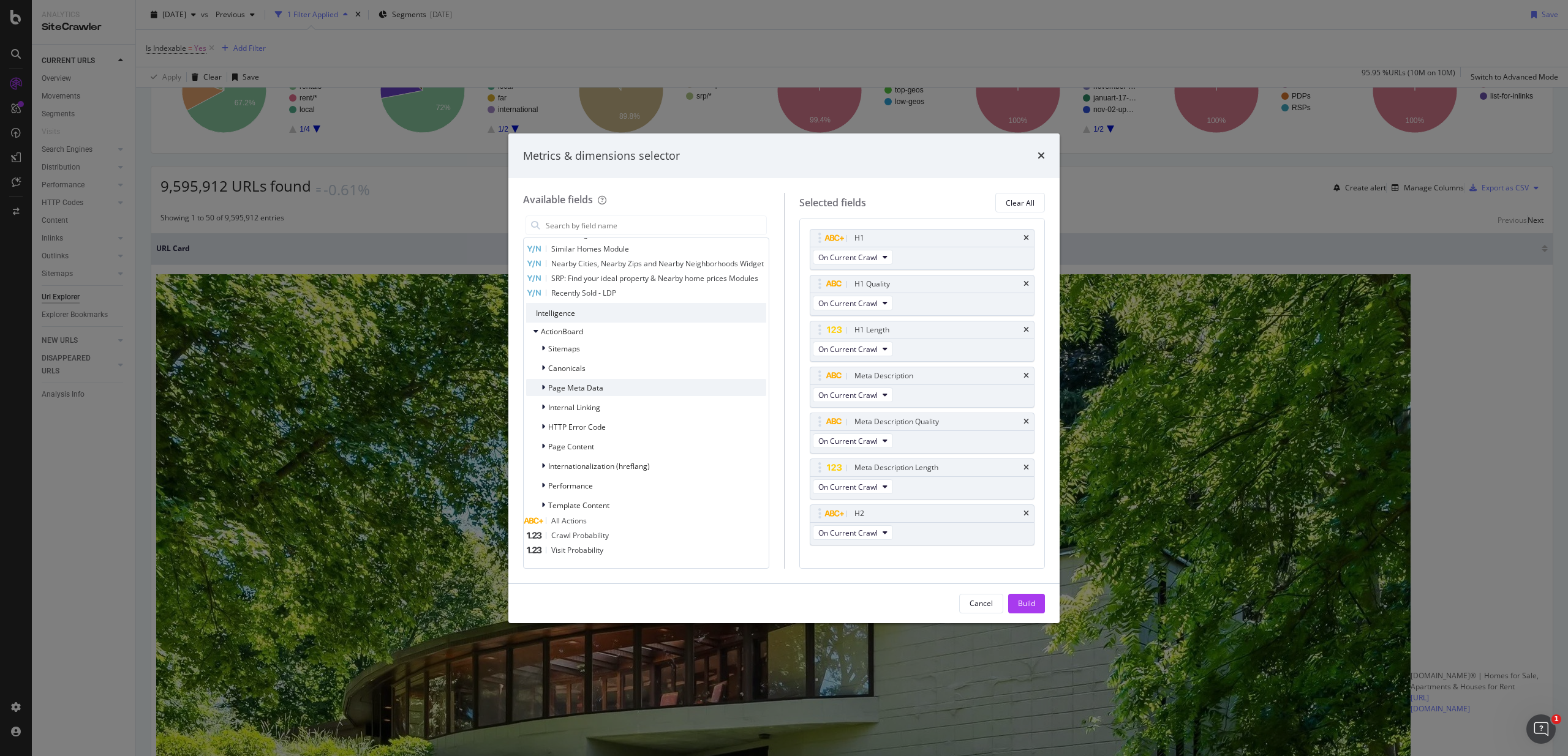
click at [568, 383] on span "Page Meta Data" at bounding box center [575, 387] width 55 height 10
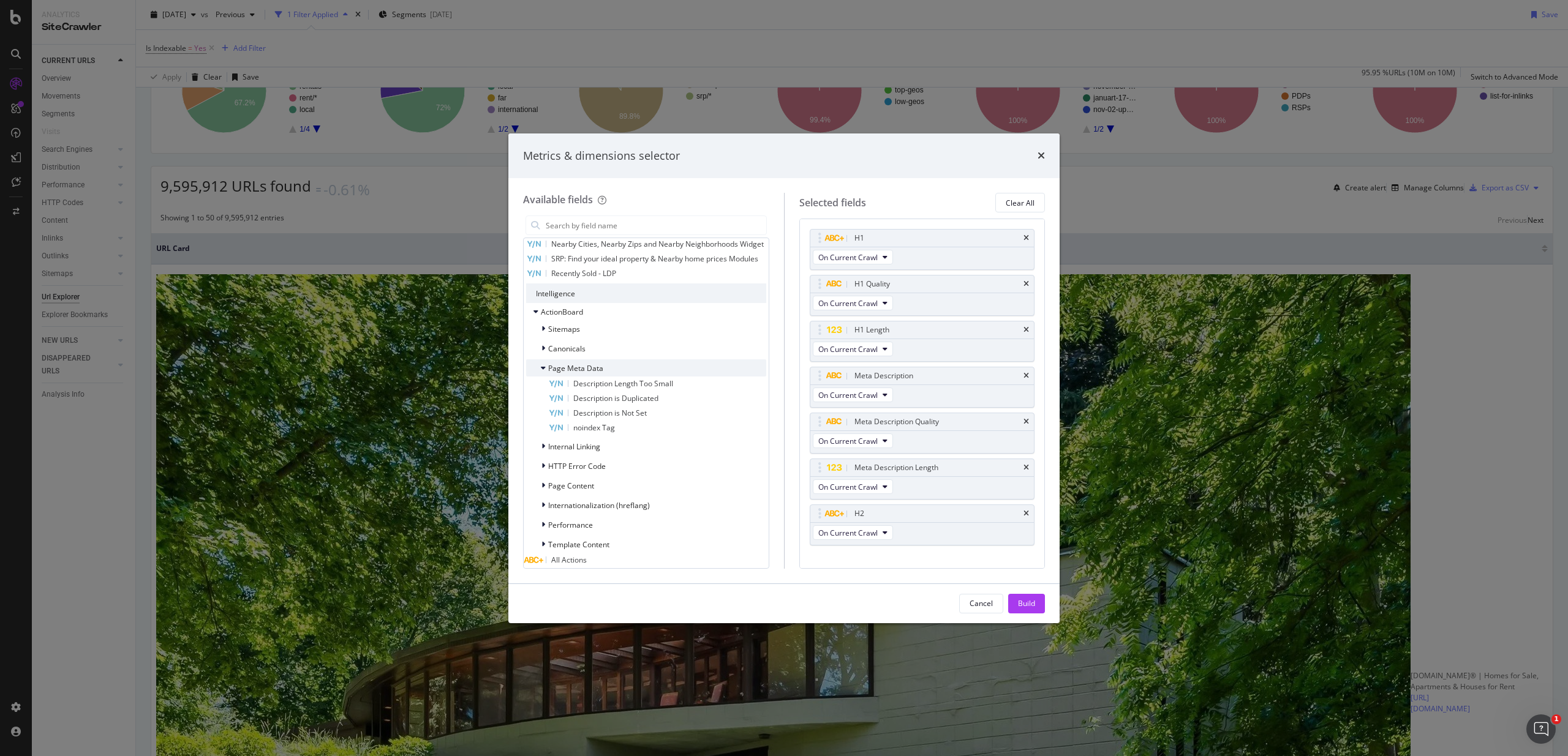
click at [592, 373] on span "Page Meta Data" at bounding box center [575, 368] width 55 height 10
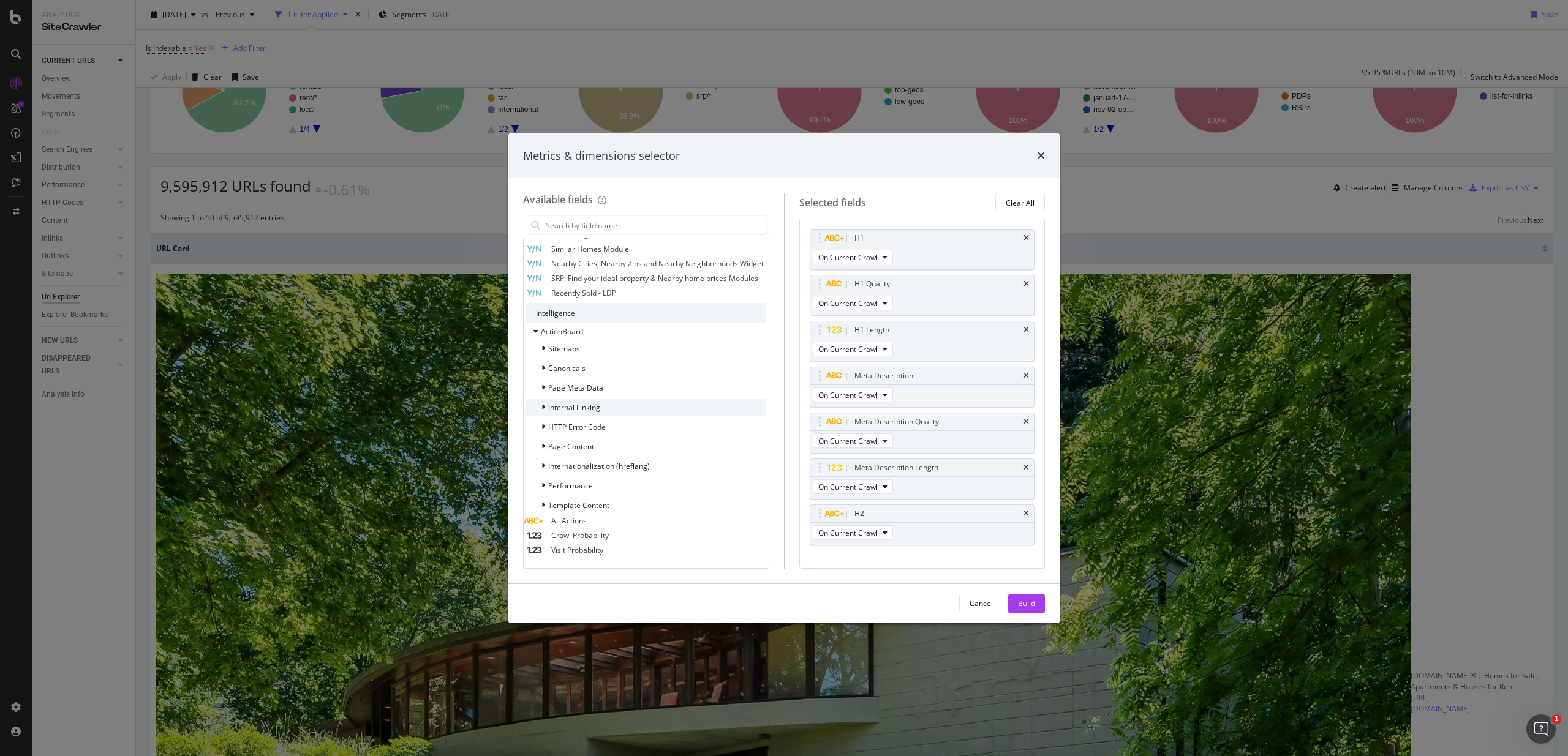
click at [588, 404] on span "Internal Linking" at bounding box center [574, 407] width 52 height 10
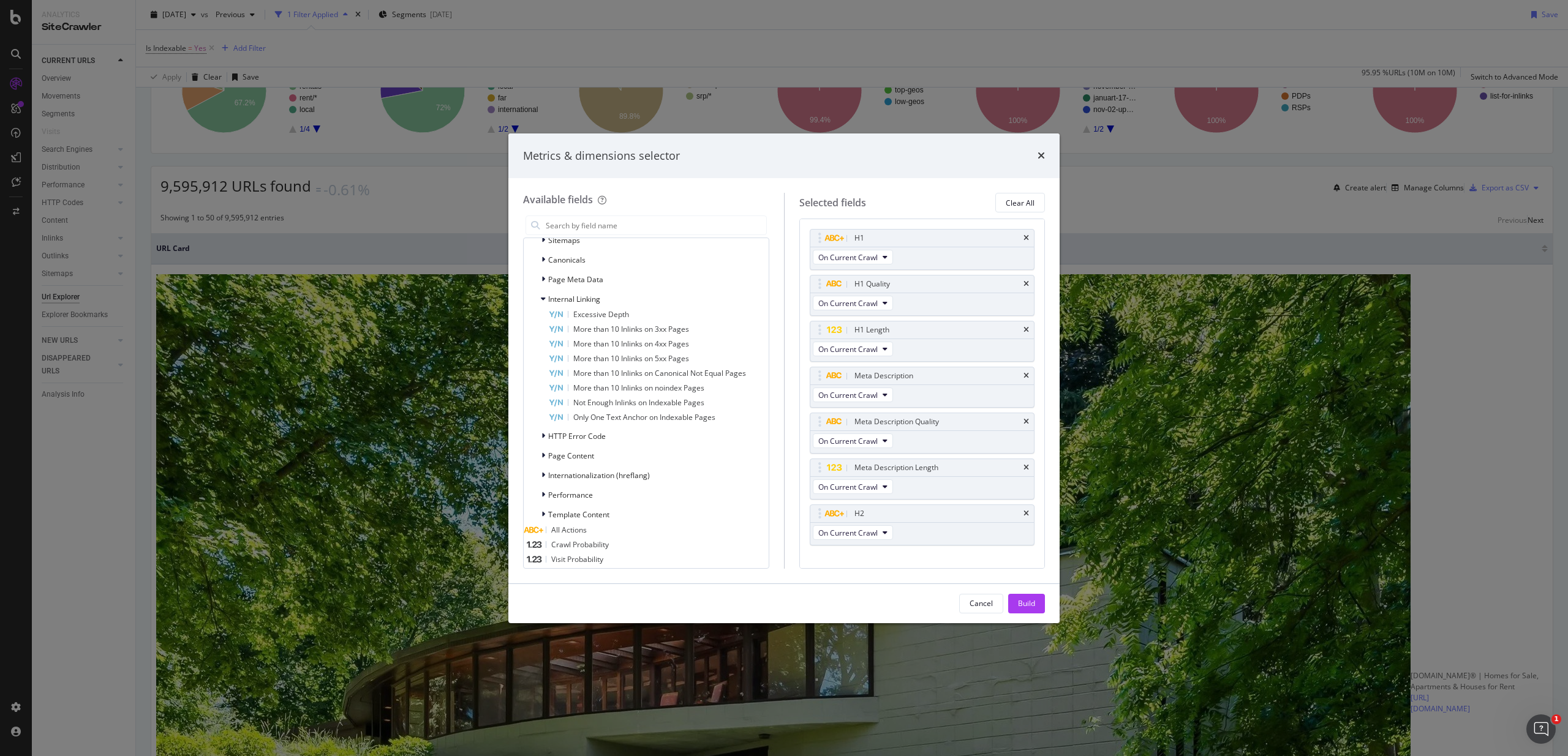
scroll to position [19, 0]
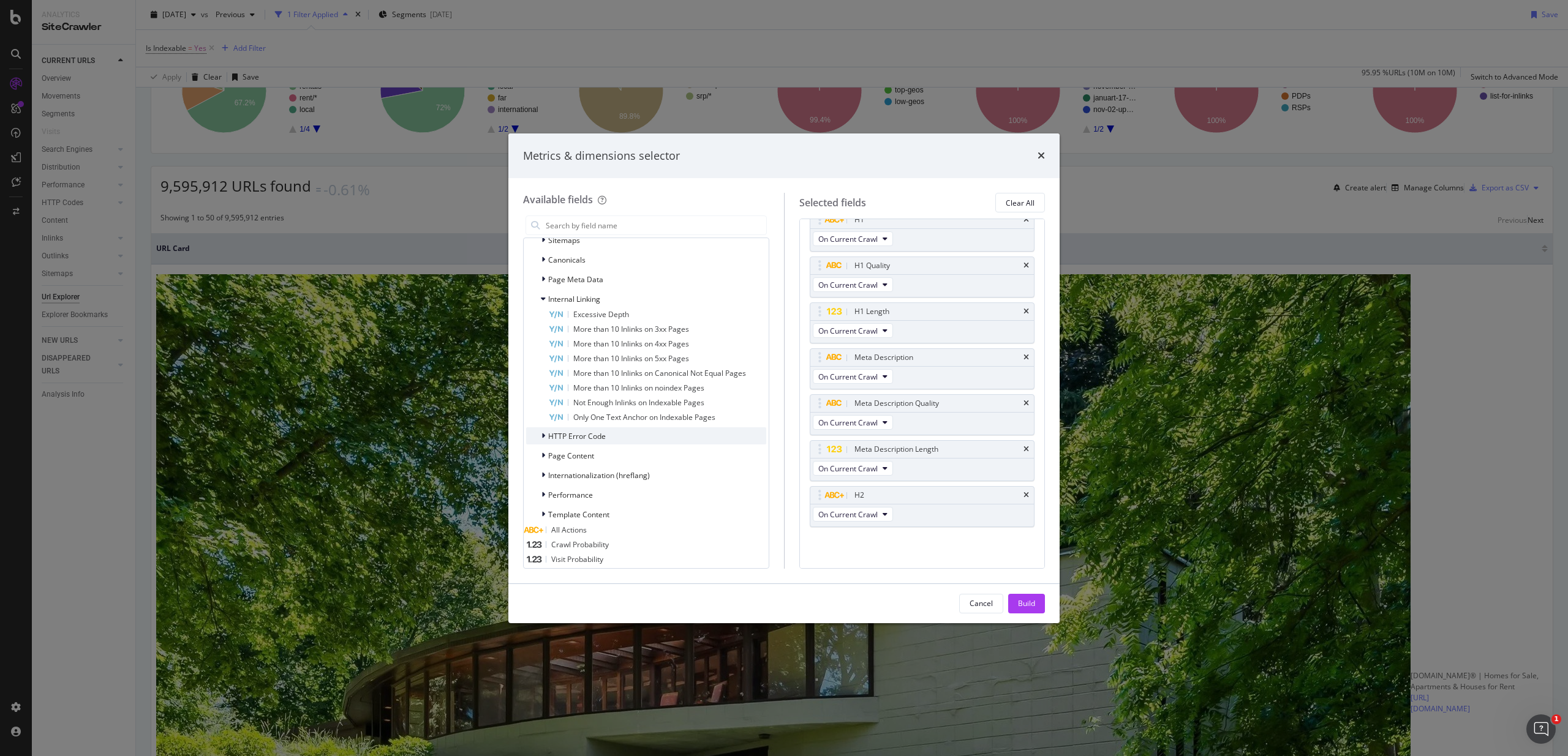
click at [596, 441] on span "HTTP Error Code" at bounding box center [577, 436] width 58 height 10
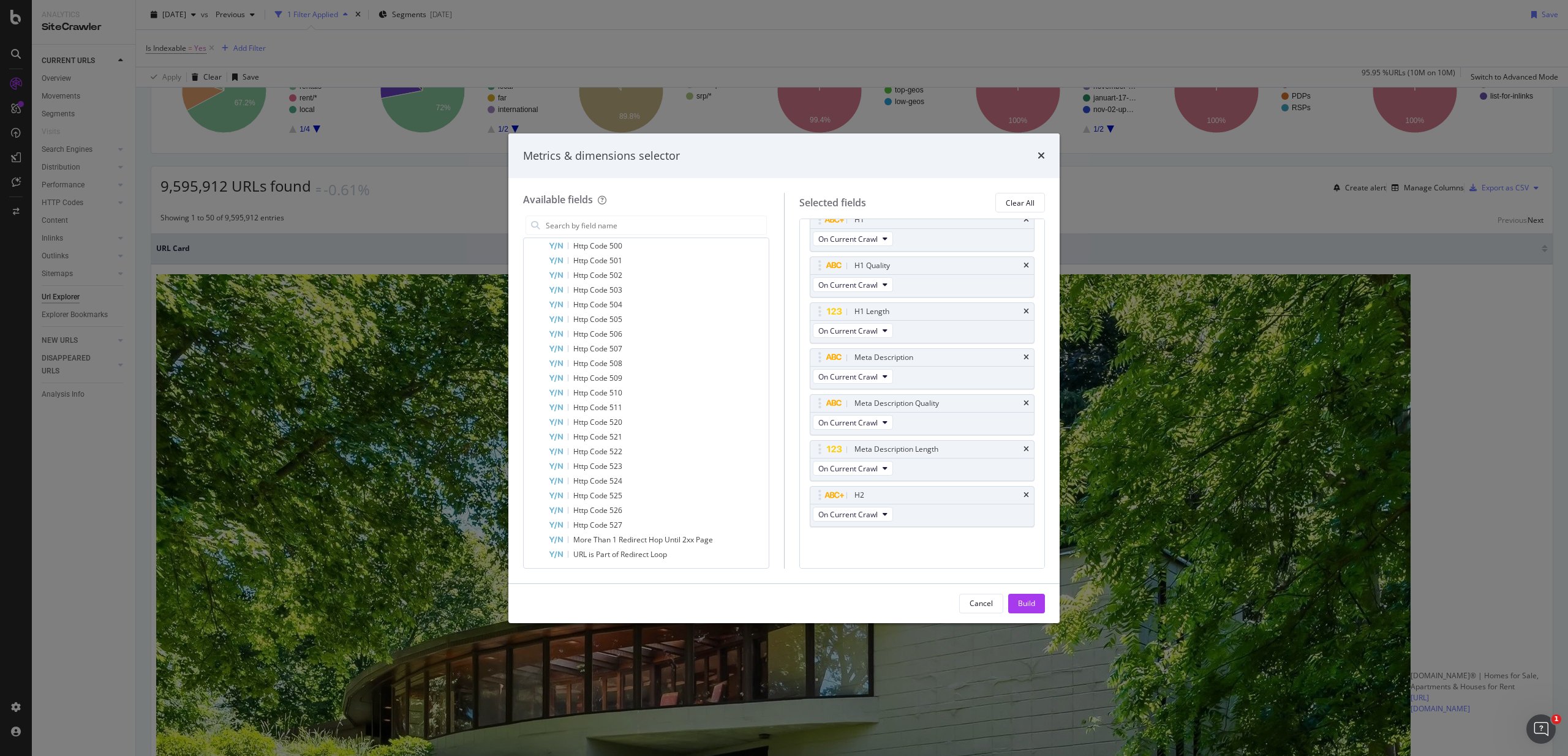
scroll to position [2309, 0]
click at [595, 461] on div "Page Content" at bounding box center [646, 452] width 240 height 17
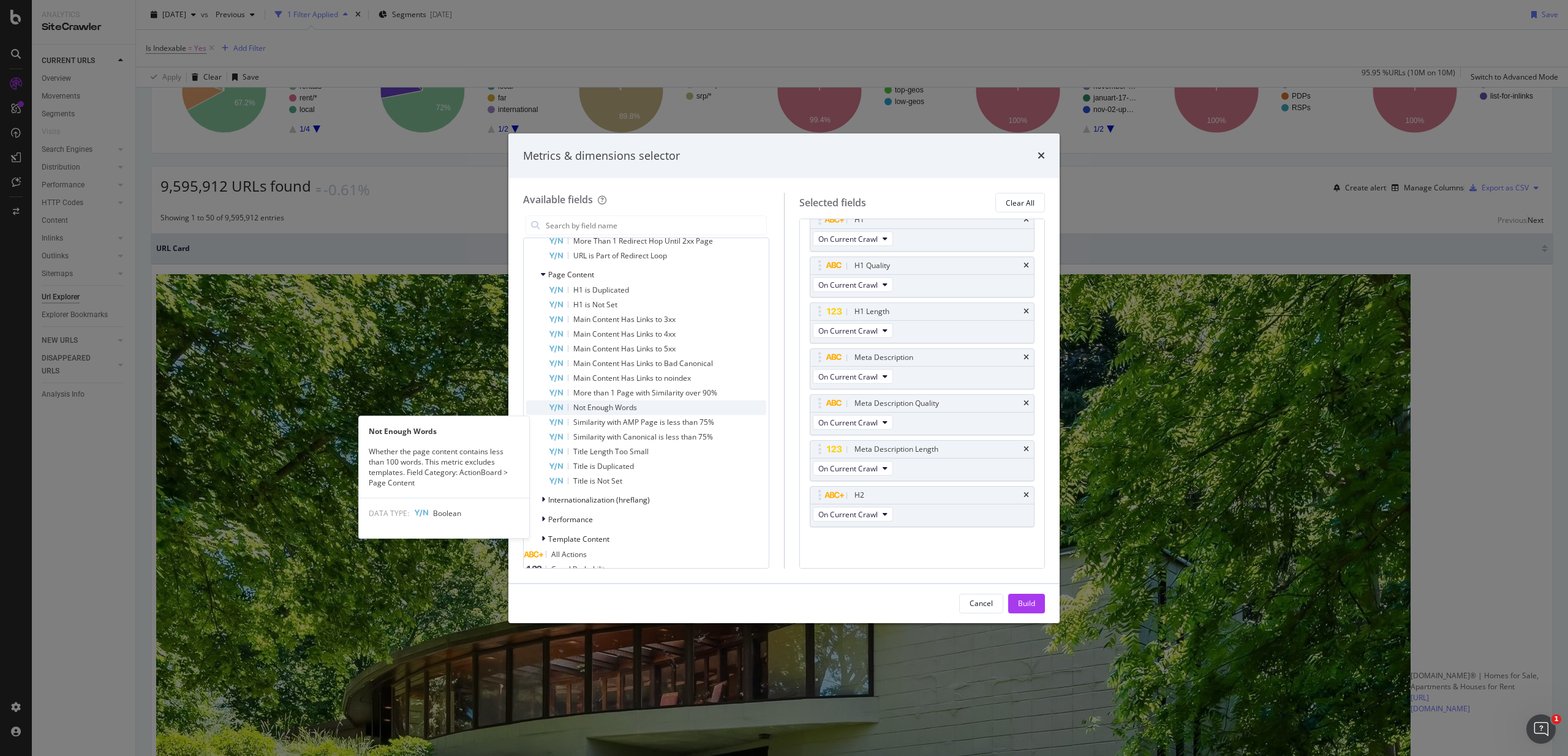
scroll to position [2535, 0]
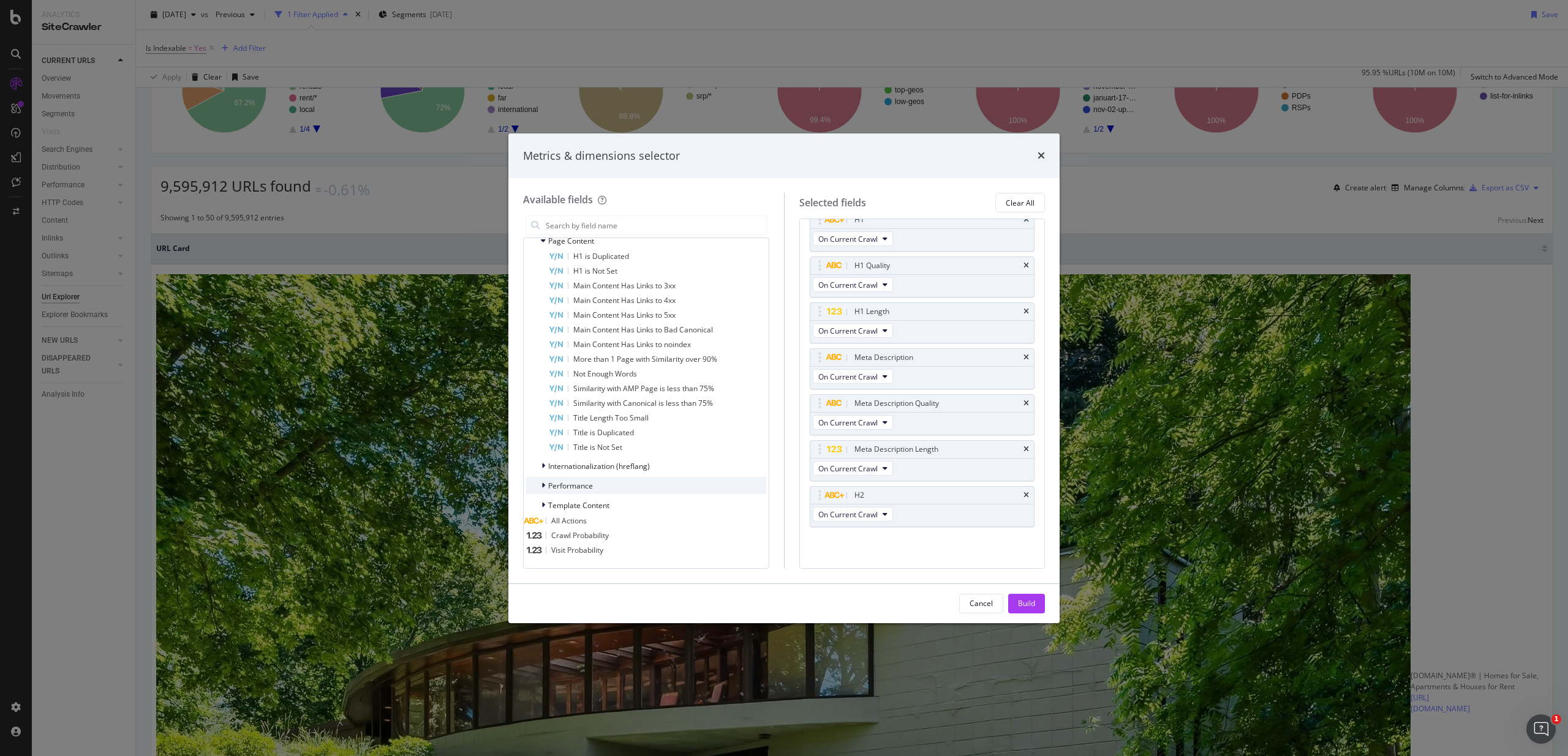
click at [632, 484] on div "Performance" at bounding box center [646, 486] width 240 height 17
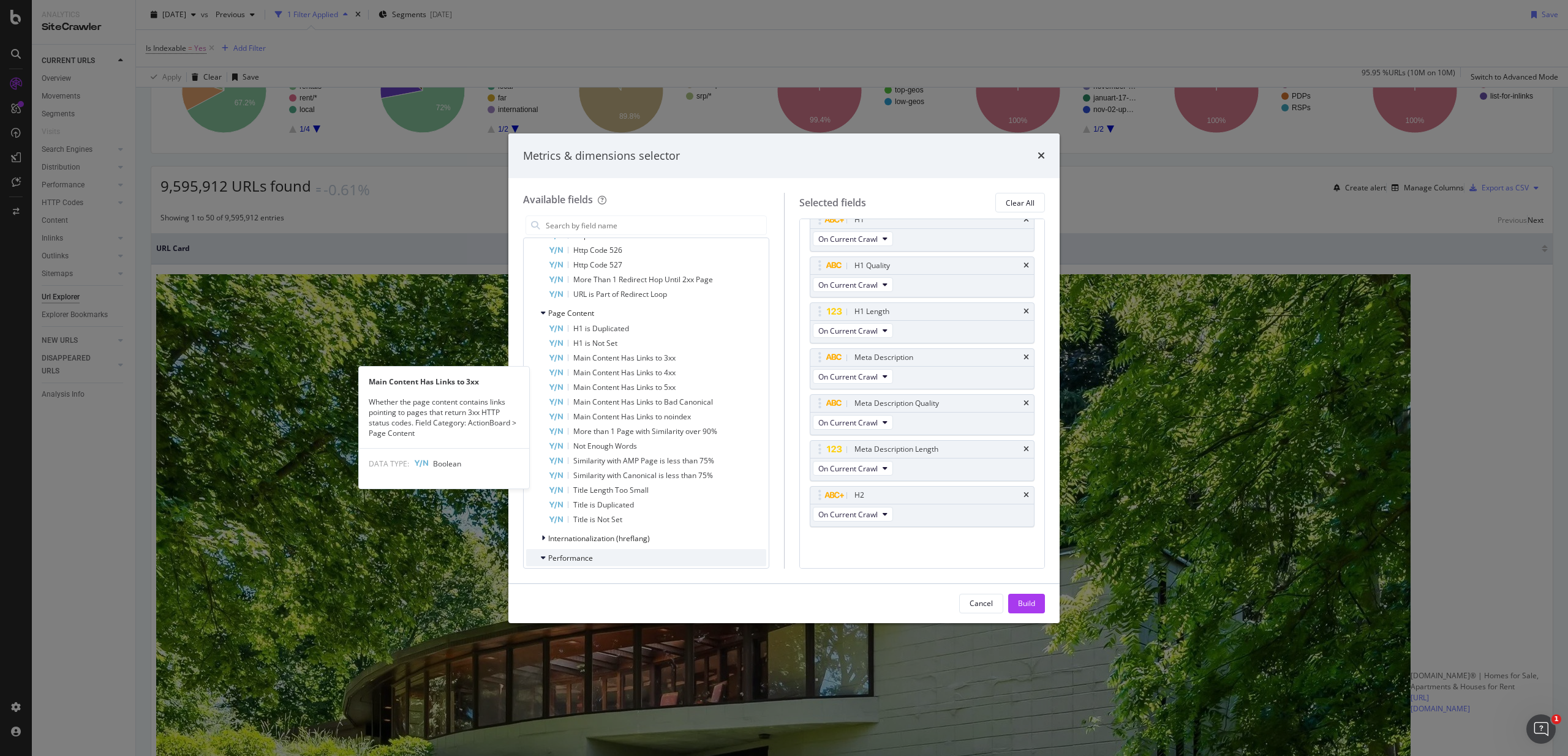
scroll to position [2449, 0]
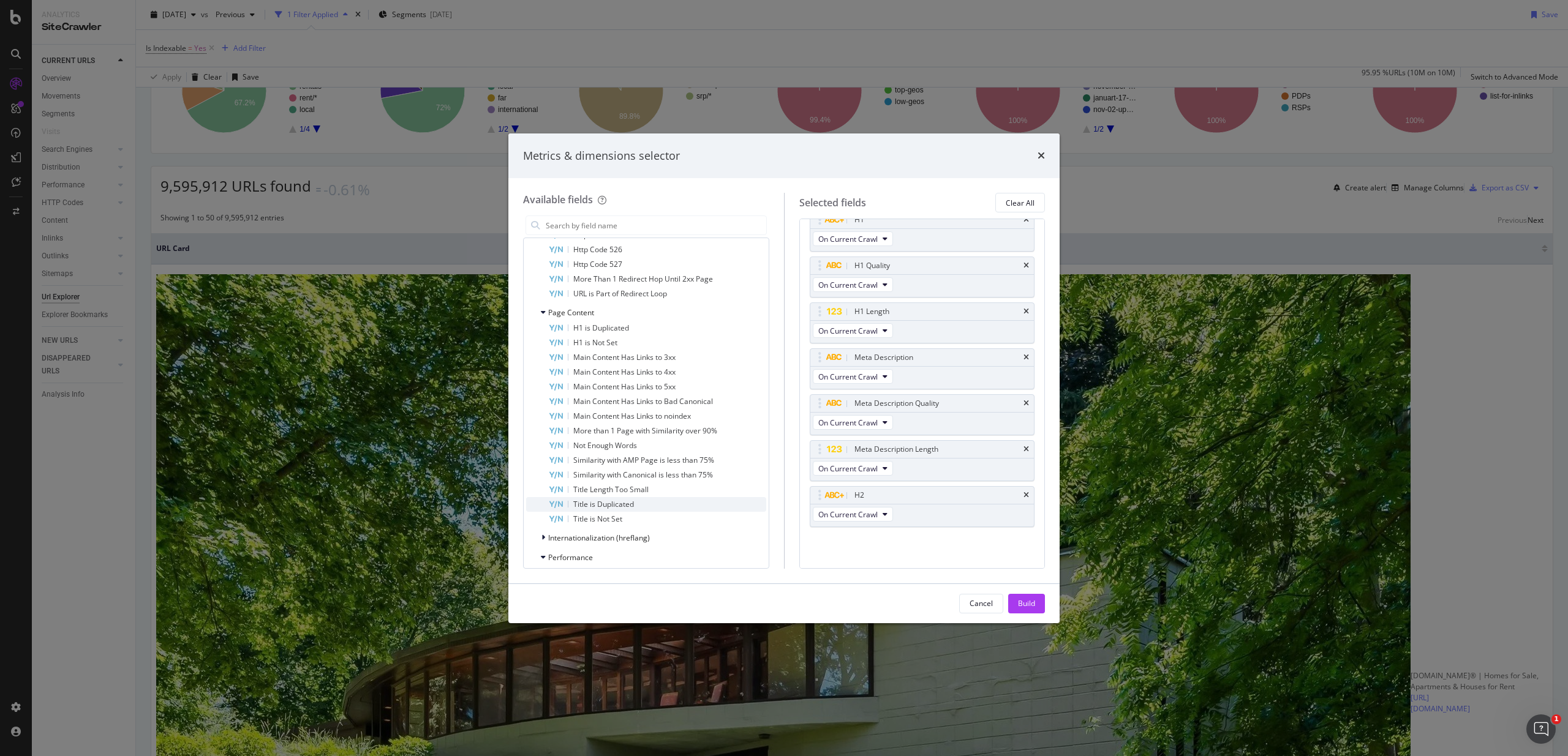
click at [665, 512] on div "Title is Duplicated" at bounding box center [657, 504] width 218 height 15
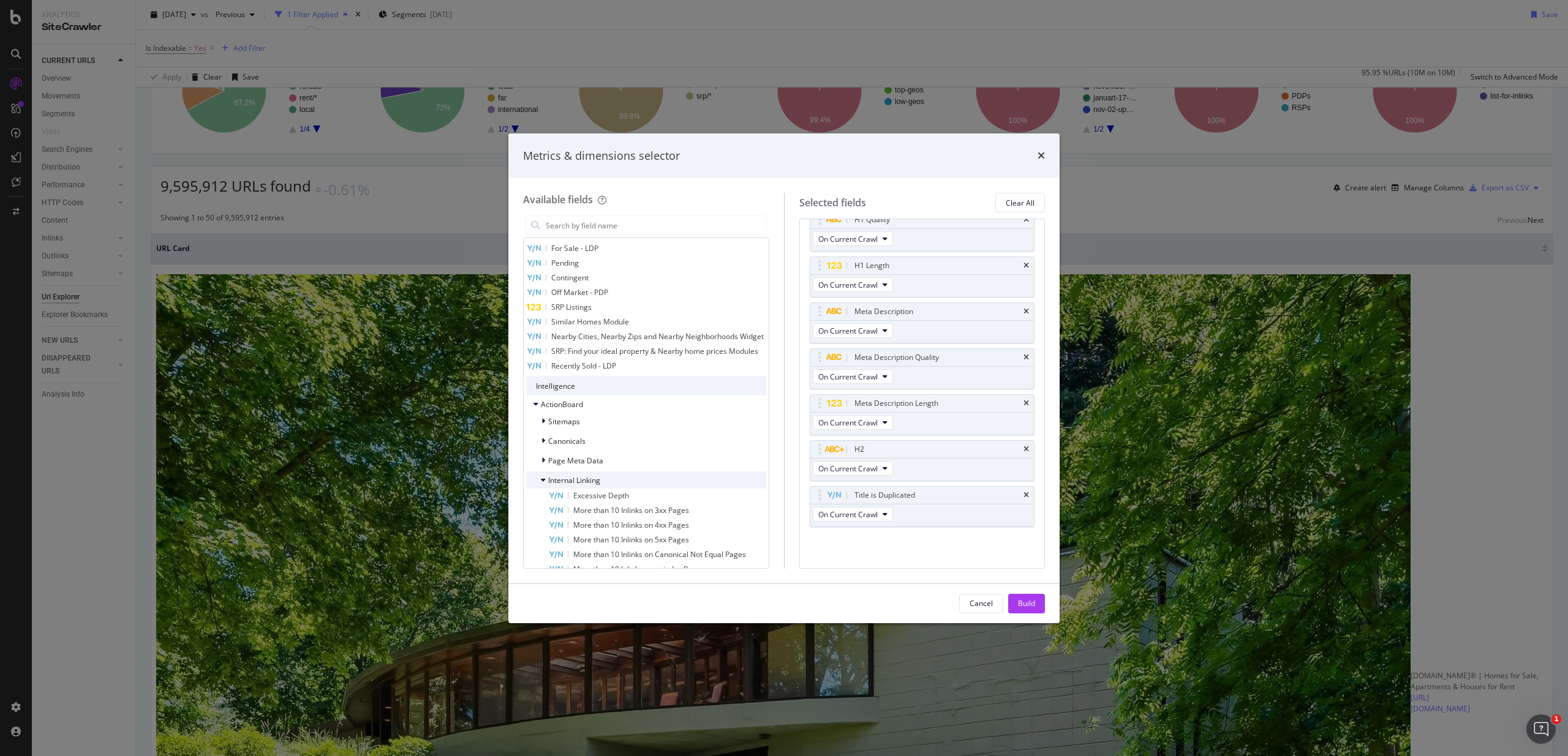
scroll to position [1277, 0]
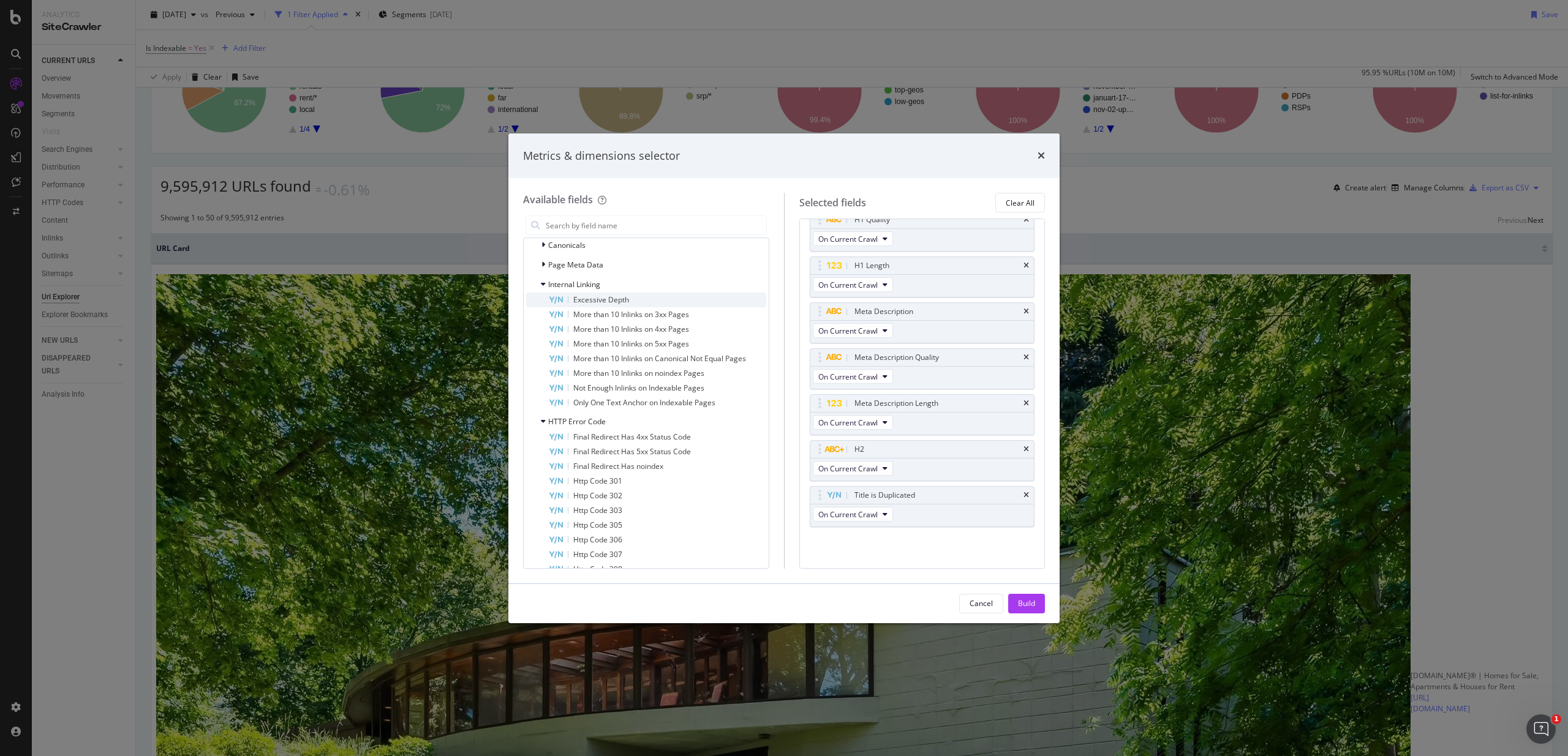
click at [598, 305] on span "Excessive Depth" at bounding box center [600, 299] width 55 height 10
click at [692, 397] on span "Not Enough Inlinks on Indexable Pages" at bounding box center [639, 391] width 131 height 10
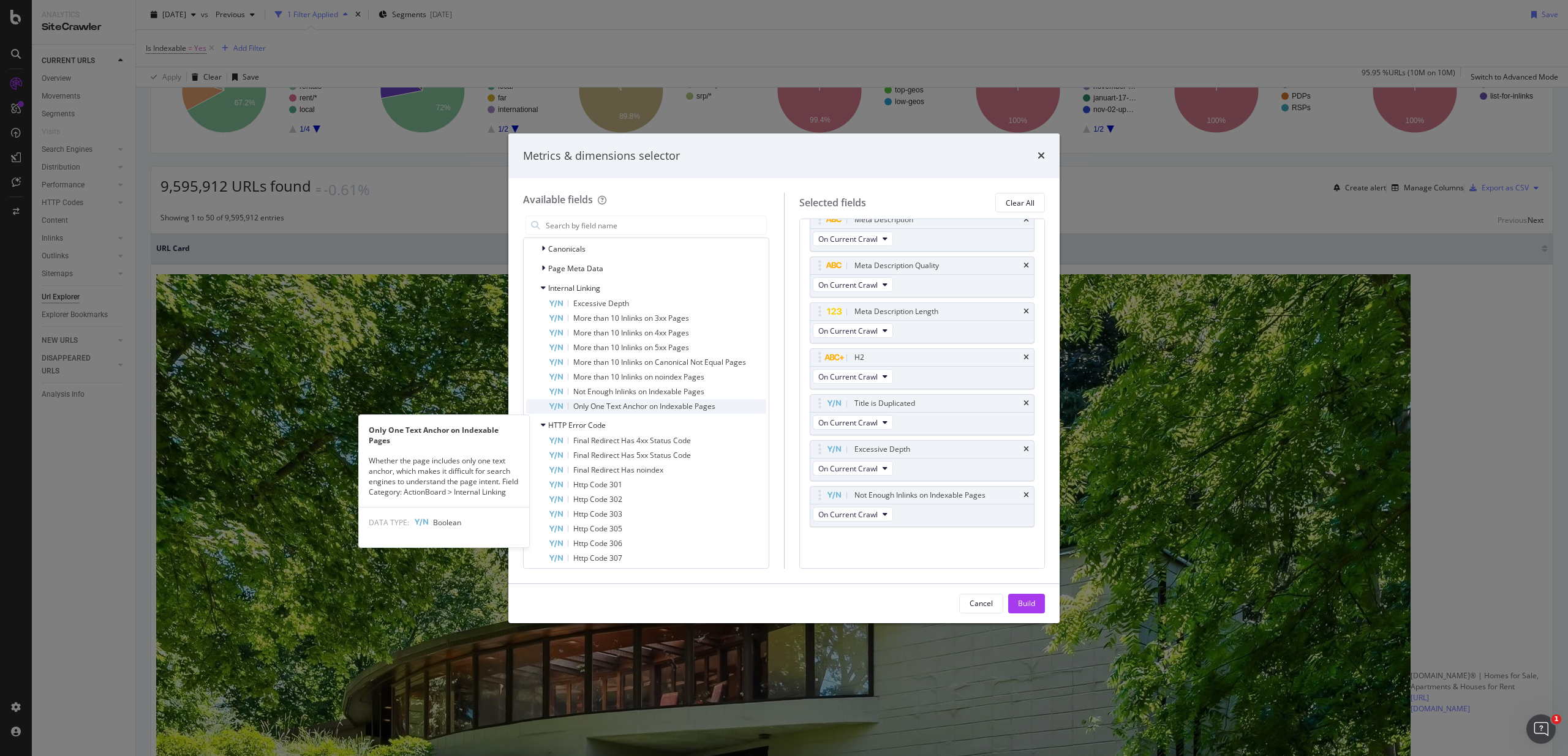
click at [629, 412] on span "Only One Text Anchor on Indexable Pages" at bounding box center [644, 405] width 142 height 10
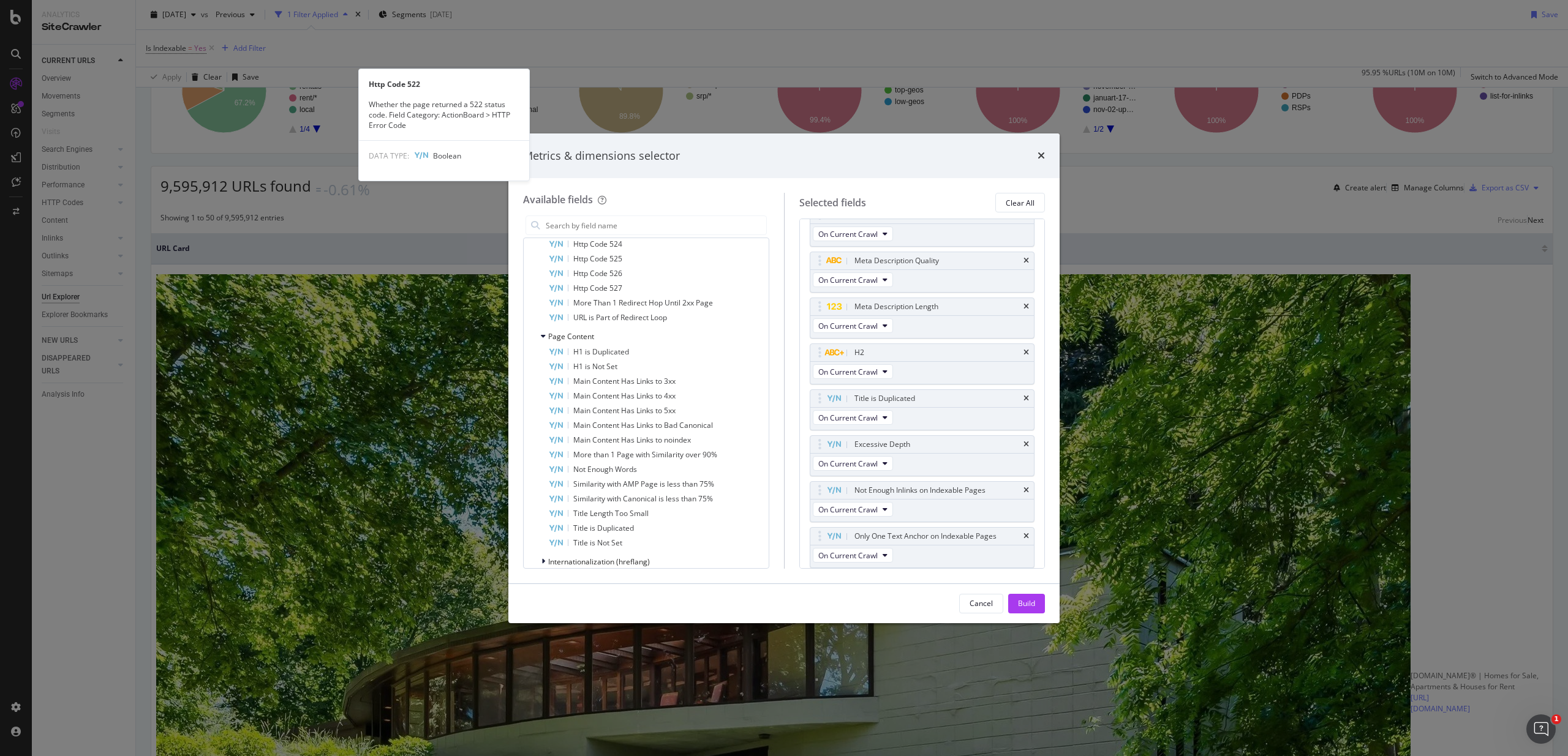
scroll to position [2580, 0]
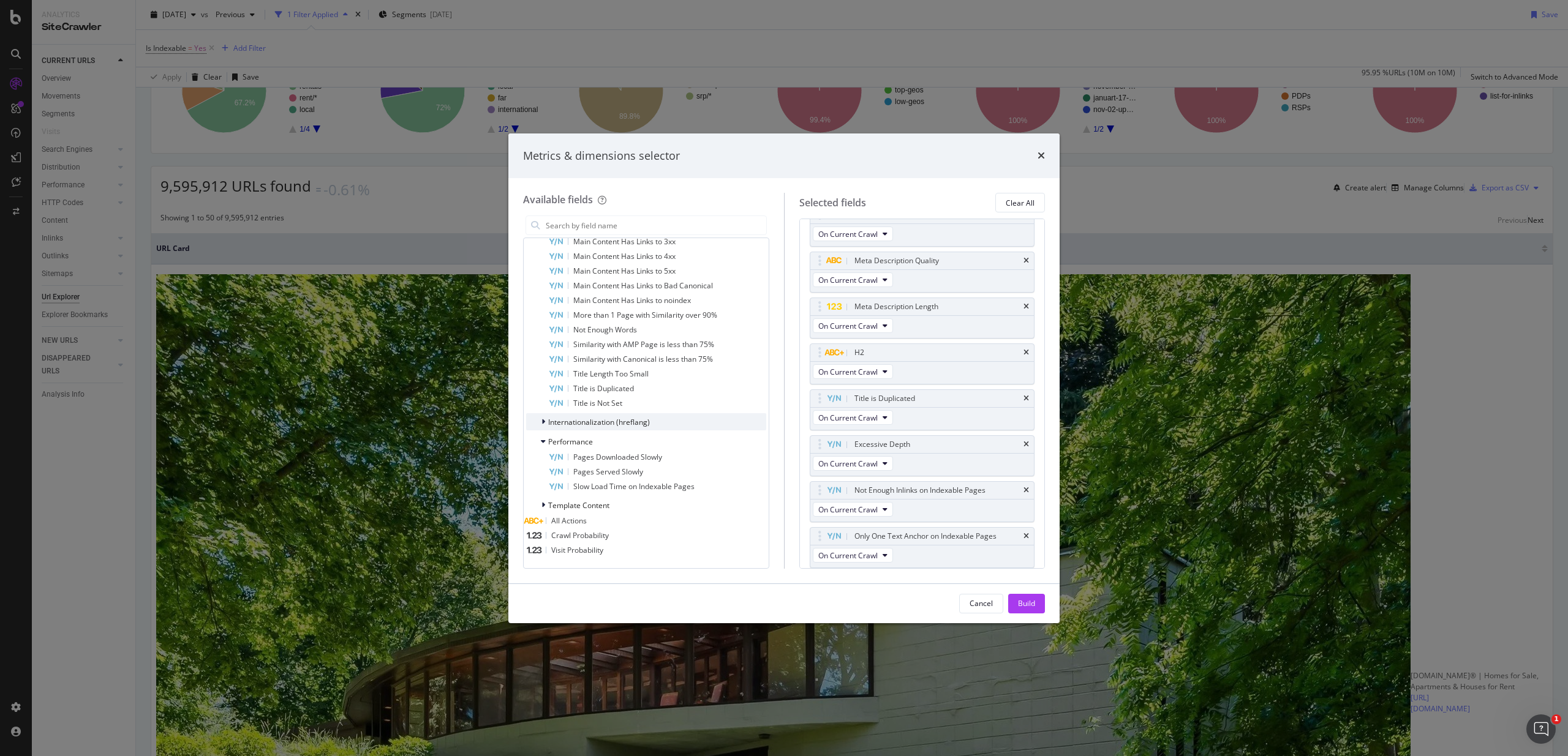
click at [608, 421] on span "Internationalization (hreflang)" at bounding box center [599, 422] width 101 height 10
click at [1037, 606] on button "Build" at bounding box center [1026, 603] width 37 height 19
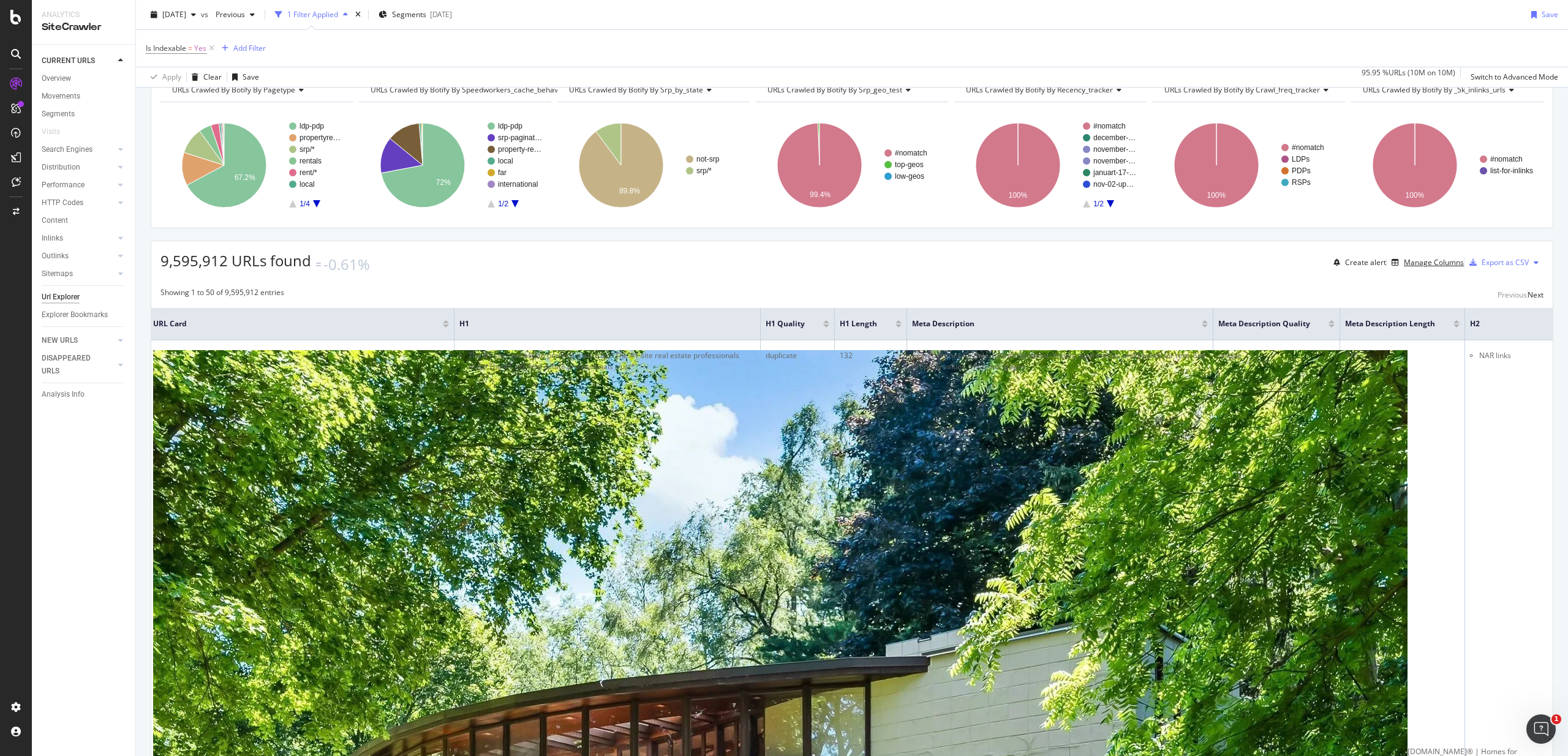
scroll to position [0, 2]
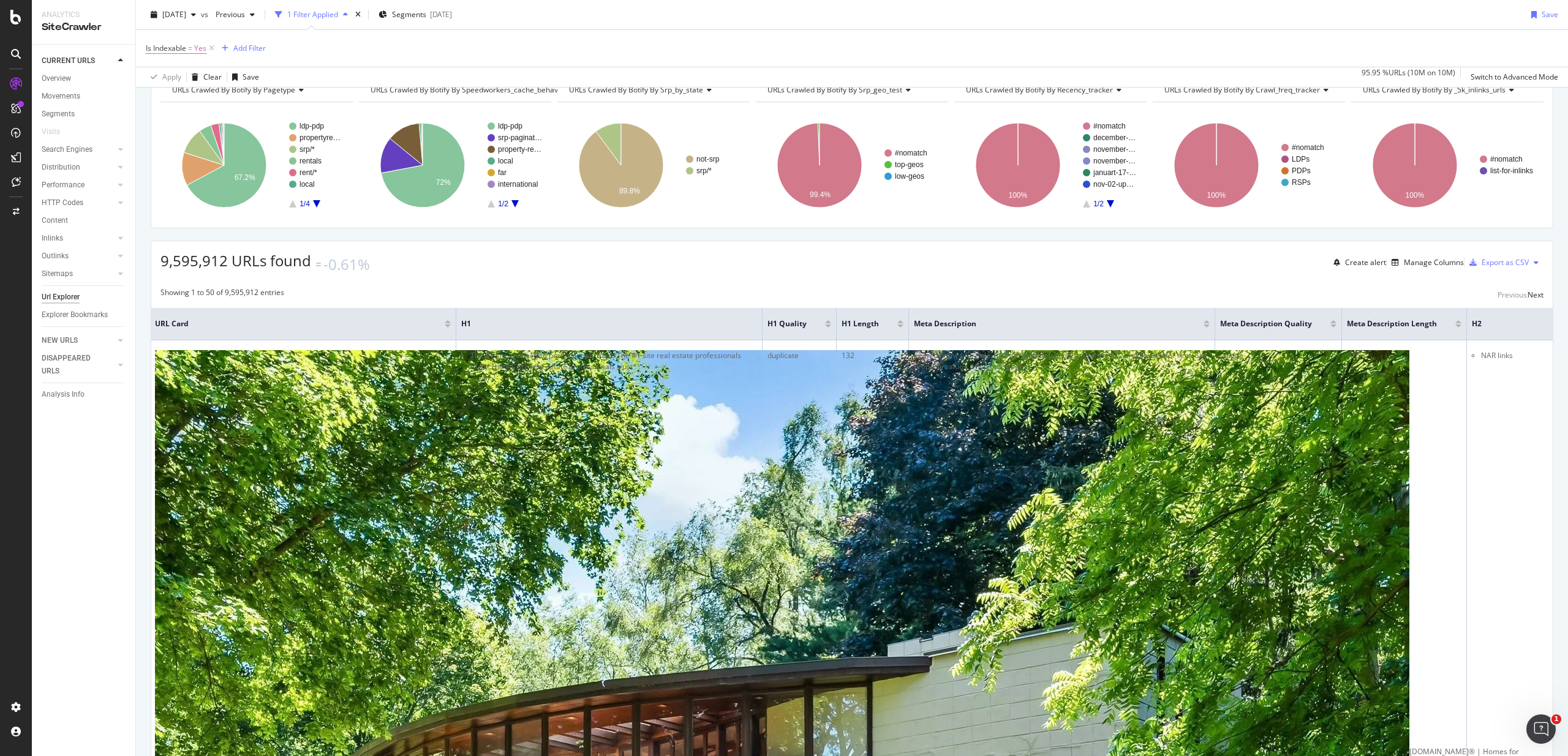
drag, startPoint x: 1021, startPoint y: 472, endPoint x: 1105, endPoint y: 481, distance: 84.5
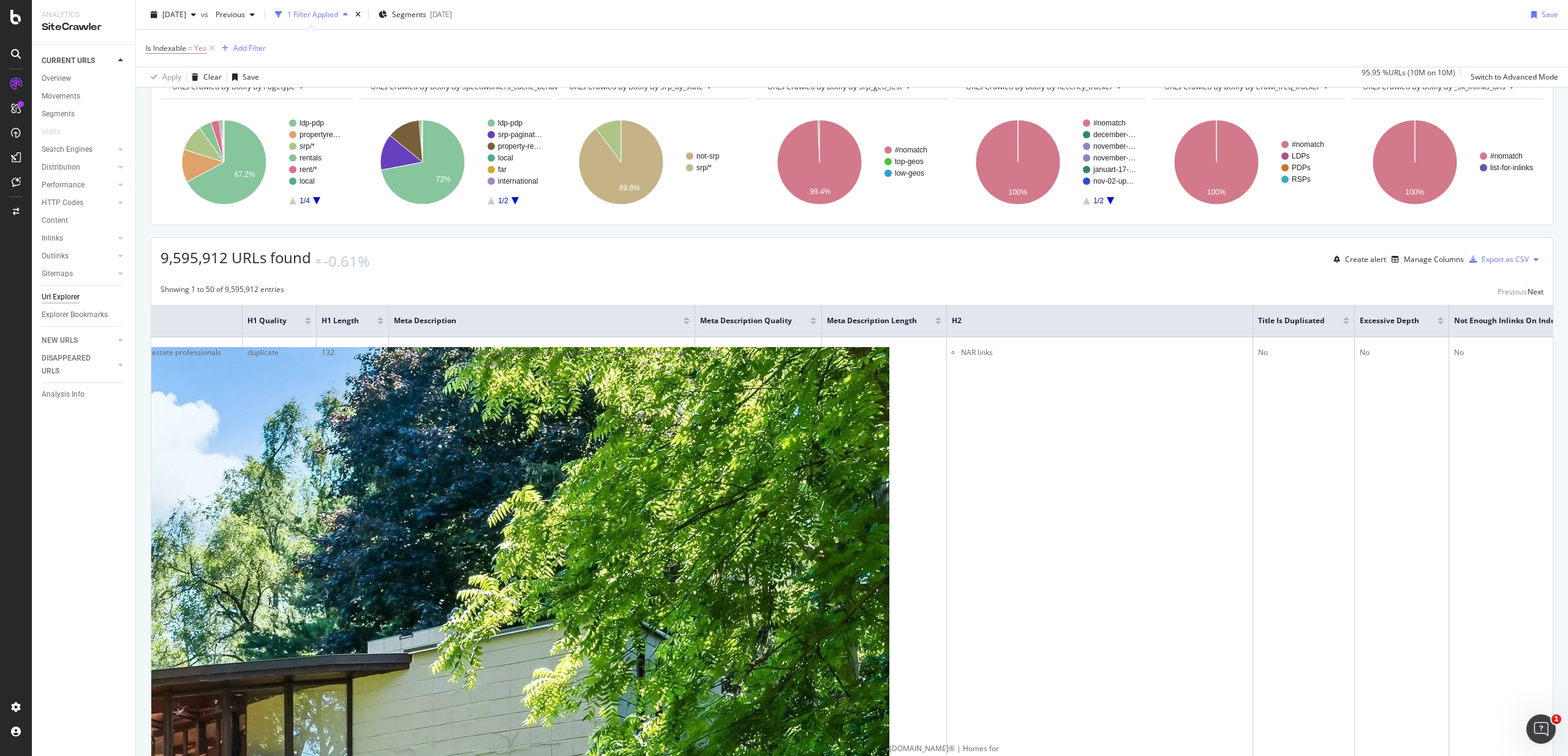
scroll to position [55, 0]
drag, startPoint x: 979, startPoint y: 518, endPoint x: 986, endPoint y: 546, distance: 28.9
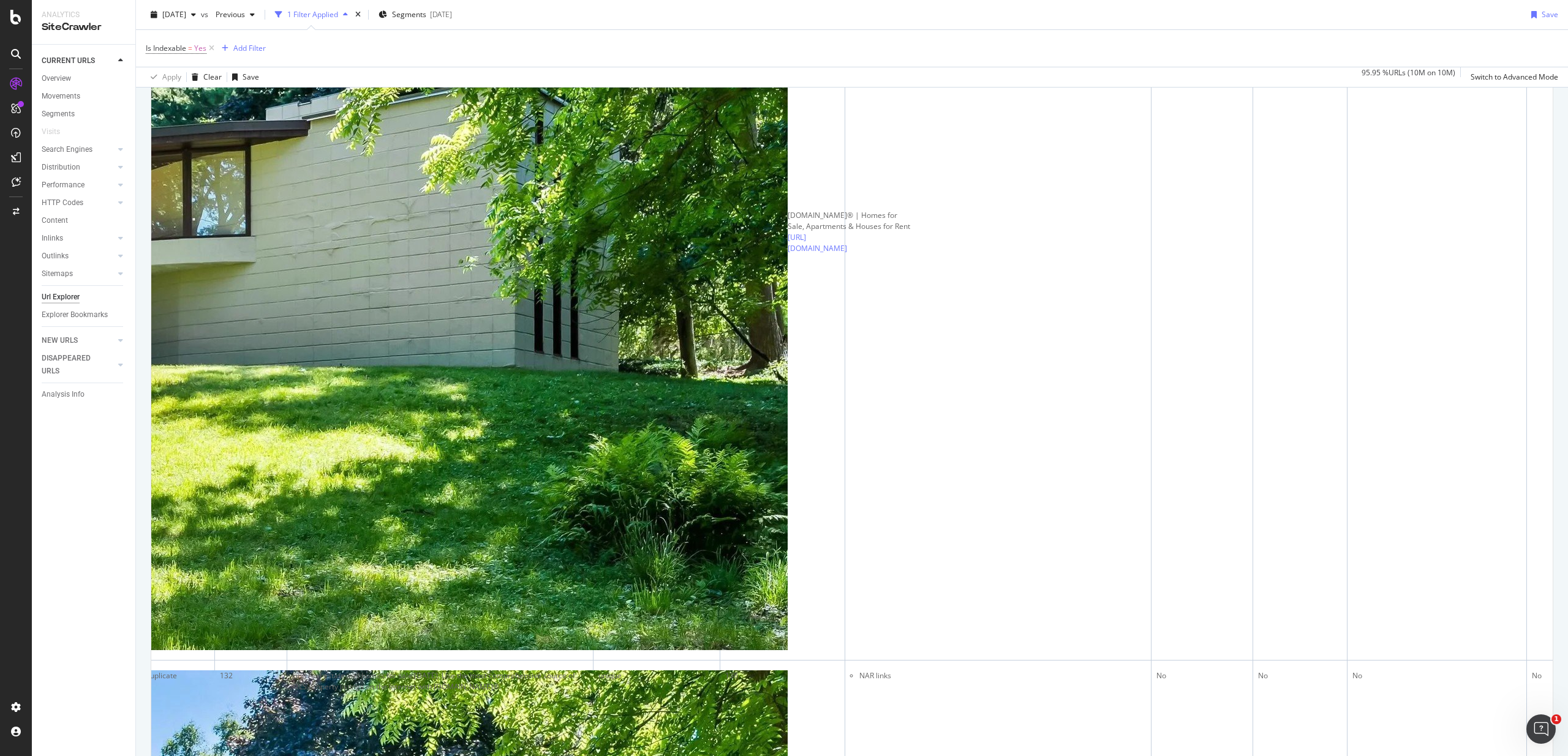
scroll to position [0, 749]
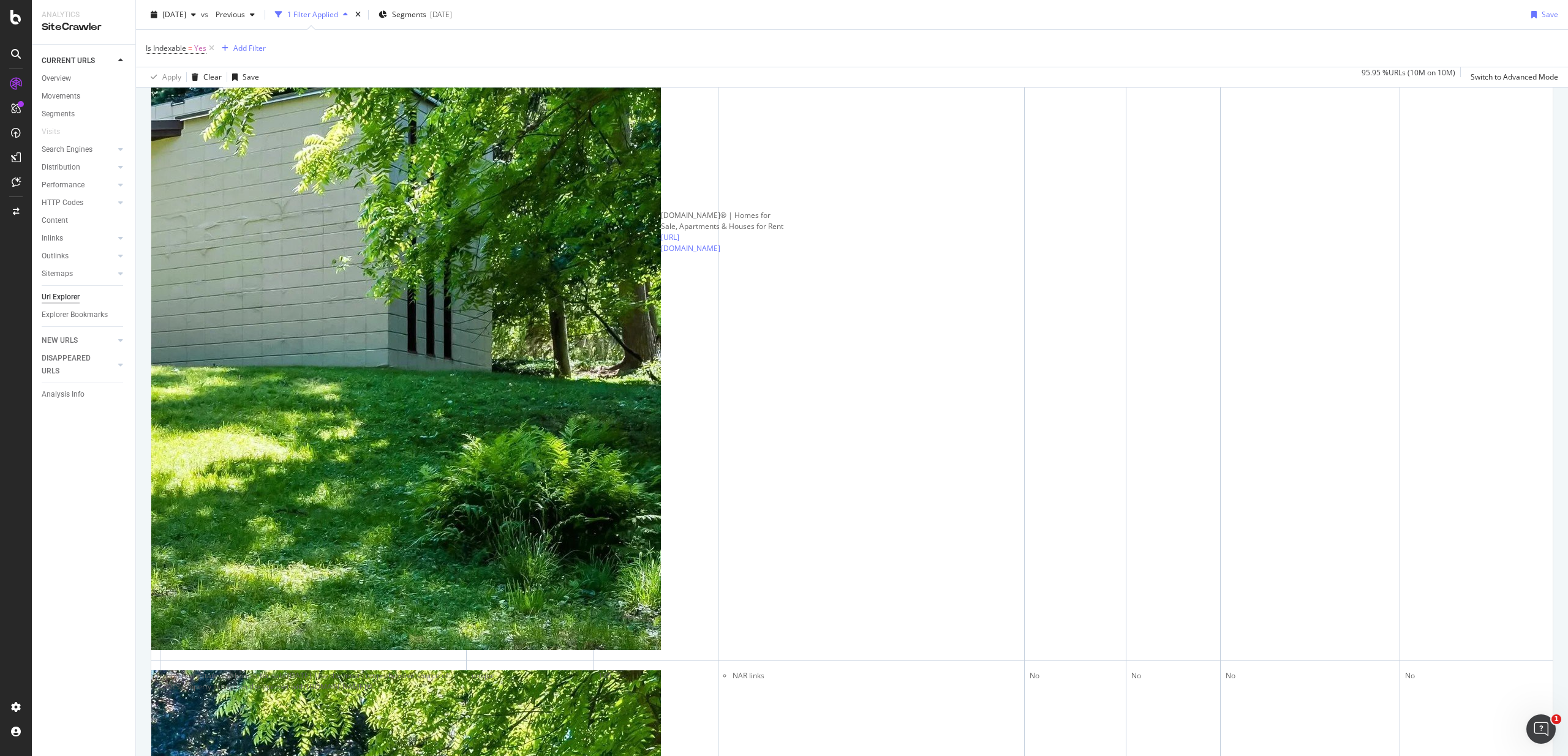
drag, startPoint x: 873, startPoint y: 403, endPoint x: 869, endPoint y: 454, distance: 51.2
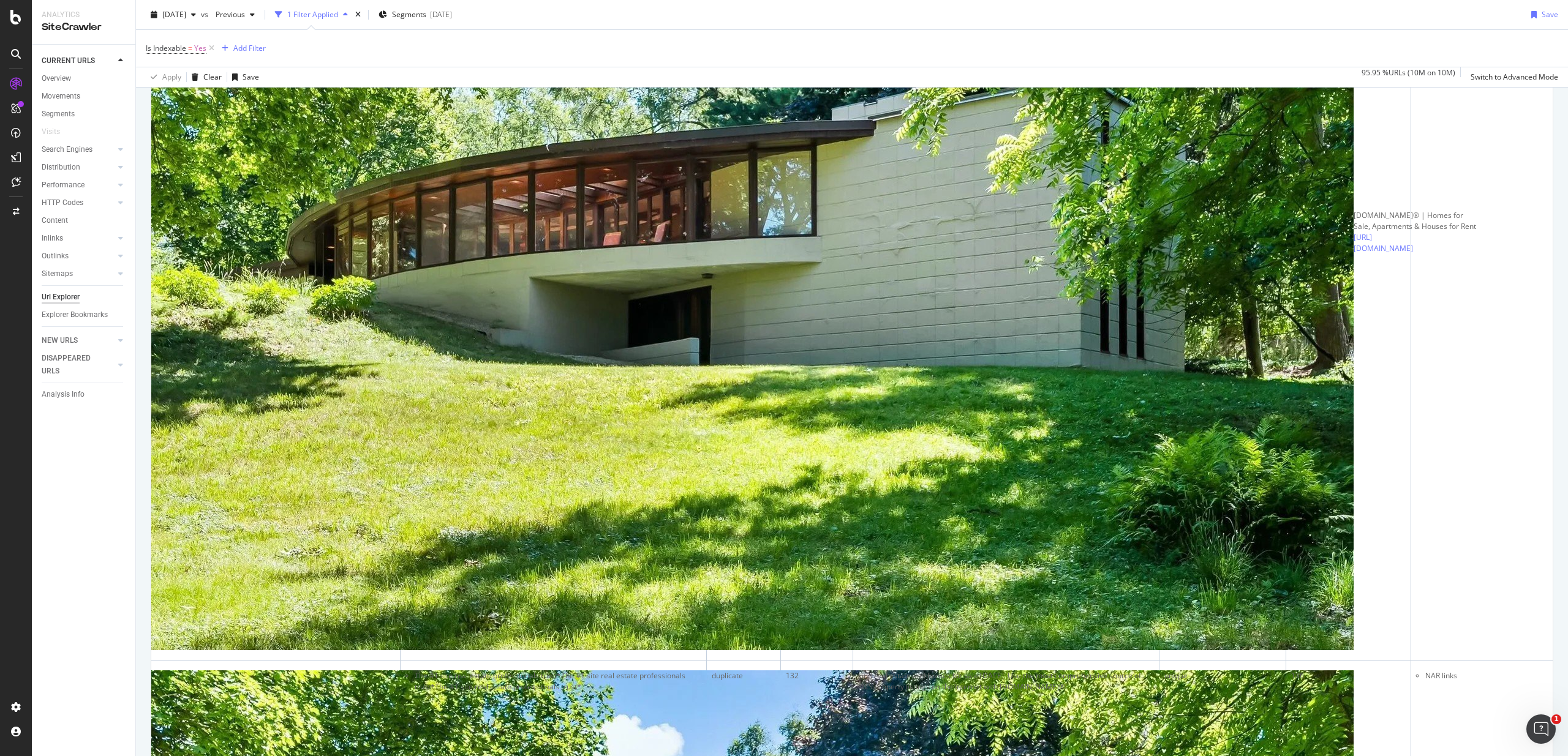
scroll to position [0, 0]
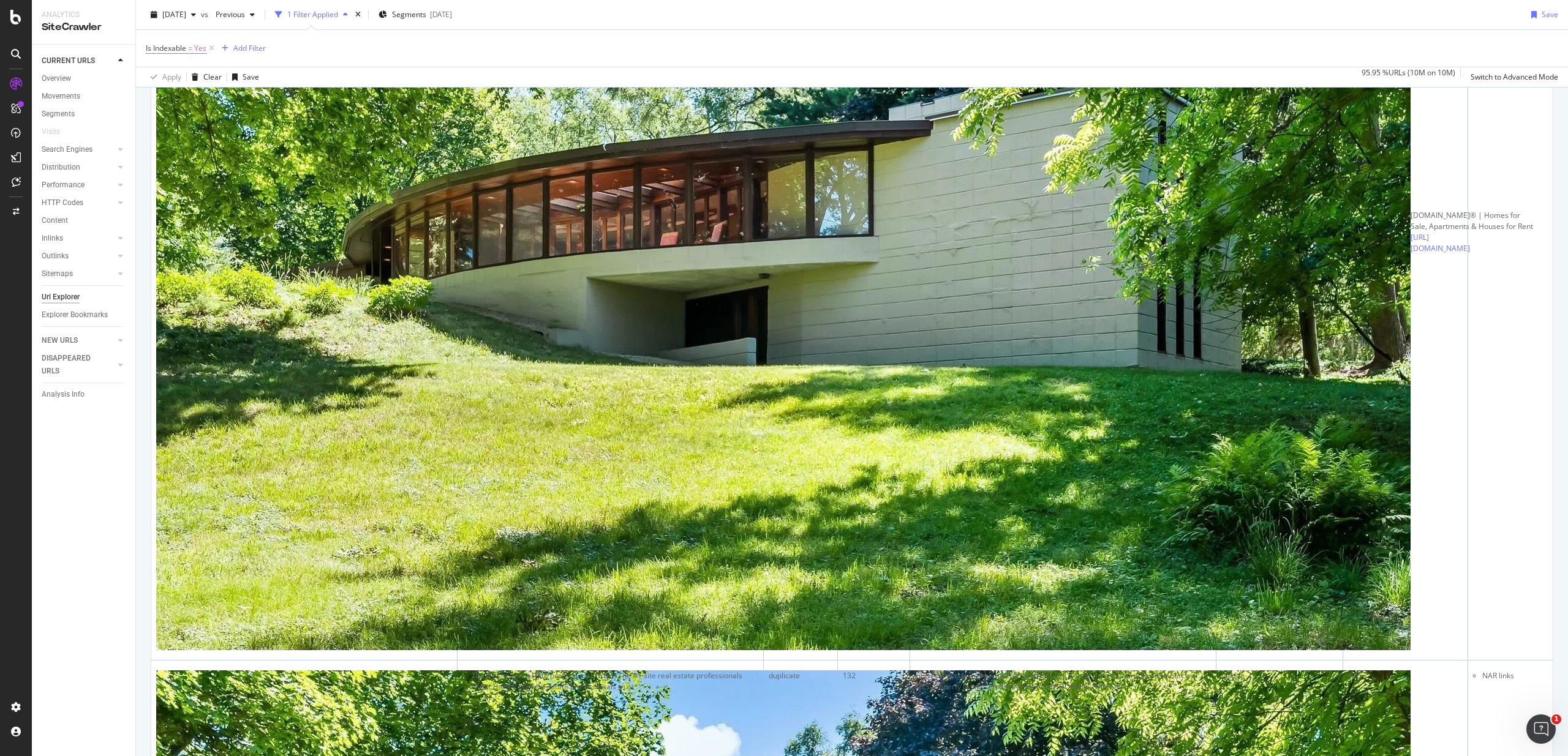
drag, startPoint x: 478, startPoint y: 401, endPoint x: 681, endPoint y: 397, distance: 203.0
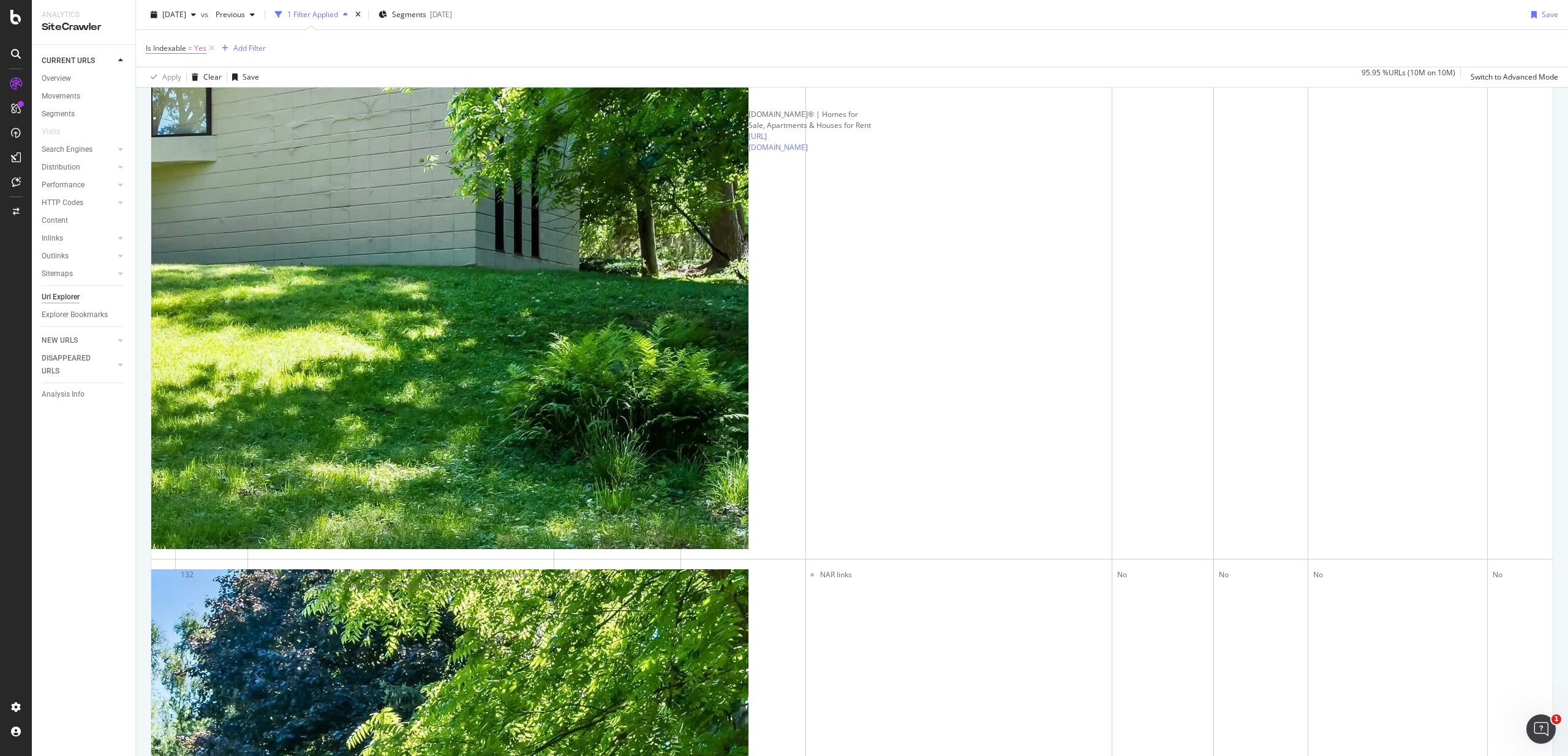
scroll to position [0, 664]
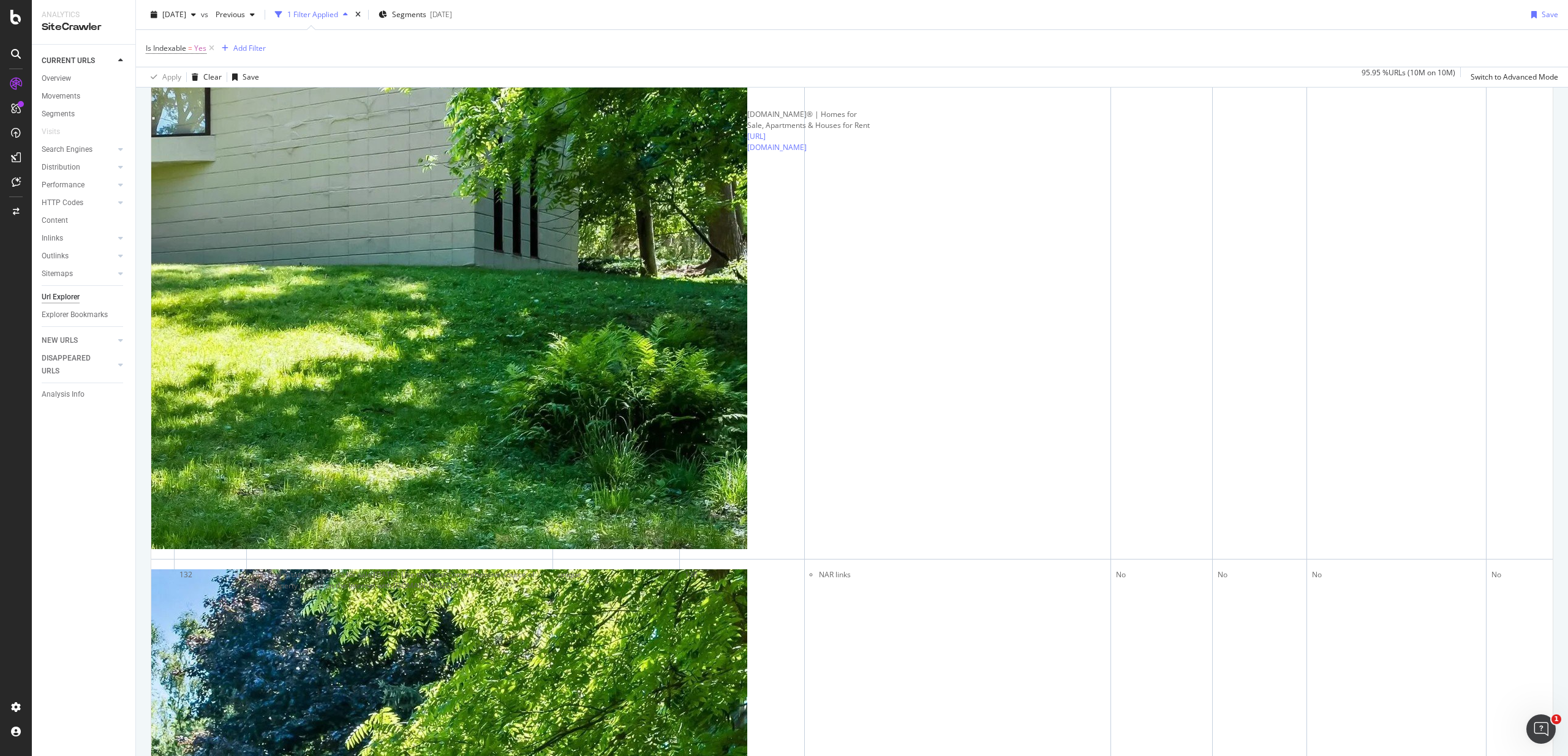
drag, startPoint x: 823, startPoint y: 297, endPoint x: 824, endPoint y: 347, distance: 50.0
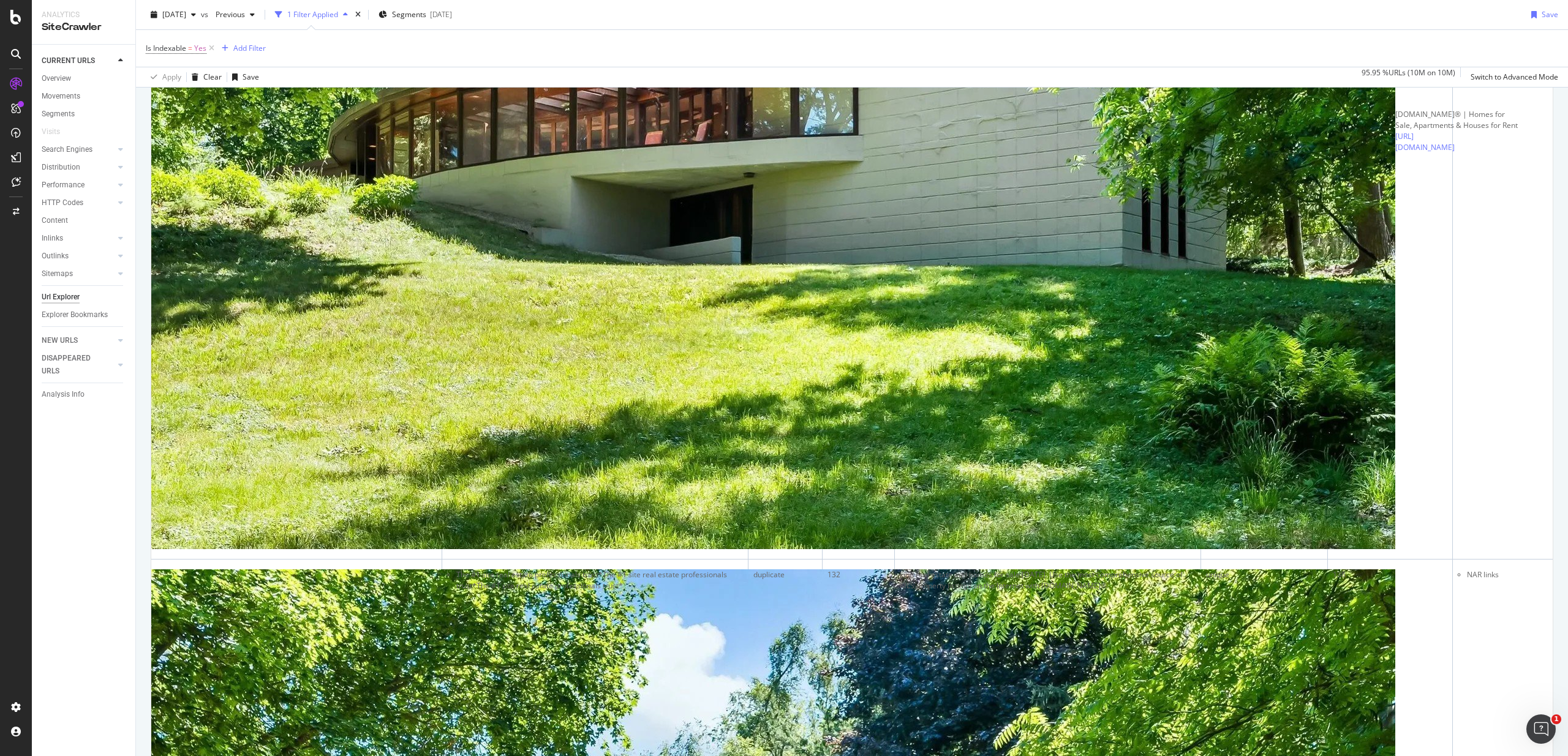
scroll to position [0, 0]
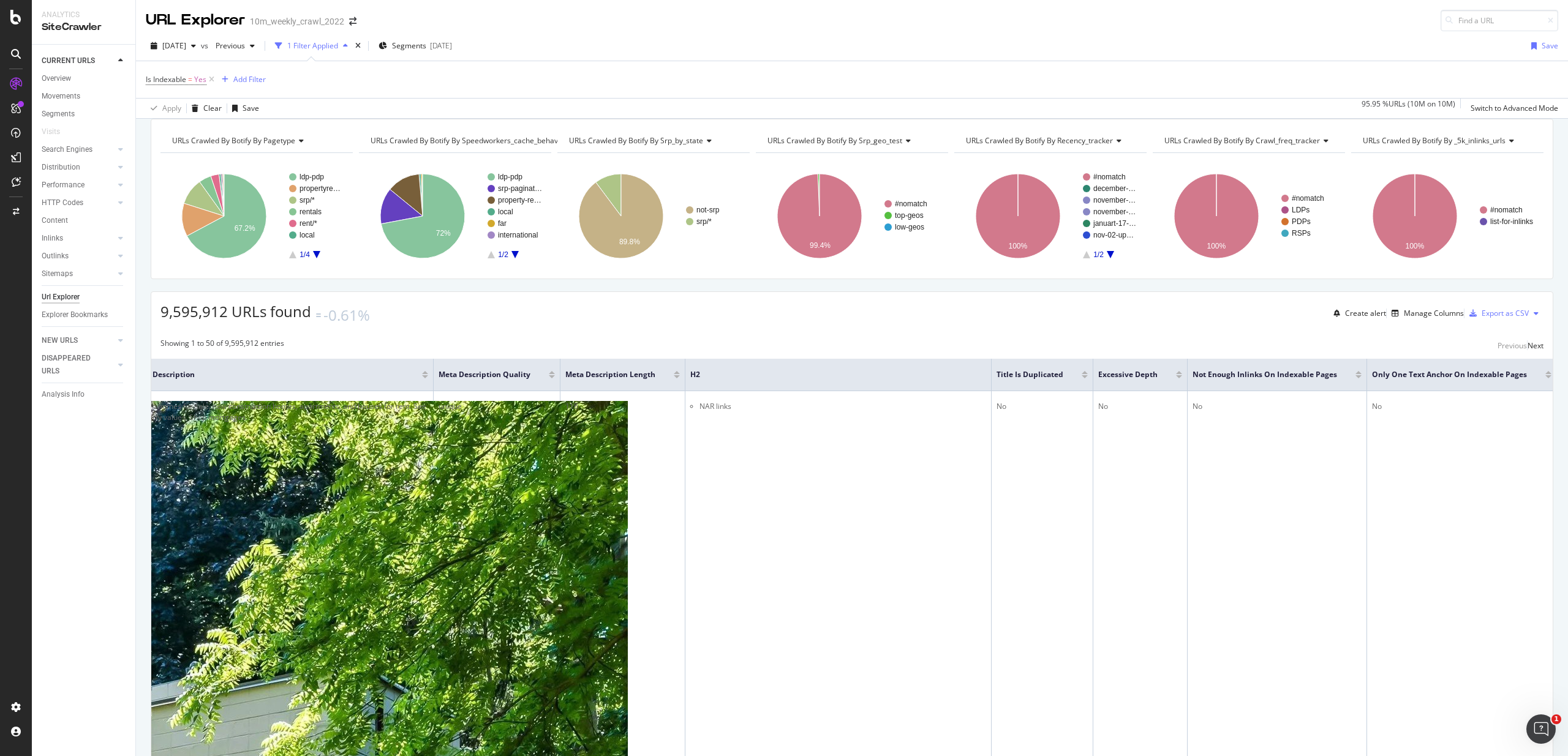
click at [1176, 374] on div at bounding box center [1179, 373] width 6 height 3
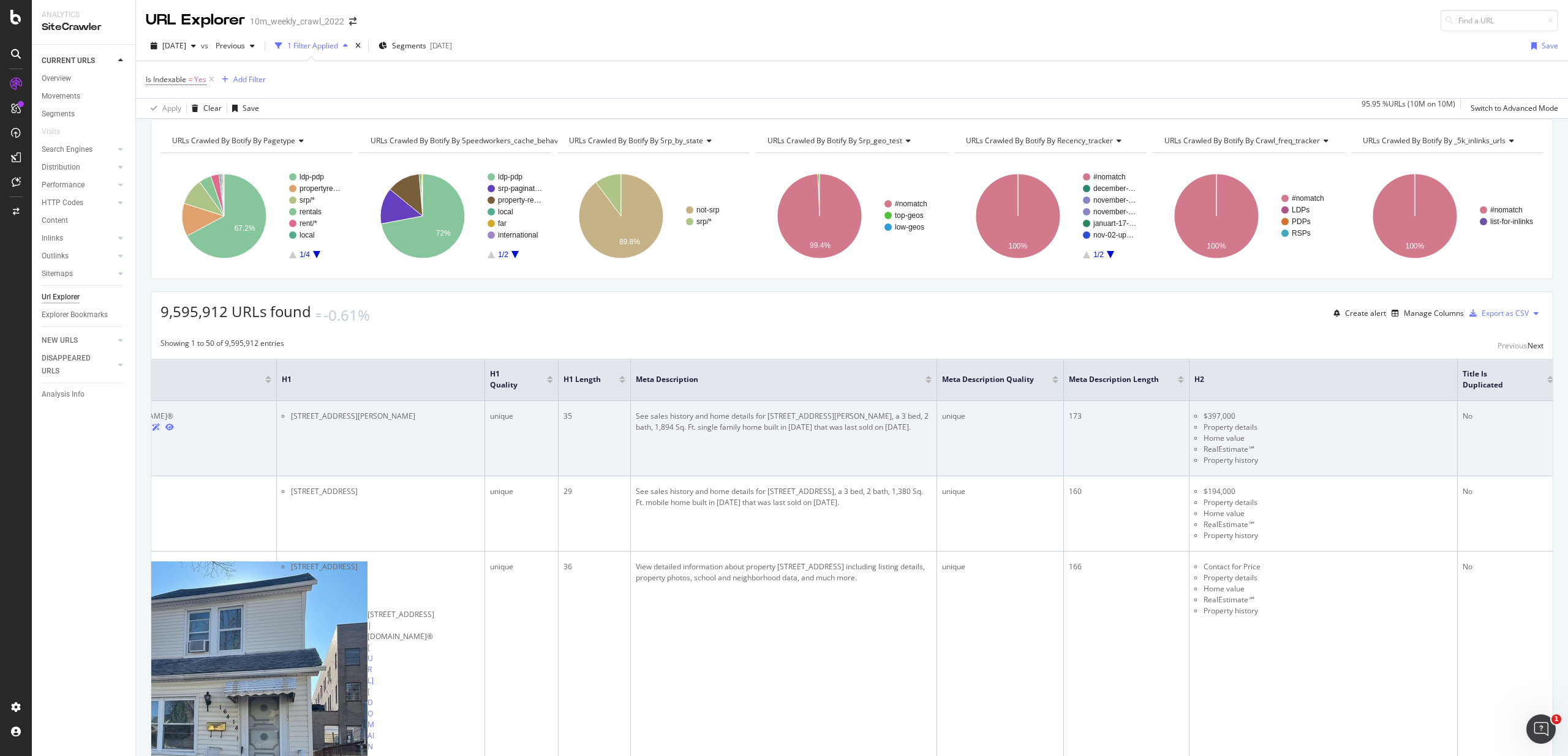
scroll to position [0, 586]
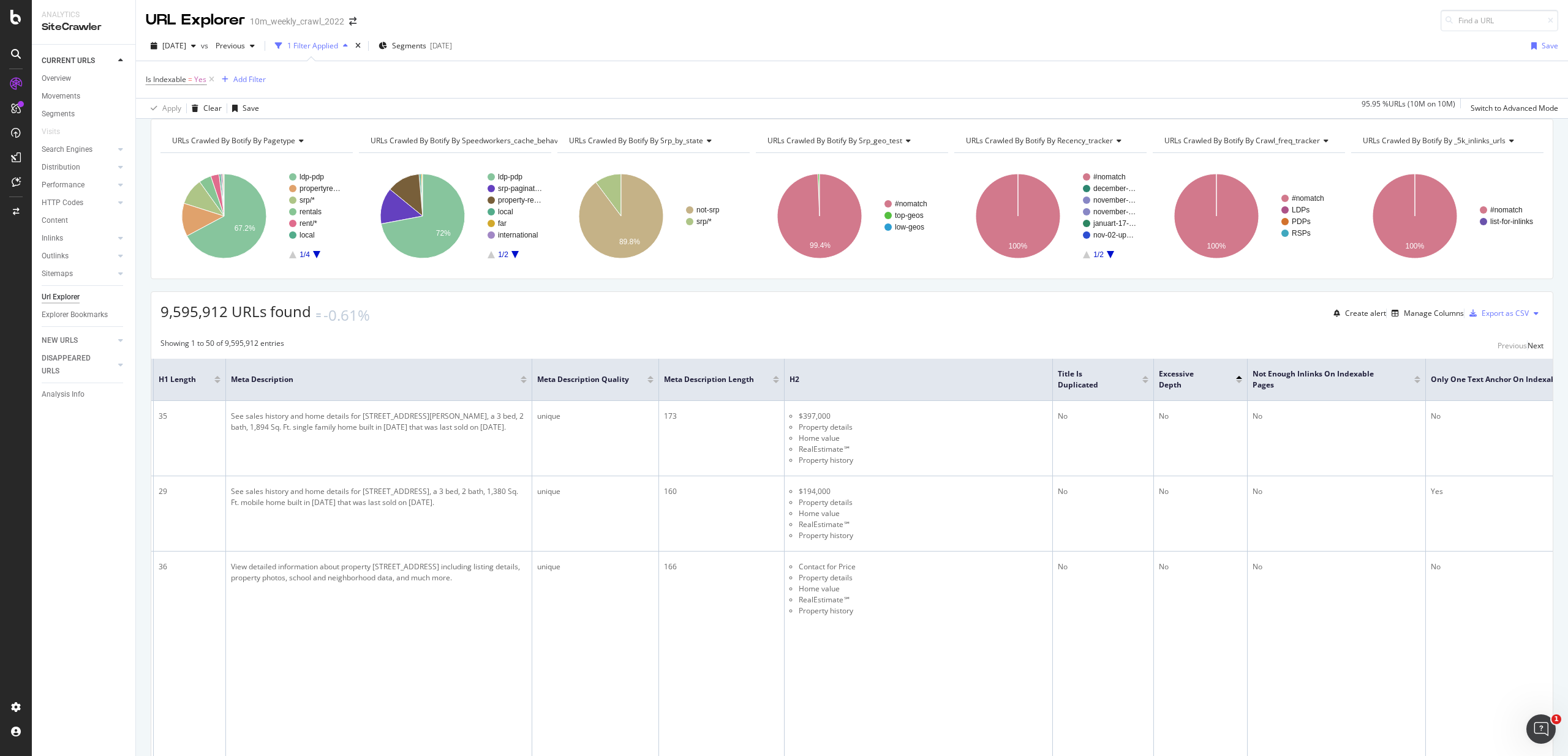
click at [1236, 383] on div at bounding box center [1239, 382] width 6 height 3
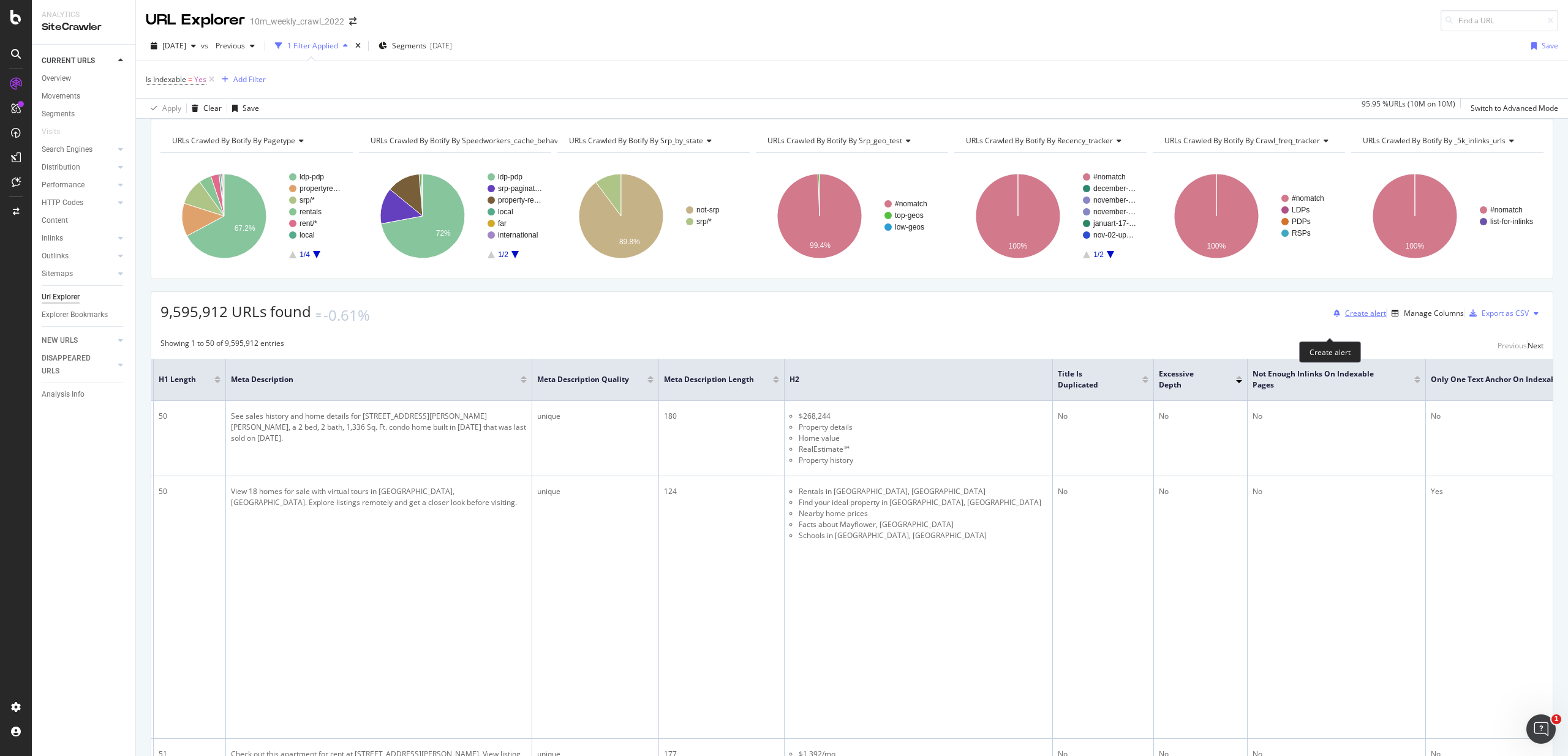
click at [1347, 318] on div "Create alert" at bounding box center [1365, 313] width 41 height 10
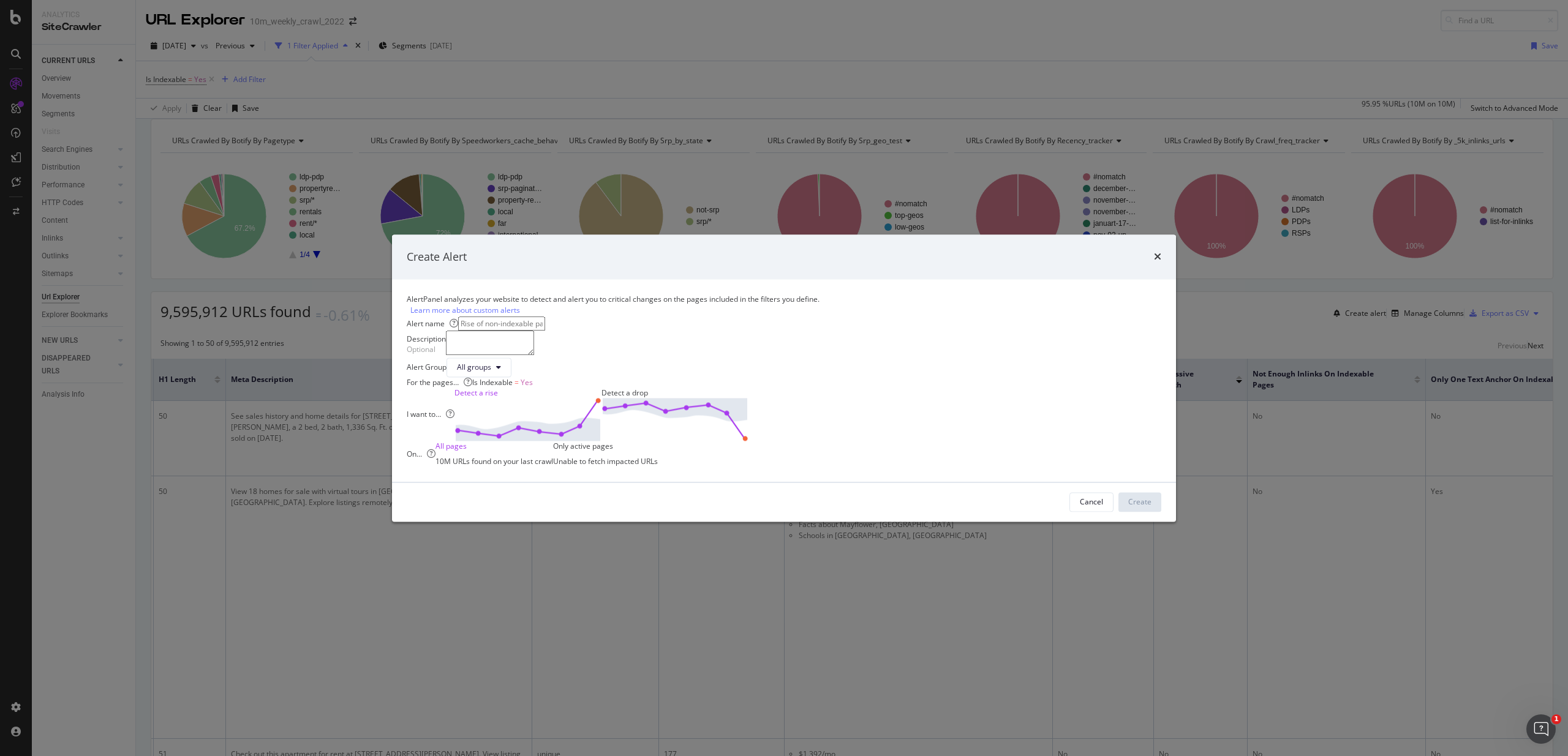
click at [953, 235] on div "Create Alert" at bounding box center [784, 257] width 784 height 45
click at [1154, 253] on icon "times" at bounding box center [1157, 257] width 7 height 10
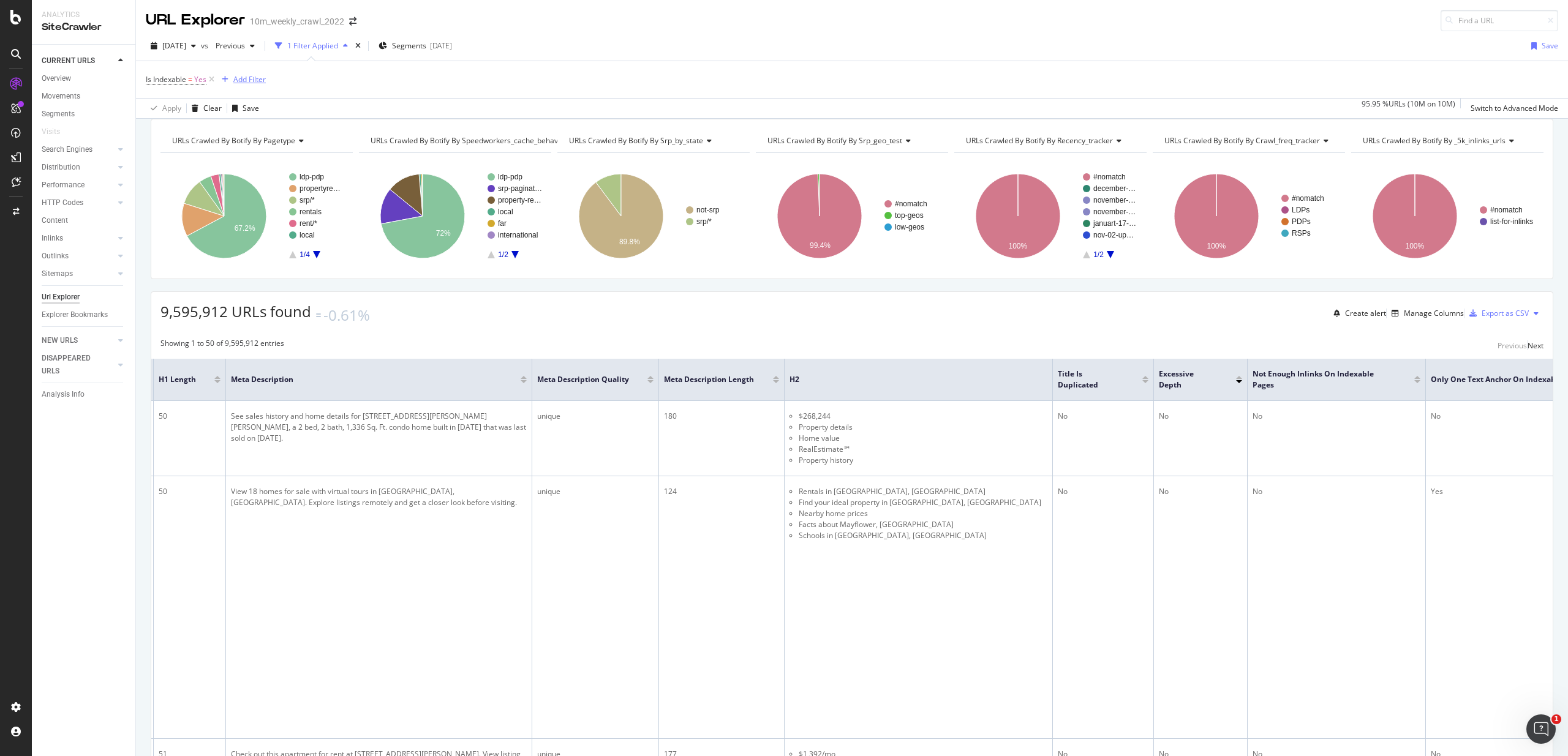
click at [258, 79] on div "Add Filter" at bounding box center [250, 79] width 33 height 10
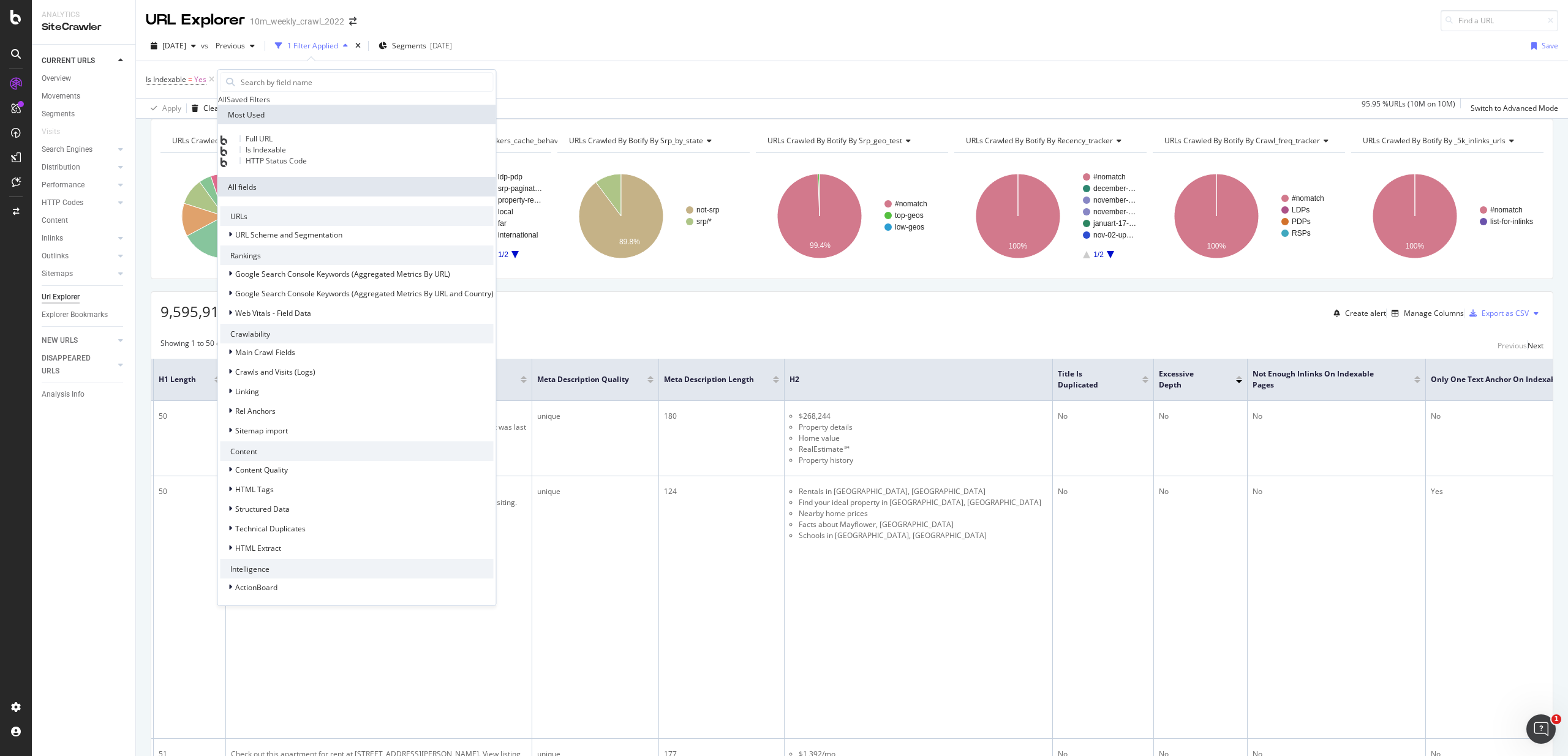
scroll to position [272, 0]
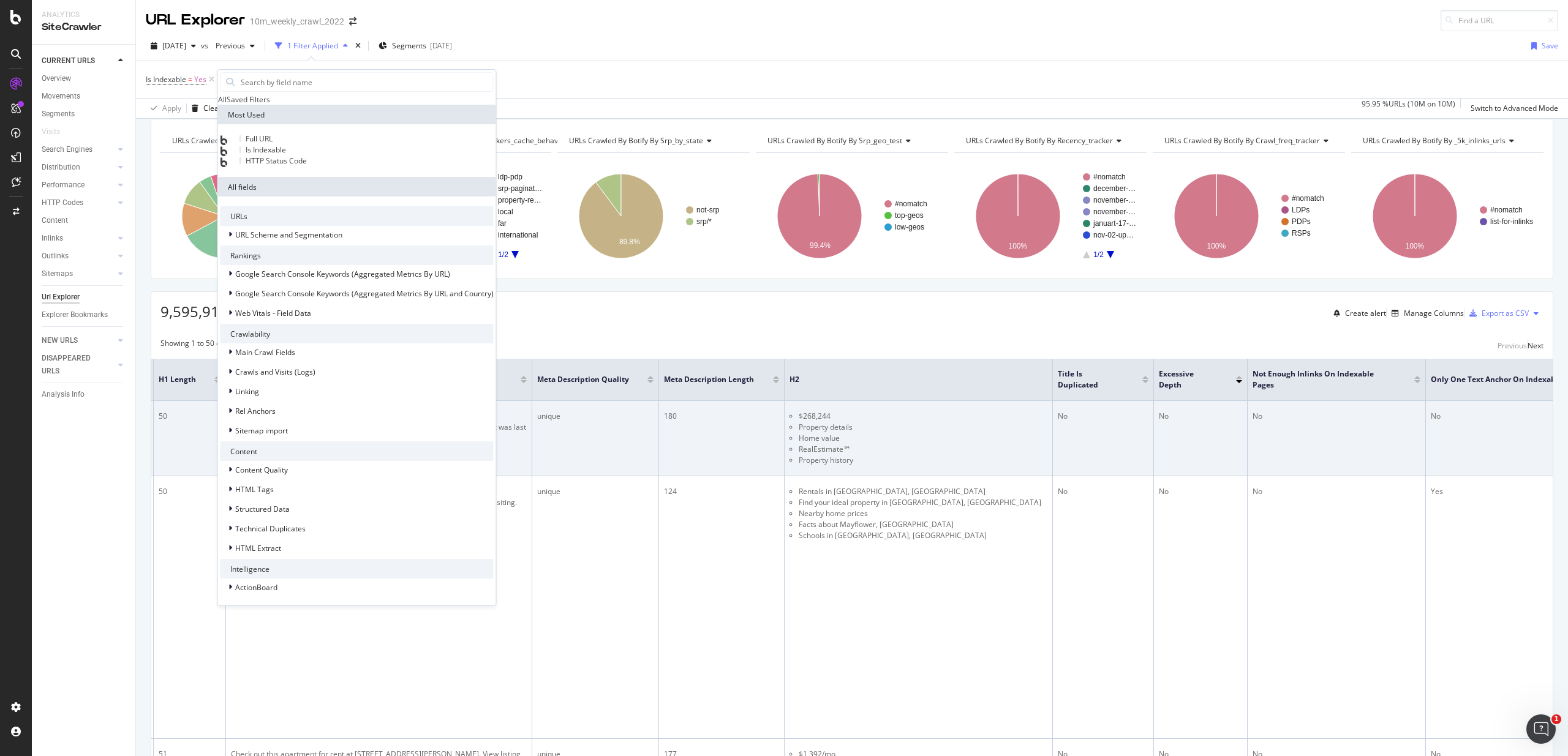
click at [1053, 441] on td "No" at bounding box center [1103, 438] width 101 height 76
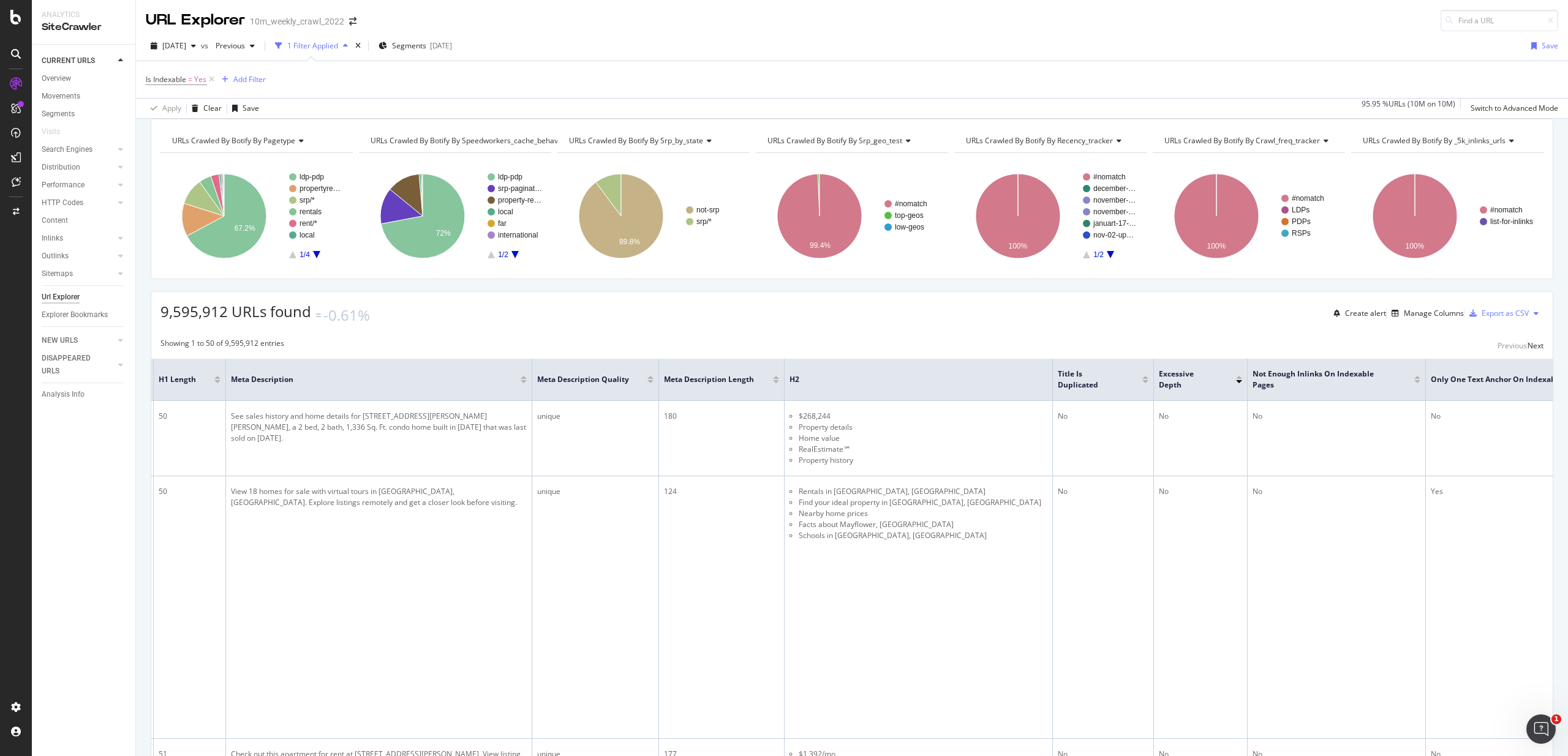
click at [1236, 379] on div at bounding box center [1239, 377] width 6 height 3
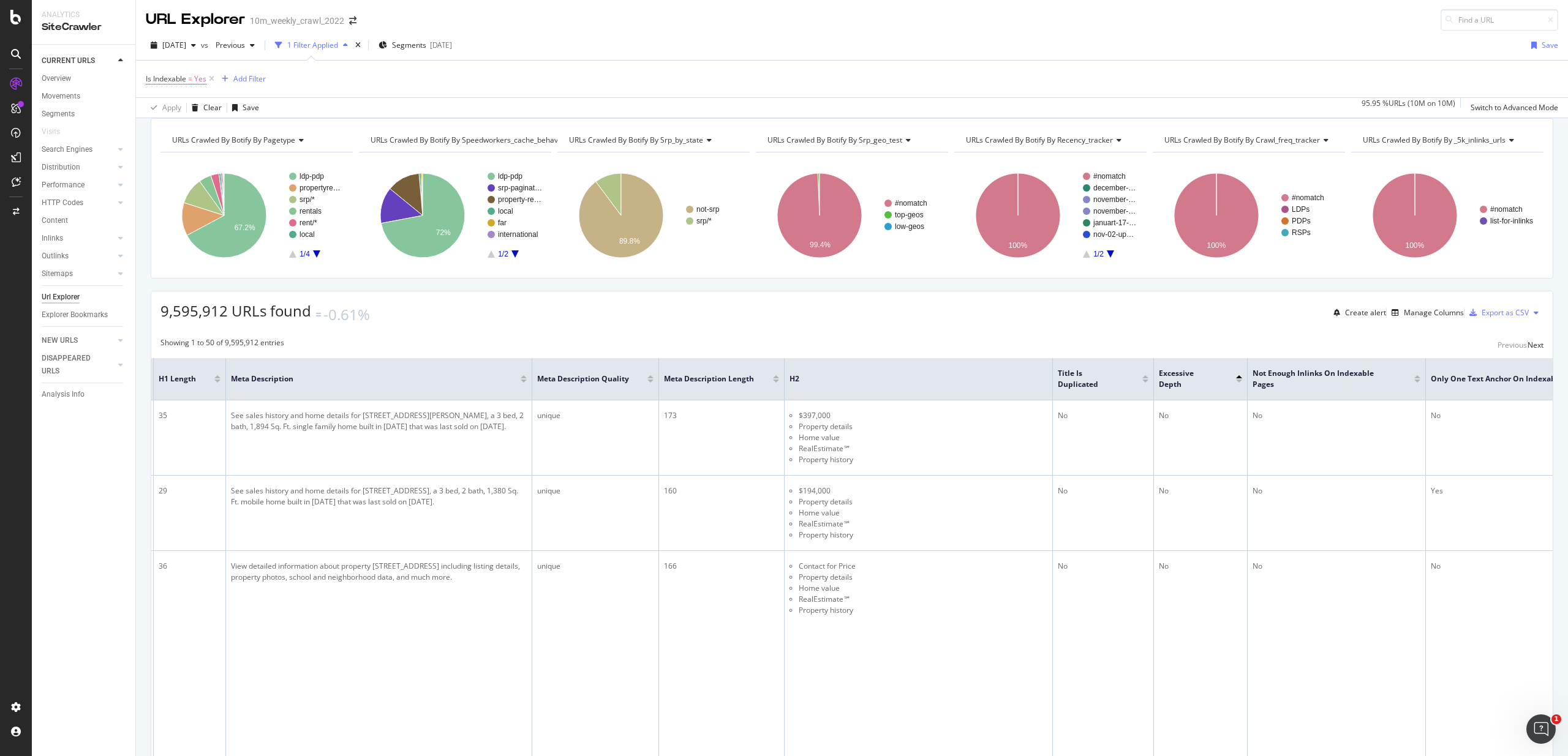
scroll to position [2, 0]
click at [1414, 377] on div at bounding box center [1418, 376] width 6 height 3
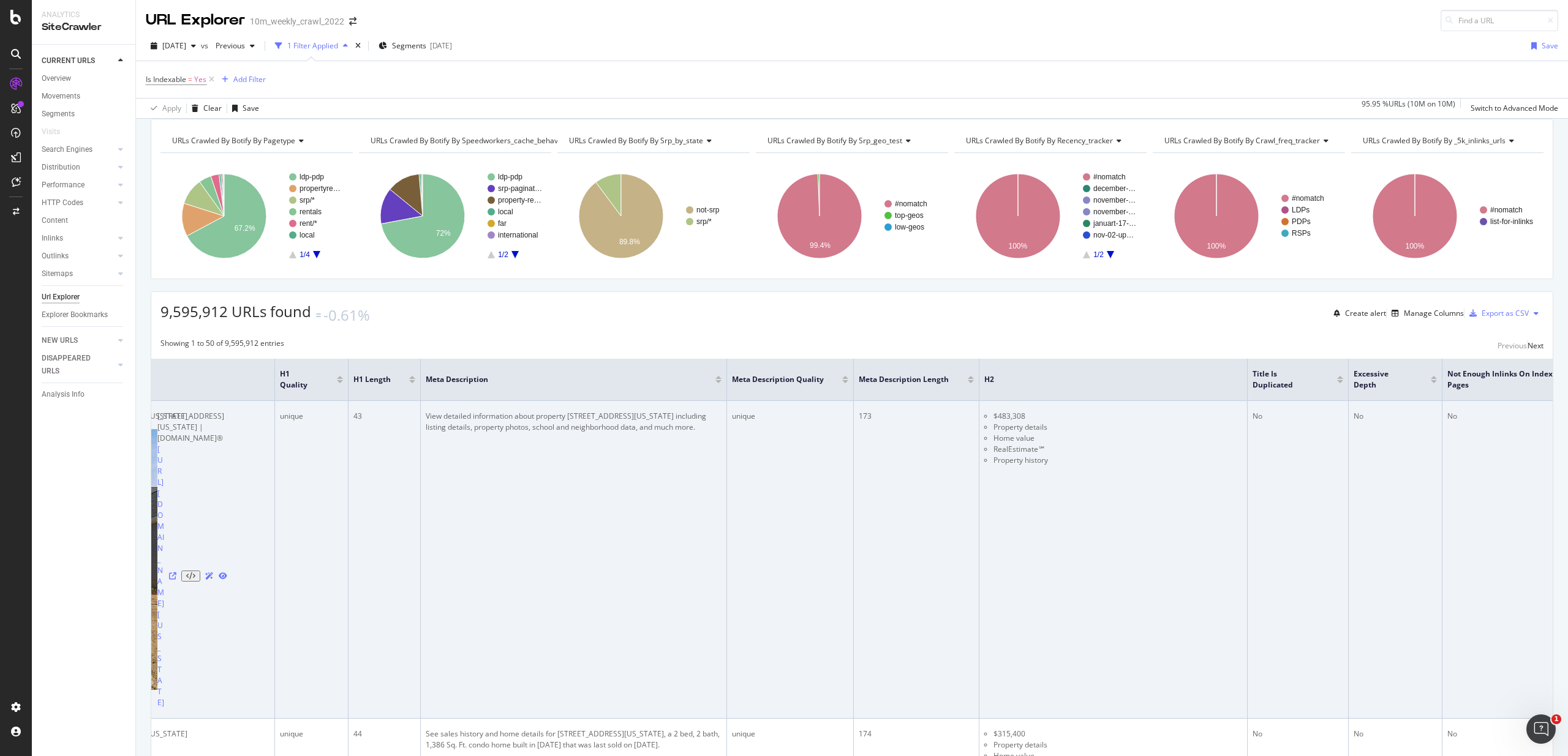
scroll to position [0, 586]
